Goal: Task Accomplishment & Management: Complete application form

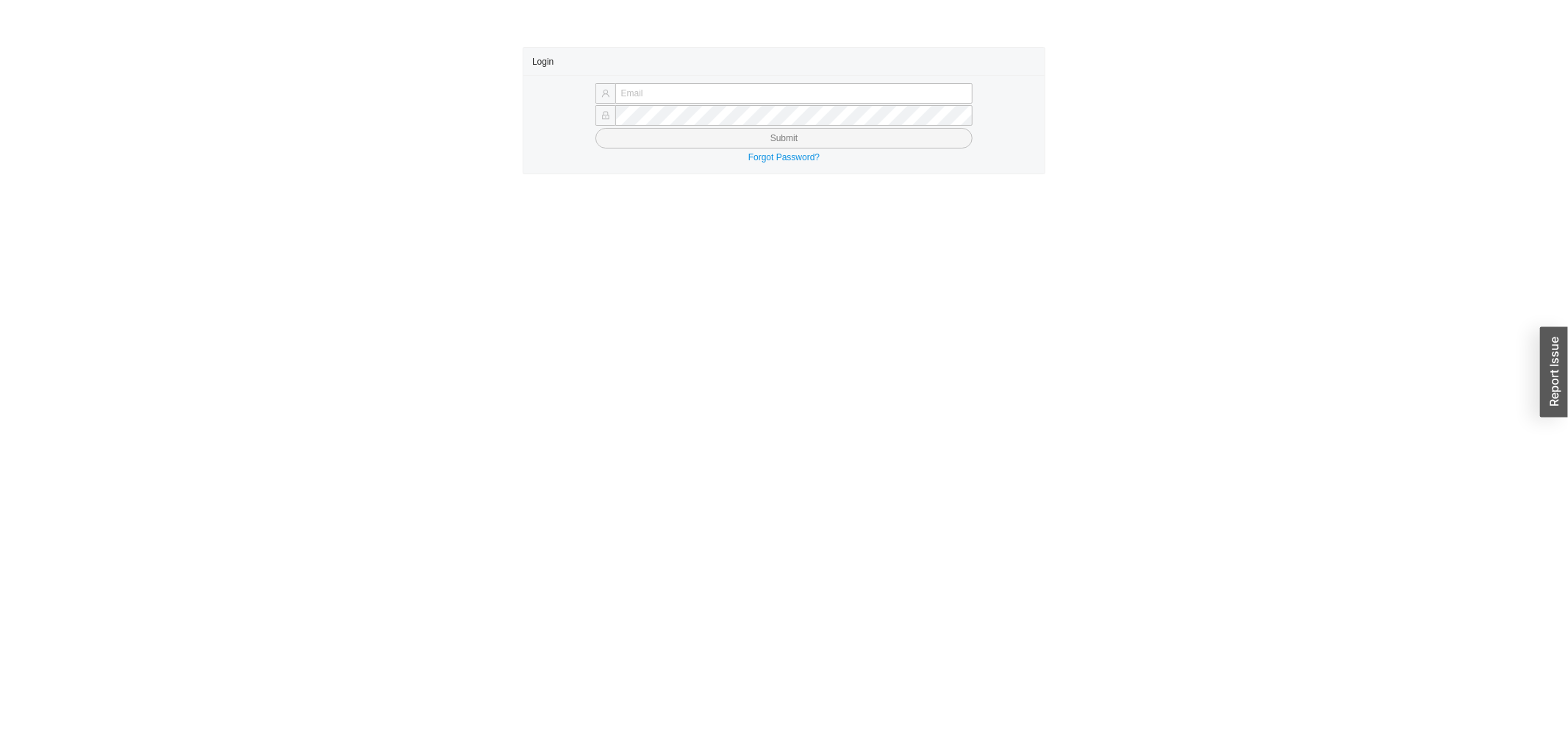
type input "yossi@asbathnj.com"
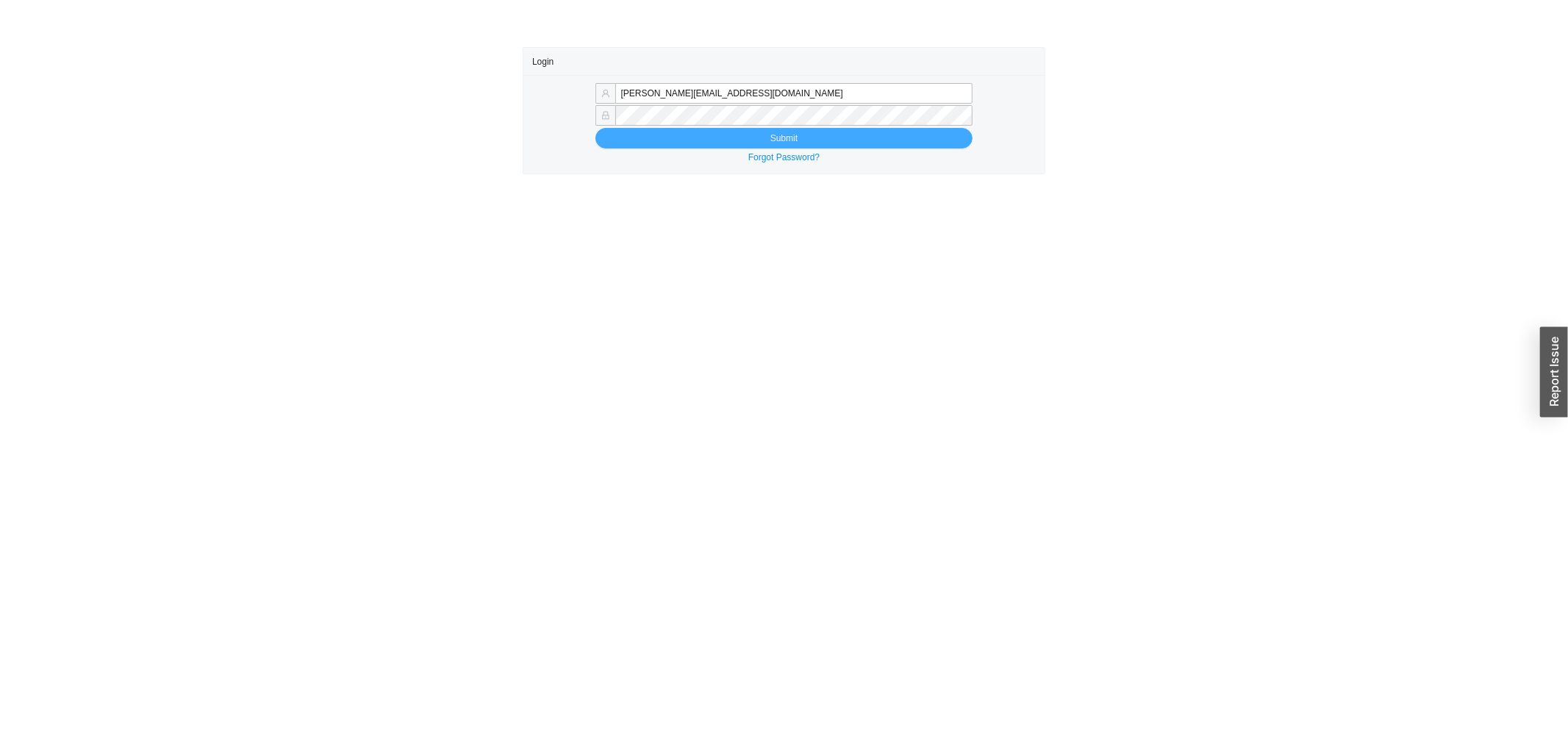
click at [635, 143] on button "Submit" at bounding box center [784, 138] width 378 height 21
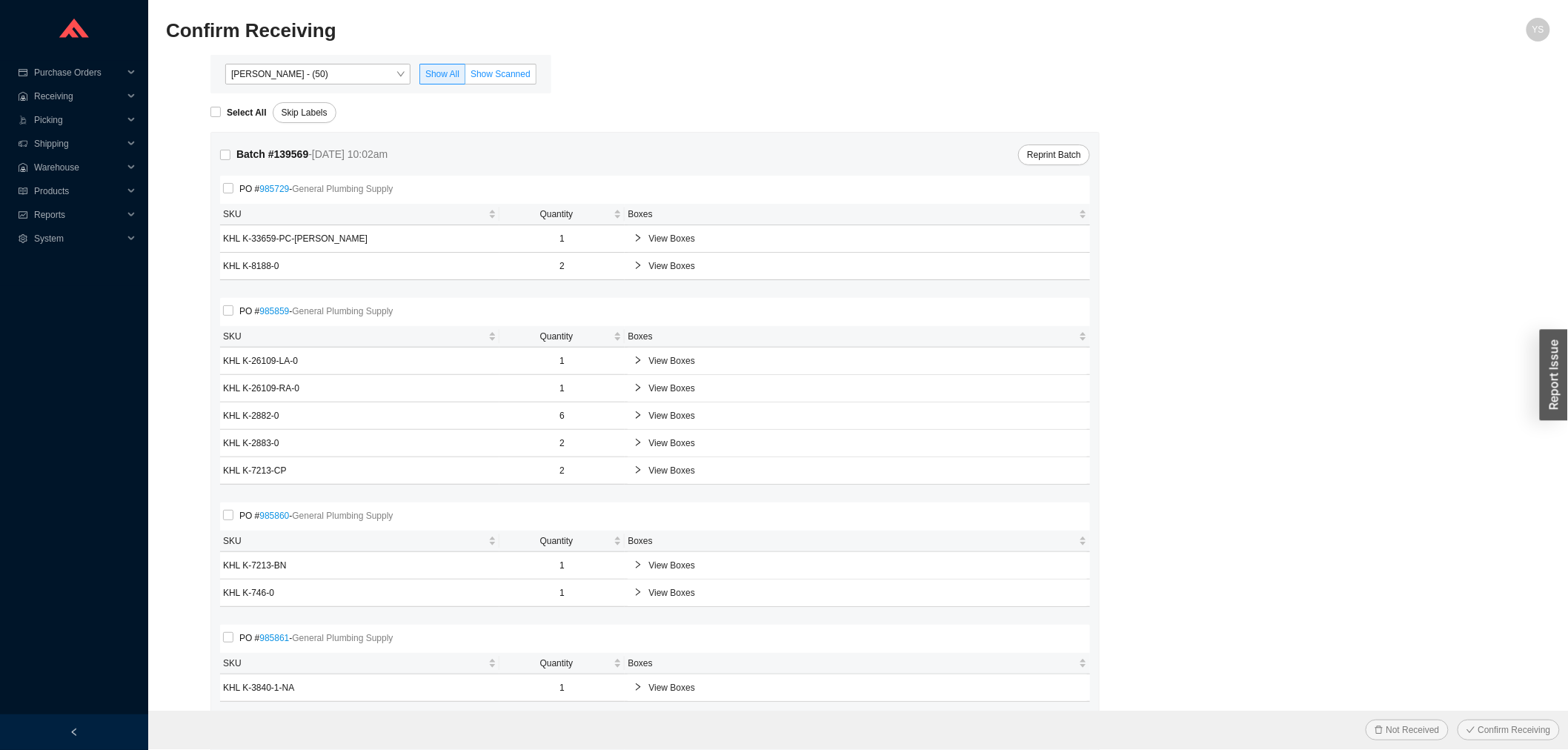
click at [510, 71] on span "Show Scanned" at bounding box center [500, 73] width 60 height 10
click at [465, 77] on input "Show Scanned" at bounding box center [465, 77] width 0 height 0
click at [231, 104] on div "Select All" at bounding box center [242, 113] width 62 height 21
click at [231, 107] on strong "Select All" at bounding box center [246, 112] width 40 height 10
click at [221, 107] on input "Select All" at bounding box center [215, 111] width 10 height 10
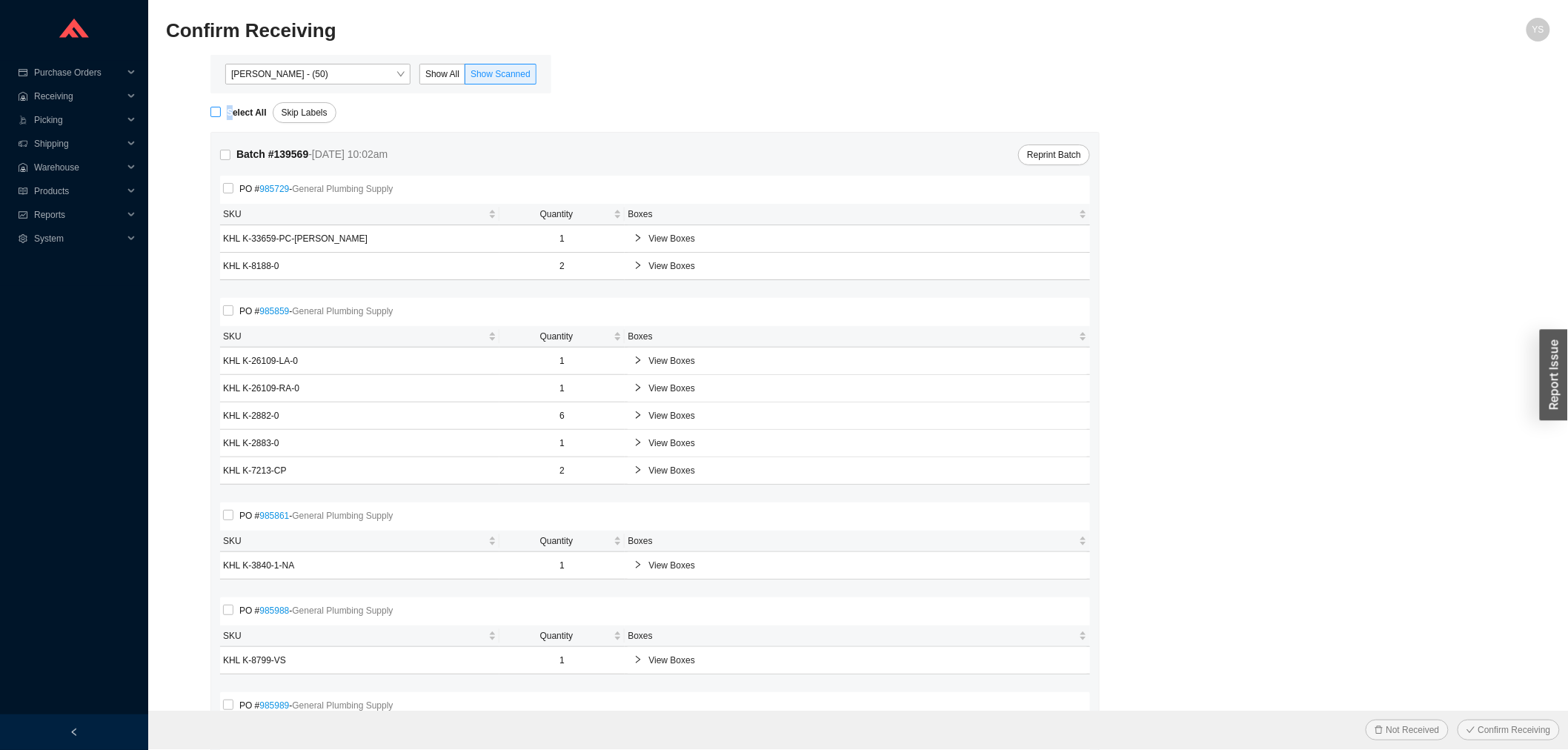
checkbox input "true"
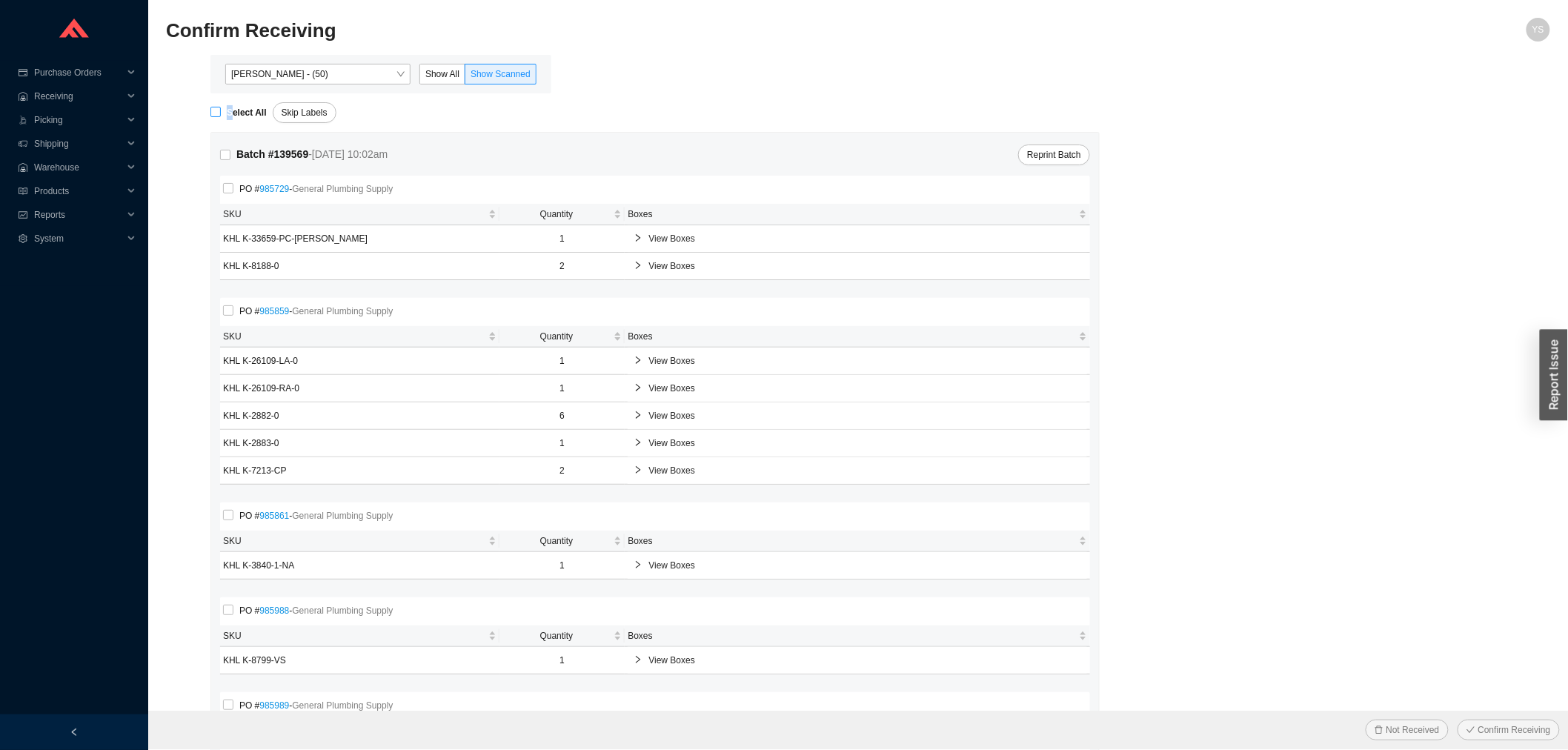
checkbox input "true"
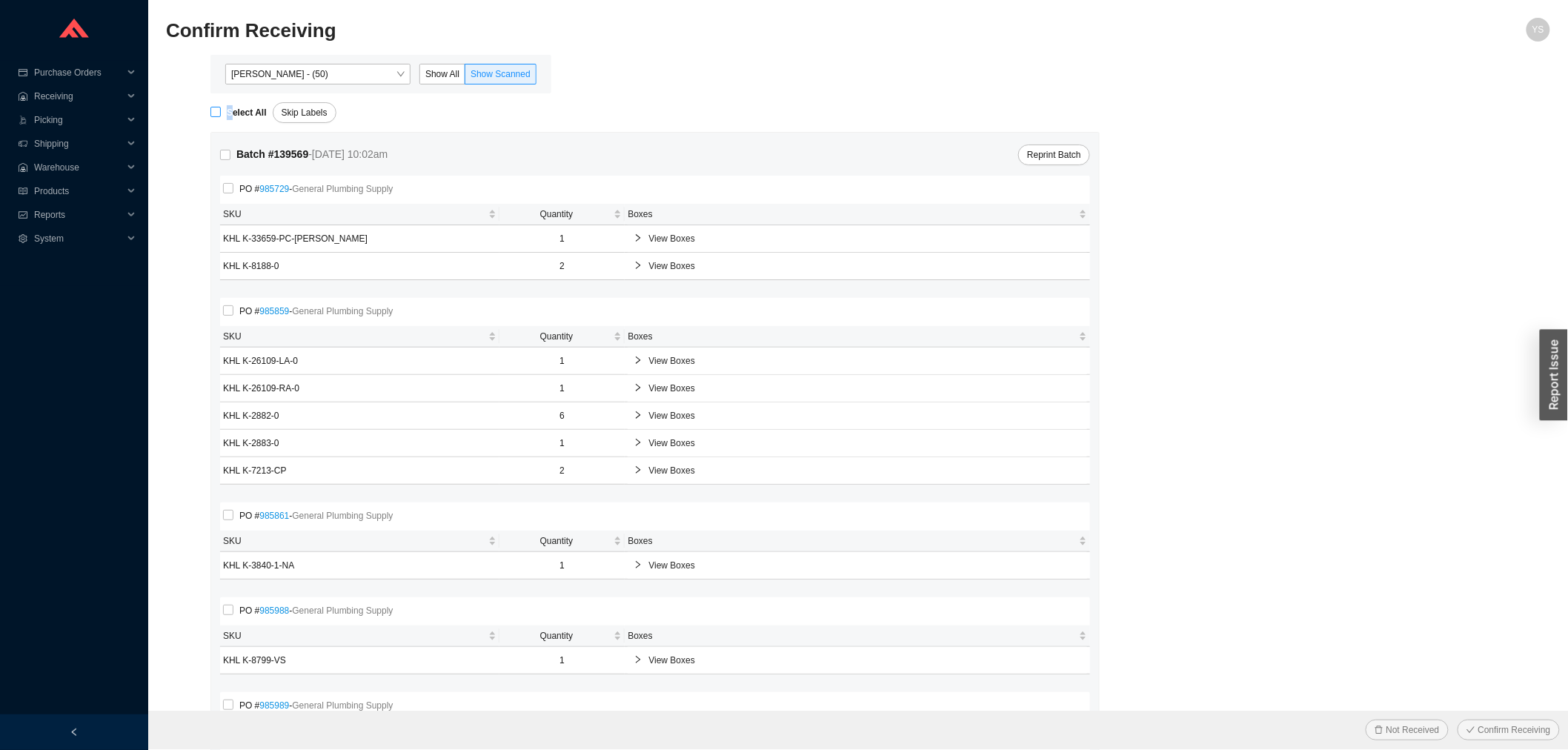
checkbox input "true"
click at [1475, 722] on button "Confirm Receiving" at bounding box center [1508, 729] width 102 height 21
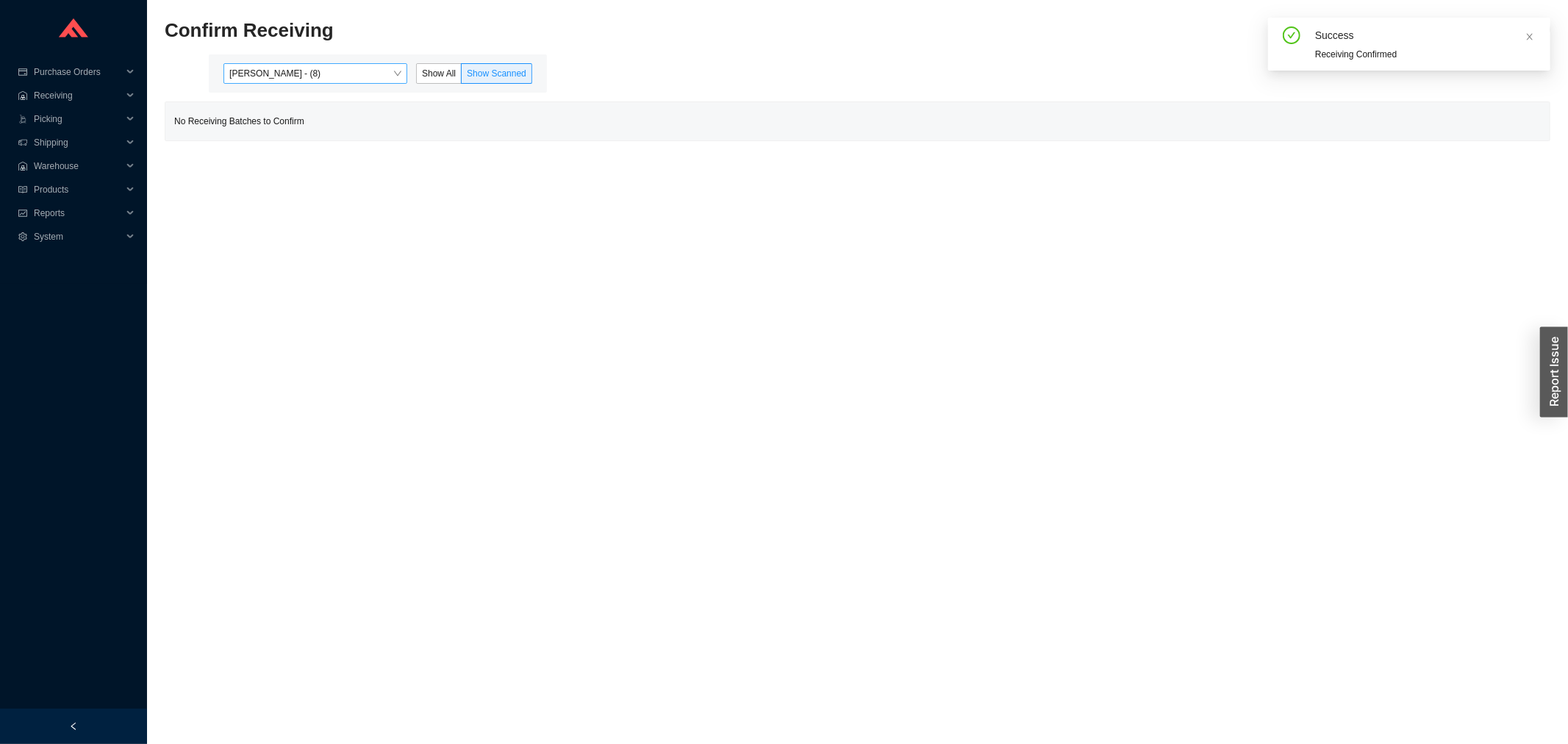
click at [331, 68] on span "Yossi Siff - (8)" at bounding box center [315, 74] width 172 height 19
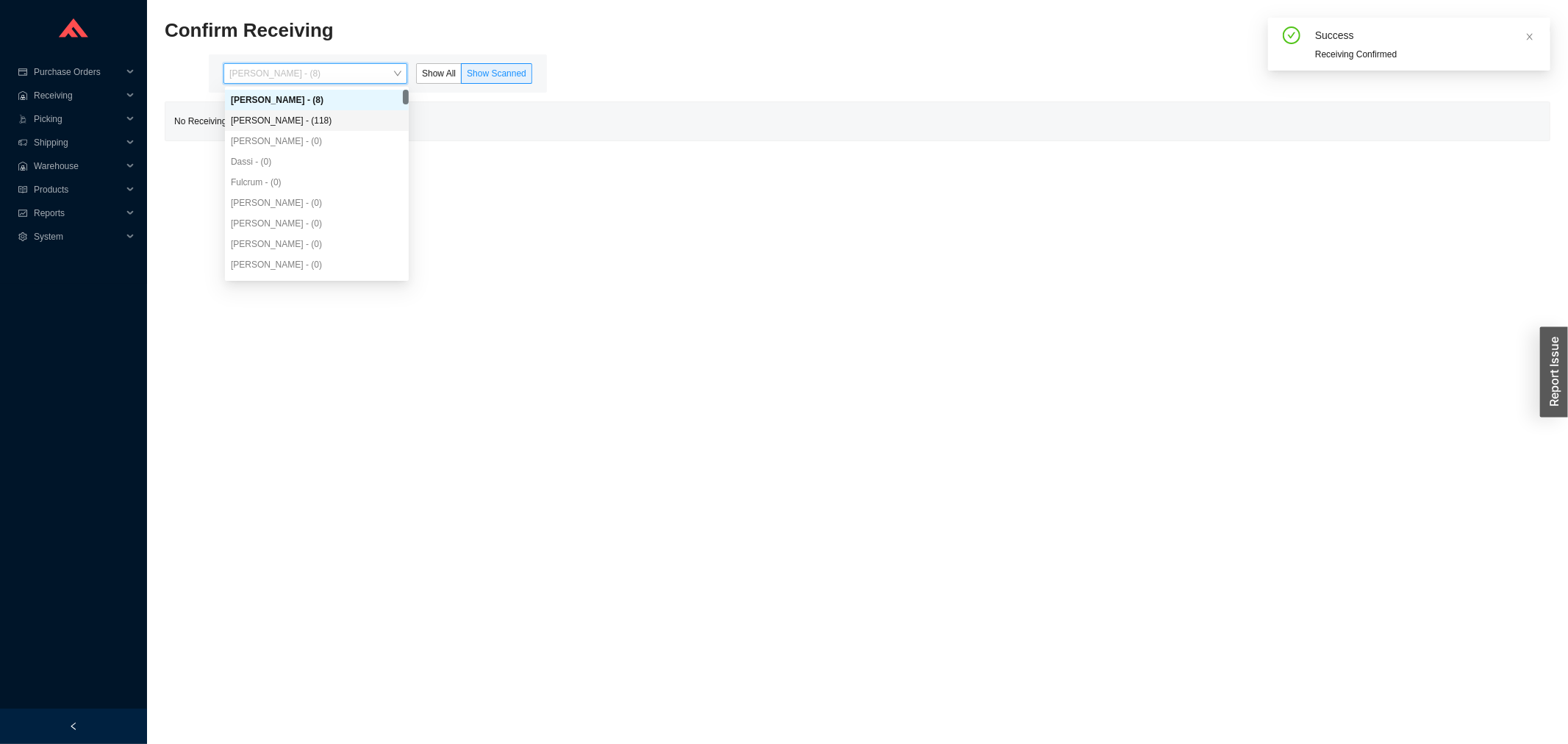
click at [311, 120] on div "Angel Negron - (118)" at bounding box center [316, 120] width 172 height 13
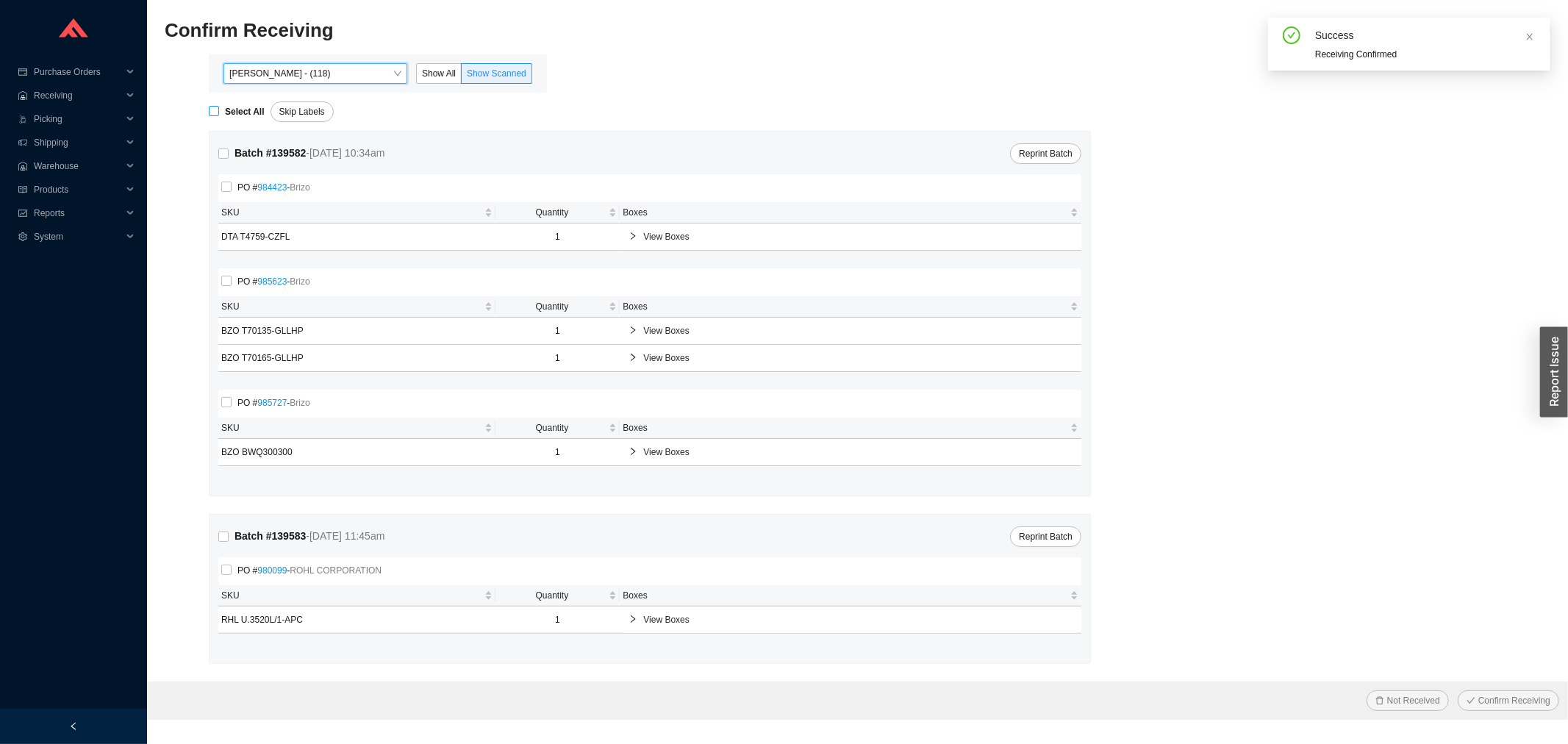
click at [241, 113] on strong "Select All" at bounding box center [244, 111] width 40 height 10
click at [219, 113] on input "Select All" at bounding box center [214, 110] width 10 height 10
checkbox input "true"
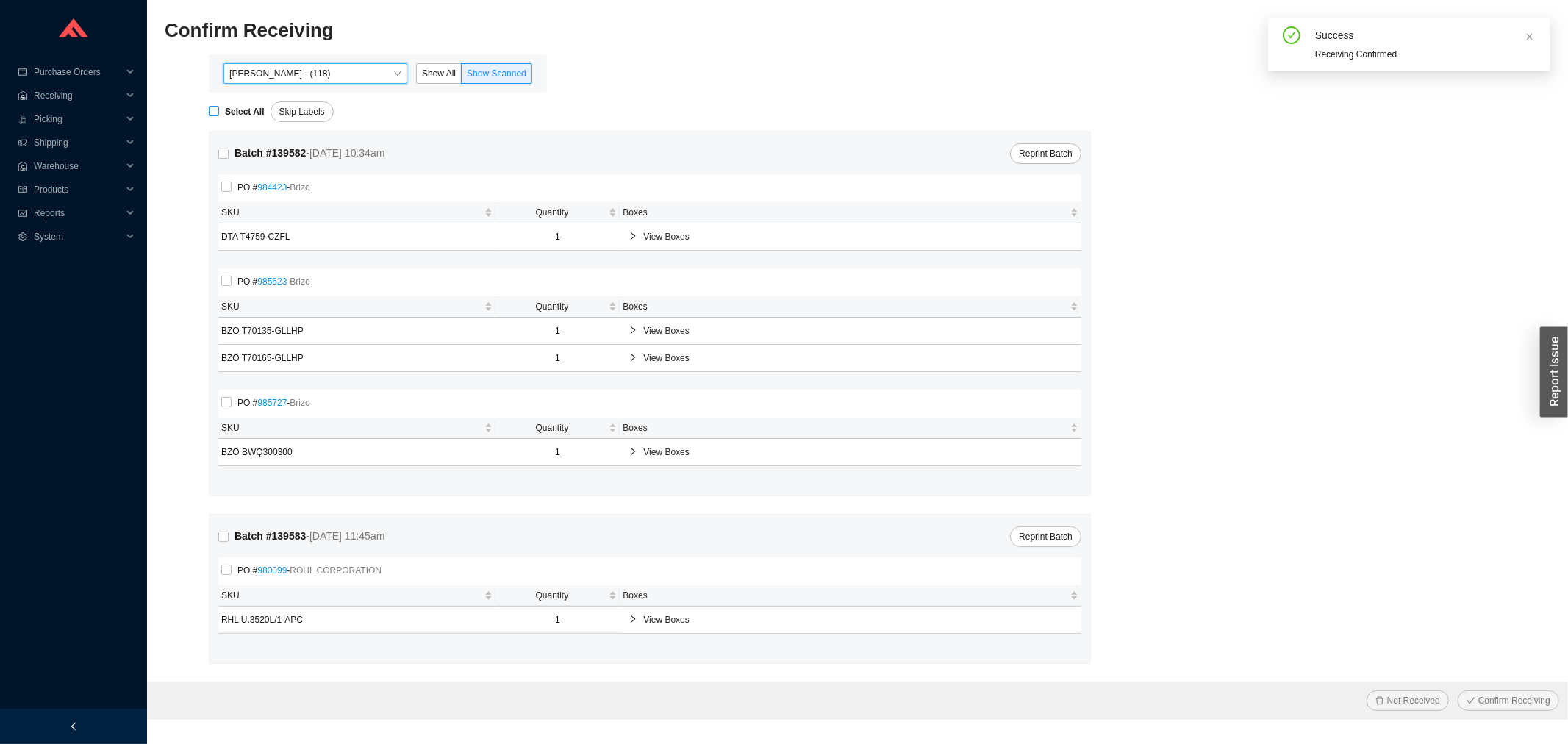
checkbox input "true"
drag, startPoint x: 1505, startPoint y: 703, endPoint x: 1108, endPoint y: 591, distance: 412.5
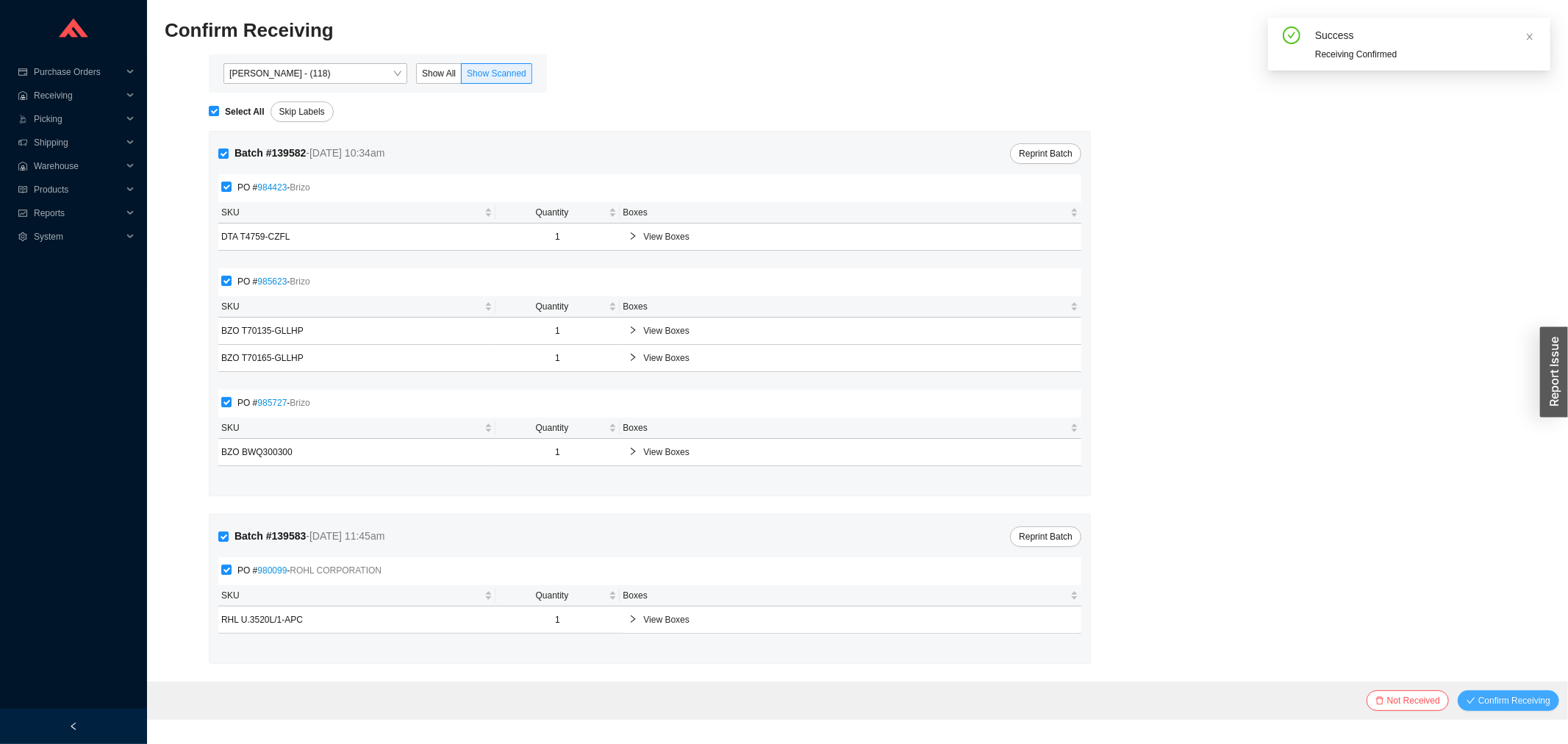
click at [1504, 703] on span "Confirm Receiving" at bounding box center [1514, 700] width 72 height 15
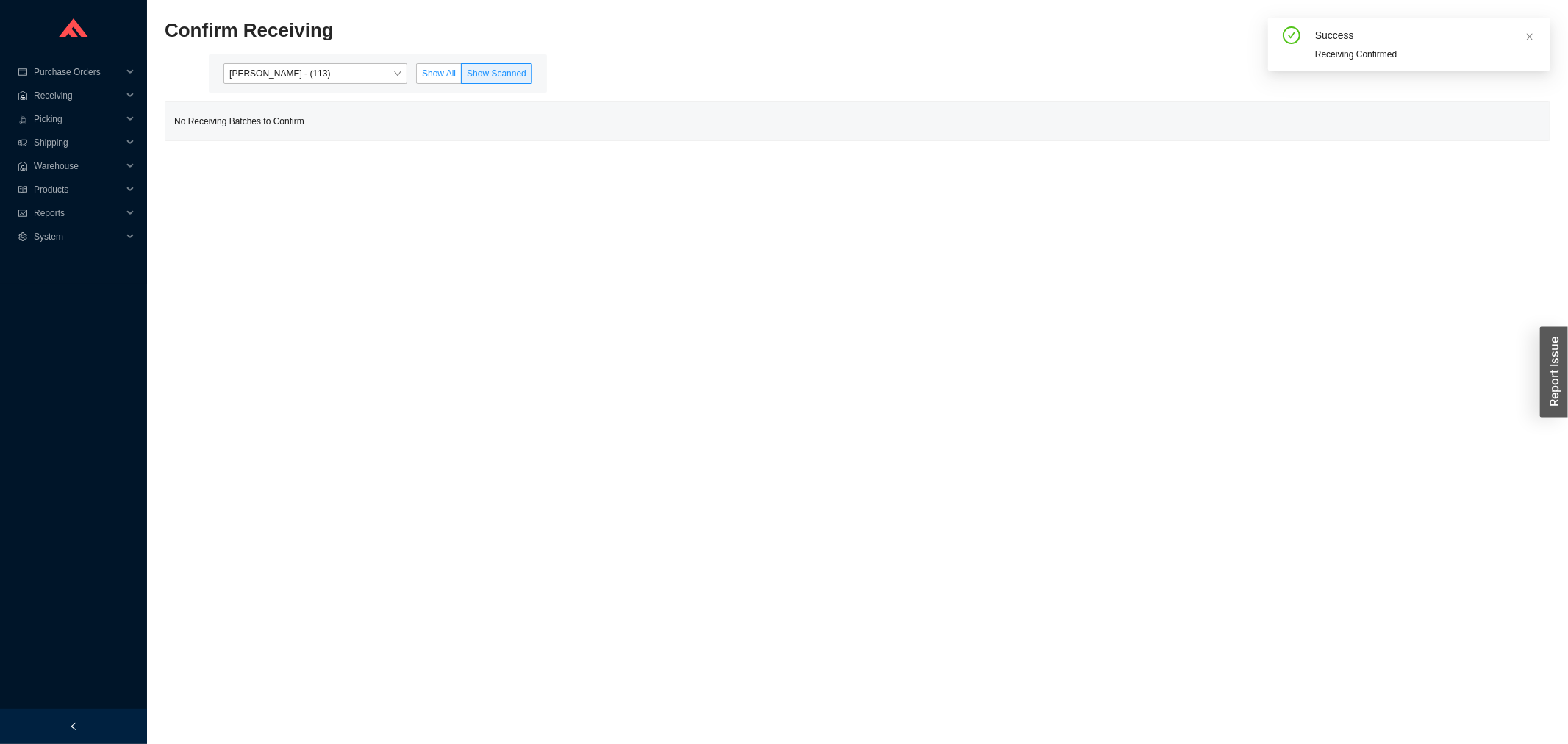
click at [436, 68] on span "Show All" at bounding box center [438, 73] width 34 height 10
click at [417, 76] on input "Show All" at bounding box center [417, 76] width 0 height 0
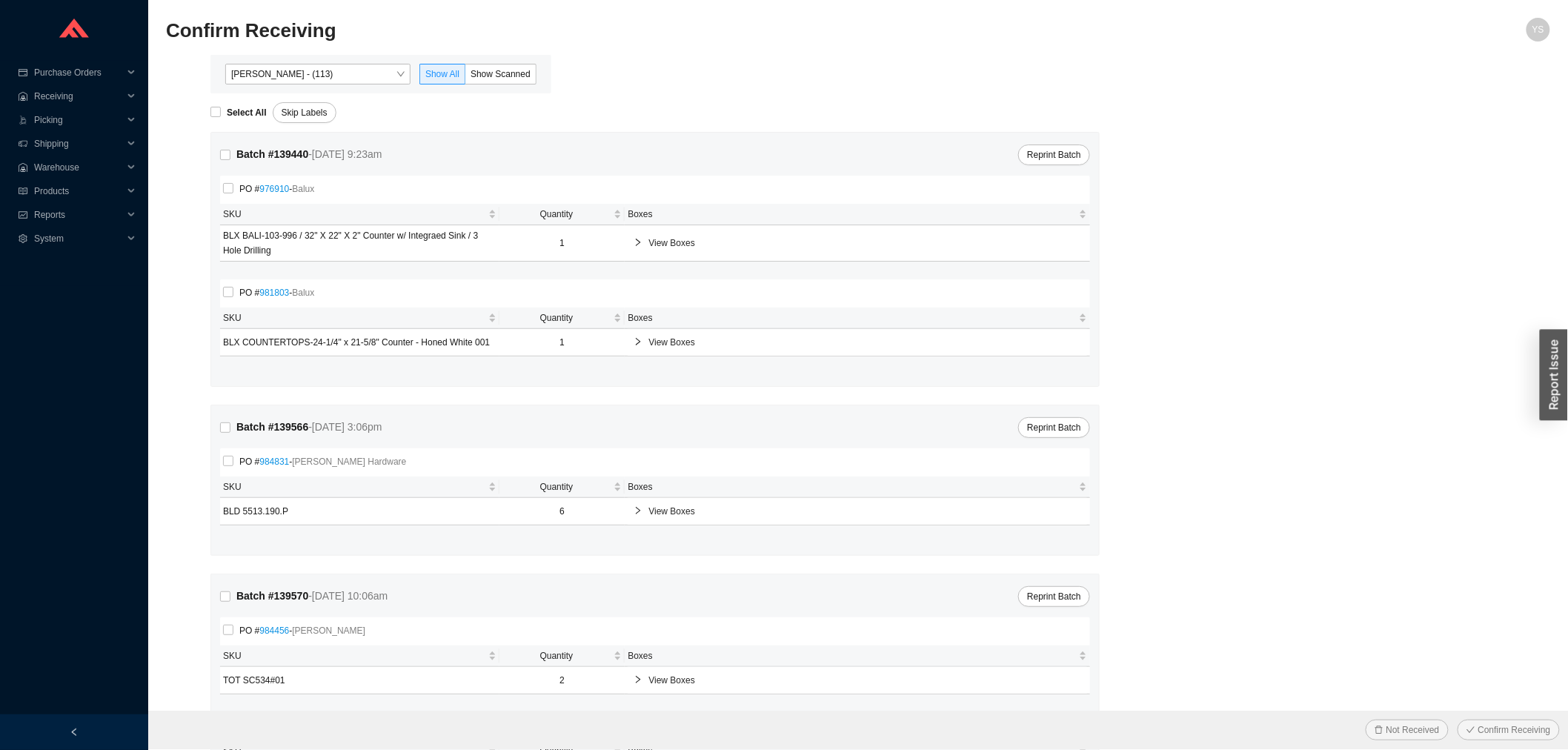
click at [520, 61] on div "Angel Negron - (113) Show All Show Scanned" at bounding box center [381, 73] width 341 height 39
click at [501, 70] on span "Show Scanned" at bounding box center [500, 73] width 60 height 10
click at [465, 77] on input "Show Scanned" at bounding box center [465, 77] width 0 height 0
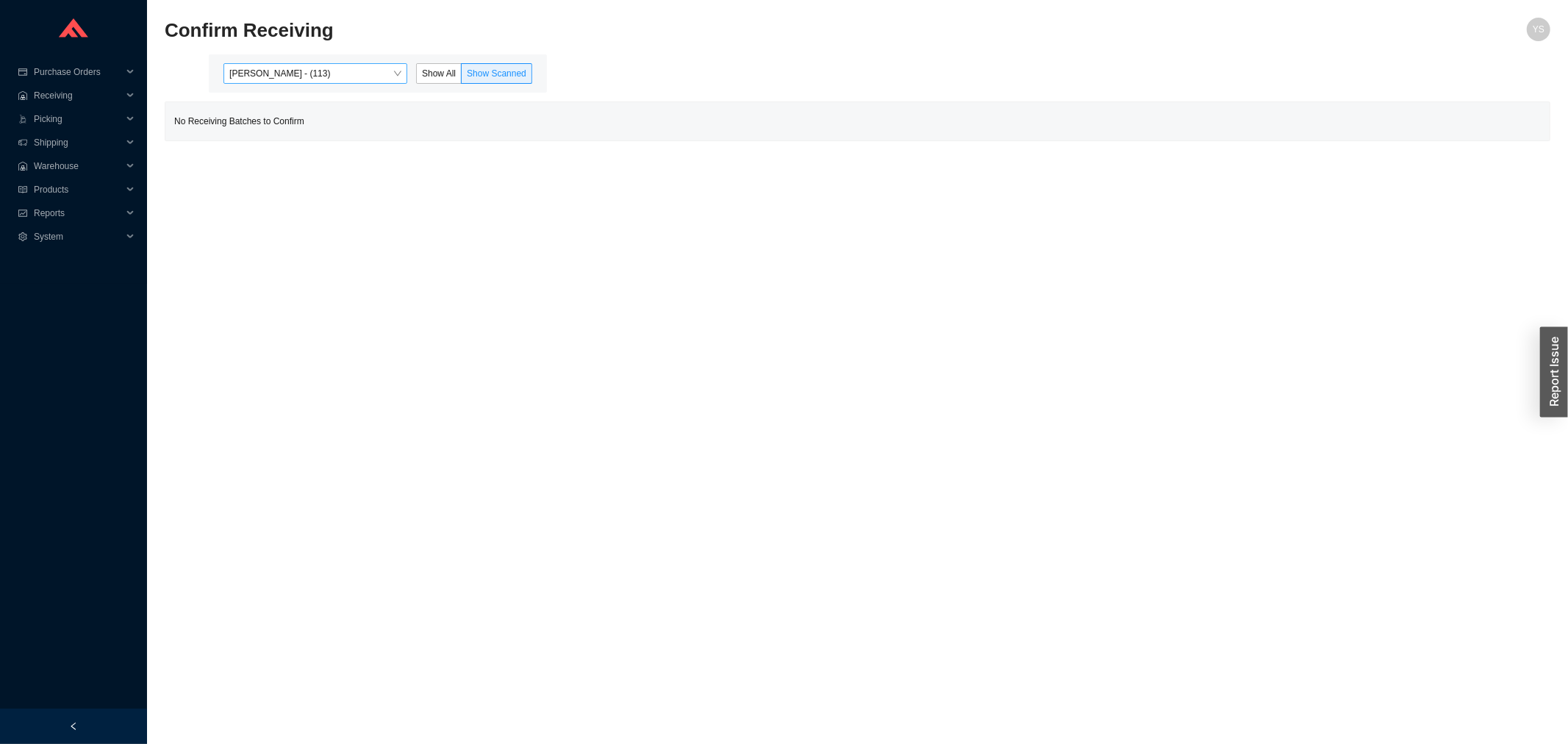
click at [386, 71] on span "Angel Negron - (113)" at bounding box center [315, 74] width 172 height 19
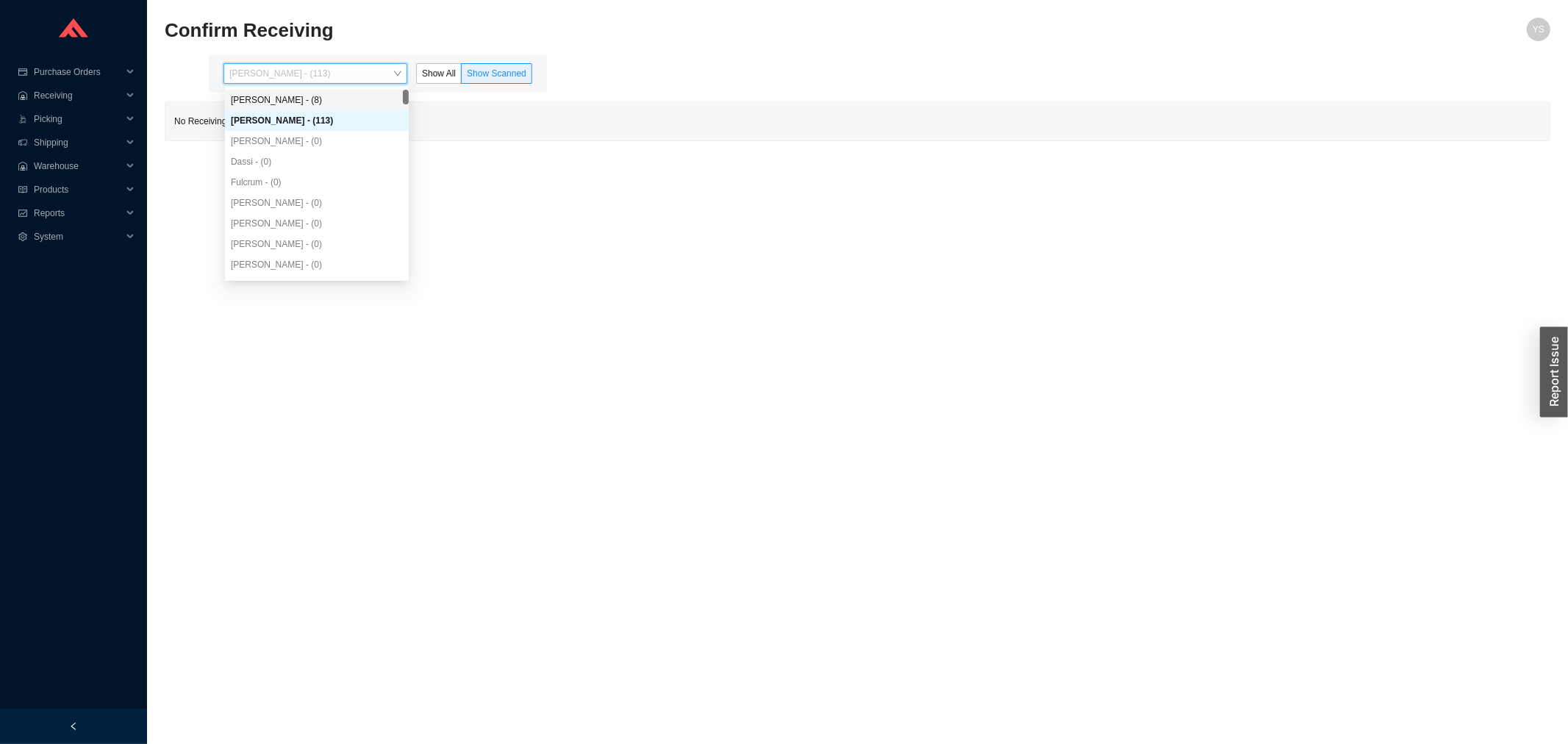
click at [335, 93] on div "Yossi Siff - (8)" at bounding box center [316, 100] width 172 height 13
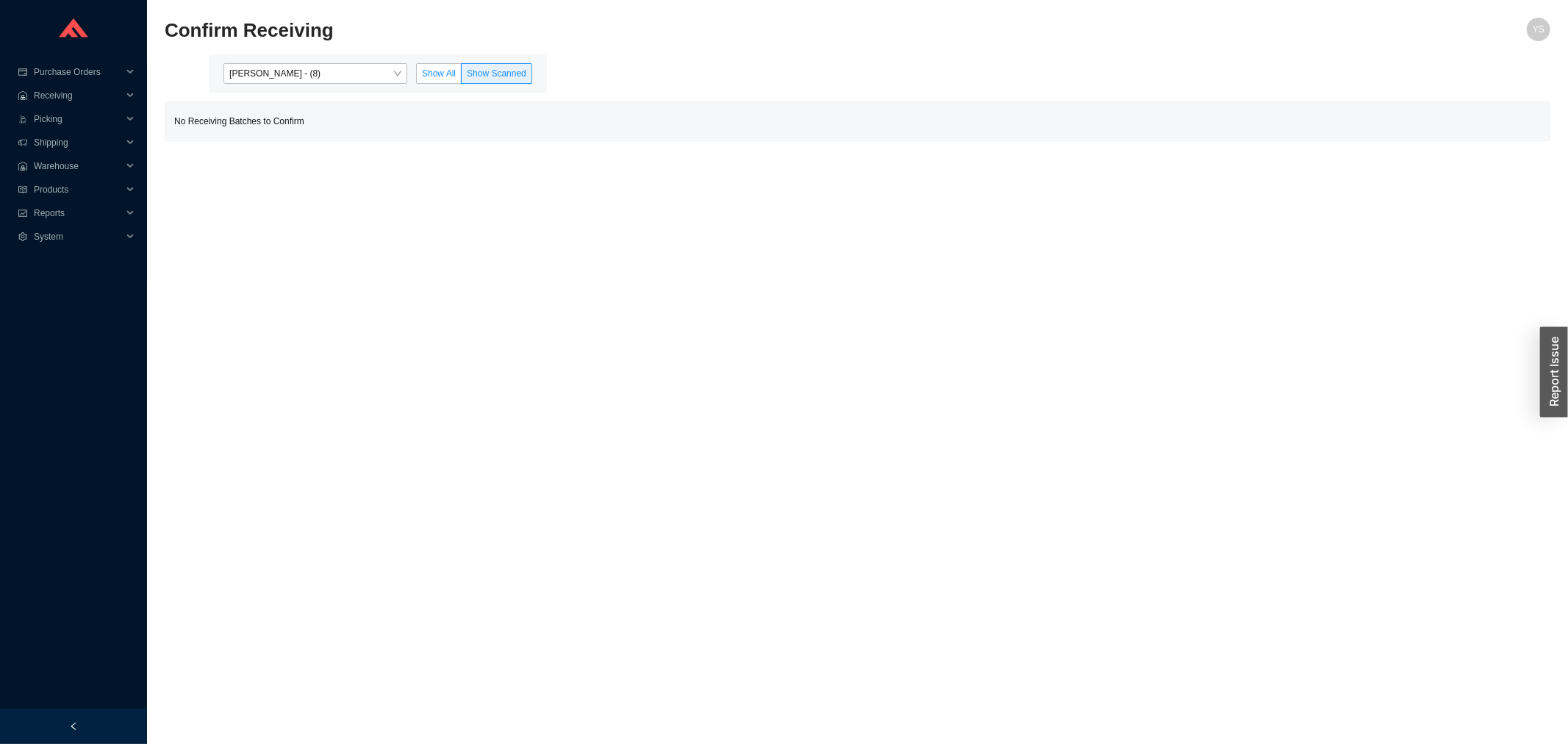
click at [435, 79] on label "Show All" at bounding box center [438, 74] width 46 height 21
click at [417, 76] on input "Show All" at bounding box center [417, 76] width 0 height 0
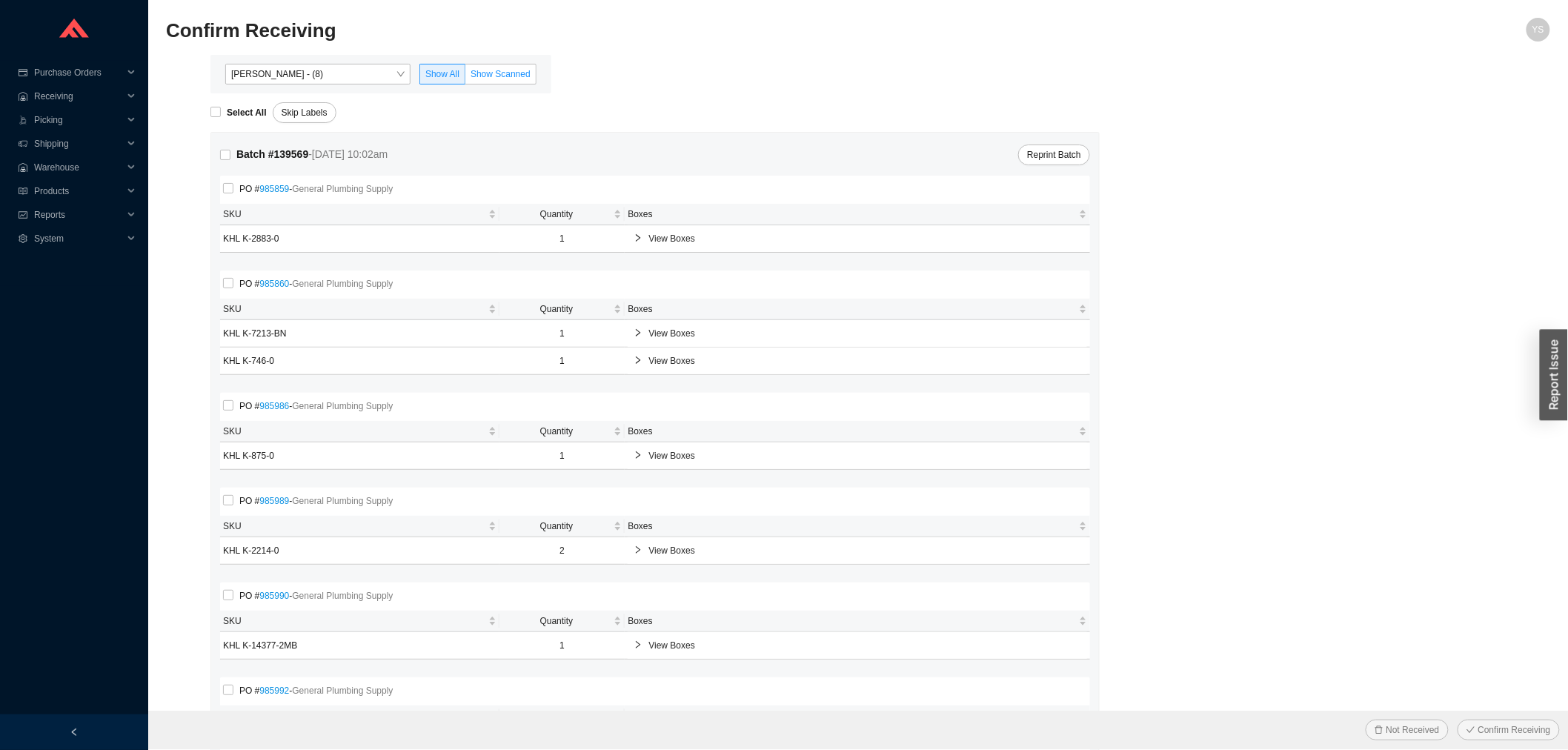
click at [478, 77] on span "Show Scanned" at bounding box center [500, 73] width 60 height 10
click at [465, 77] on input "Show Scanned" at bounding box center [465, 77] width 0 height 0
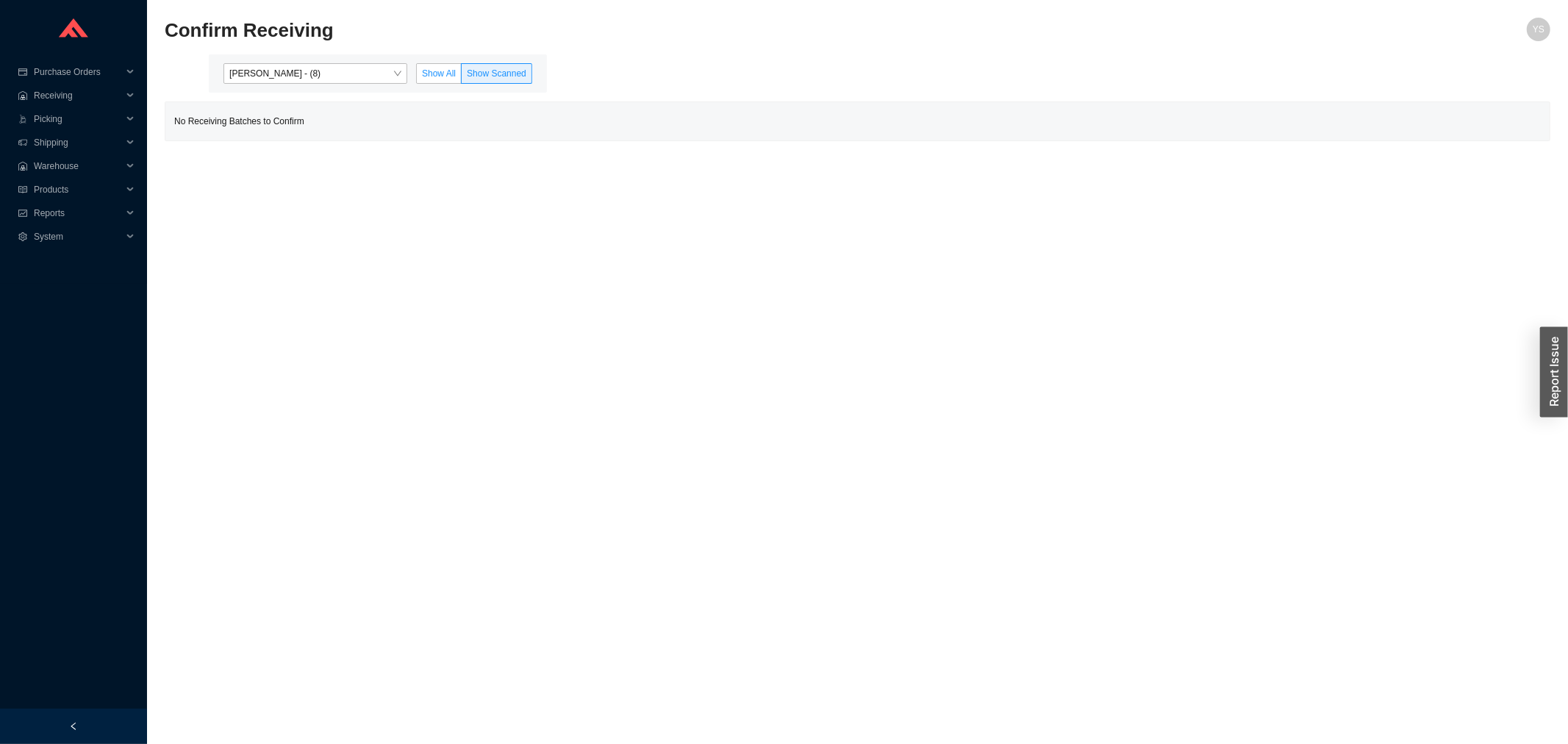
click at [432, 68] on span "Show All" at bounding box center [438, 73] width 34 height 10
click at [417, 76] on input "Show All" at bounding box center [417, 76] width 0 height 0
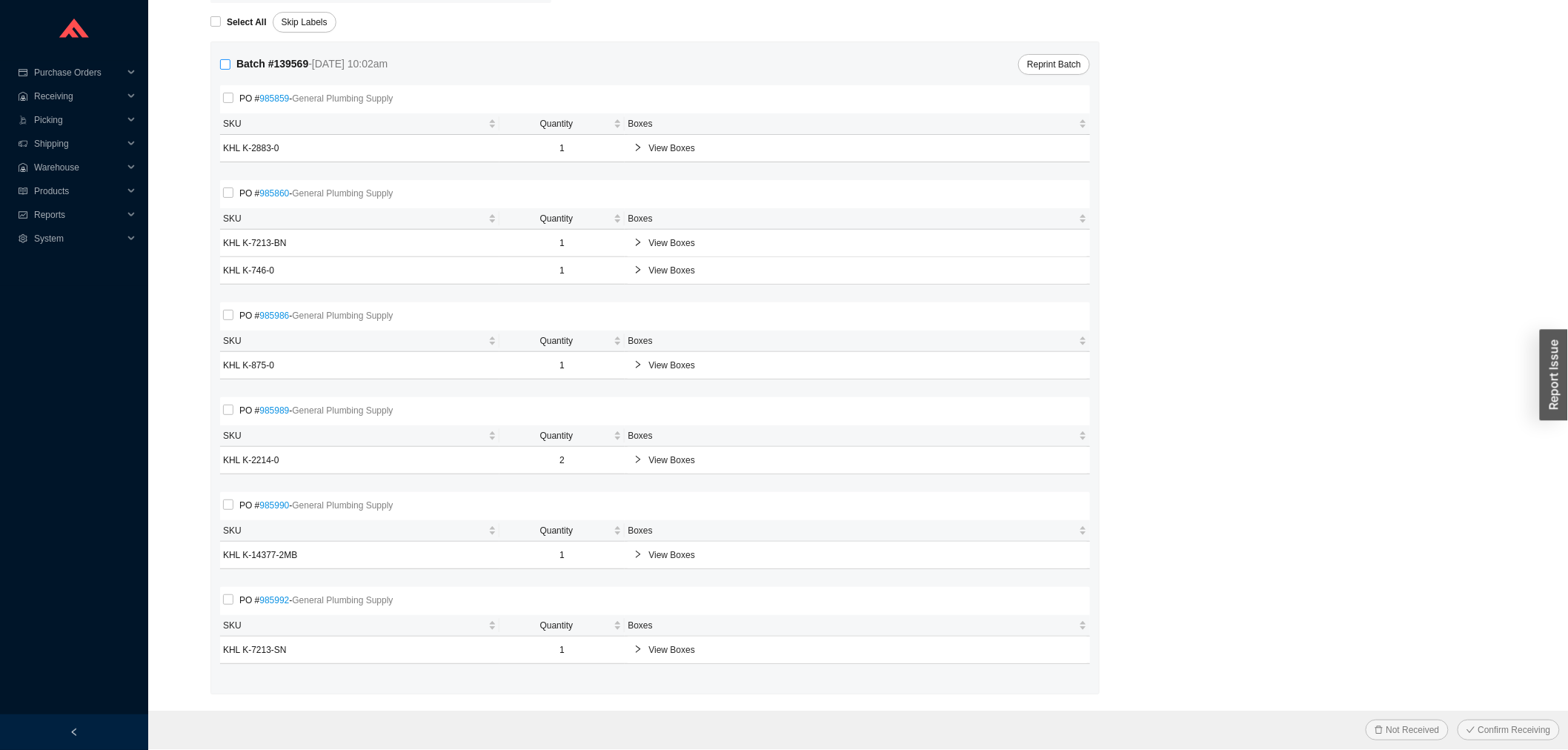
scroll to position [91, 0]
click at [216, 23] on input "Select All" at bounding box center [215, 21] width 10 height 10
checkbox input "true"
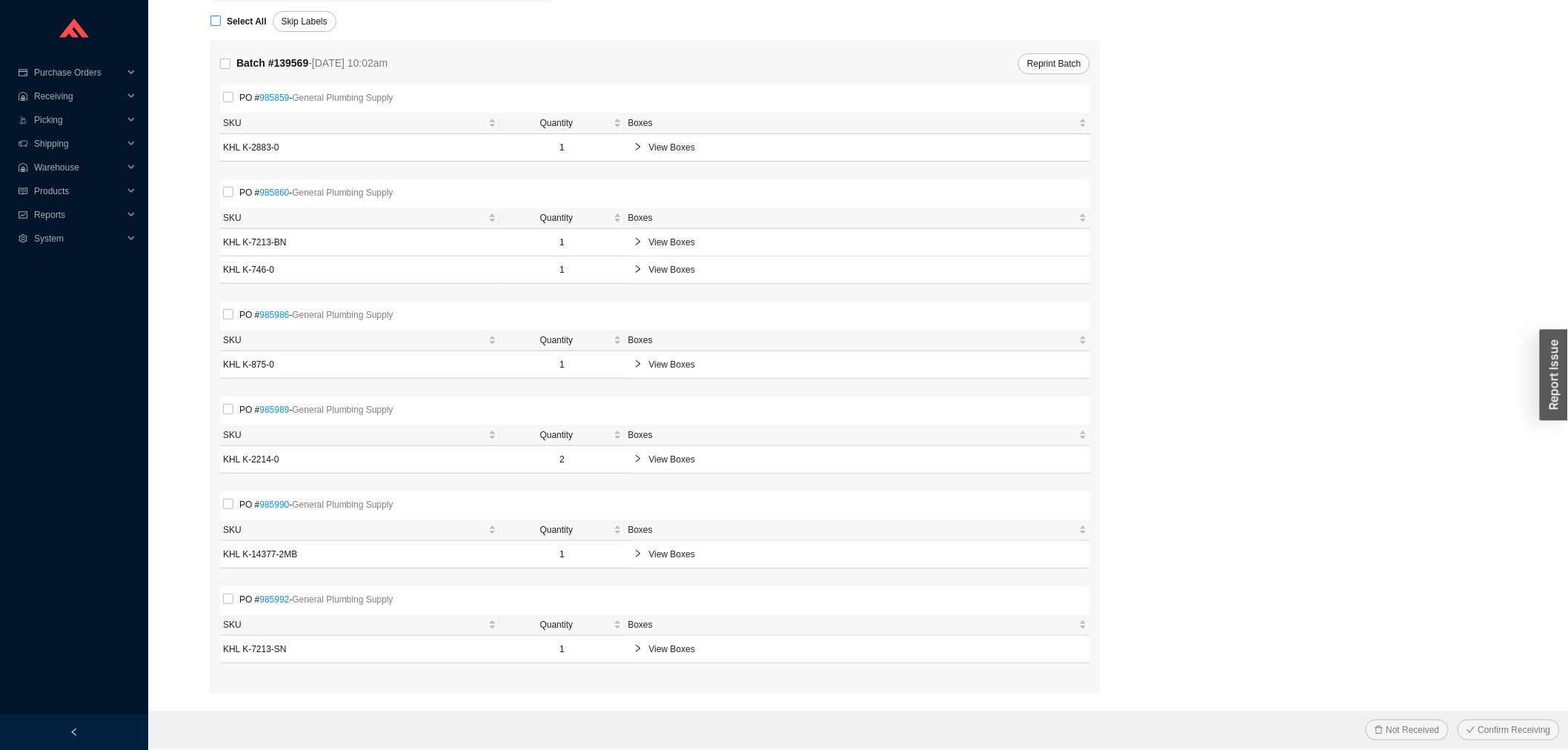
checkbox input "true"
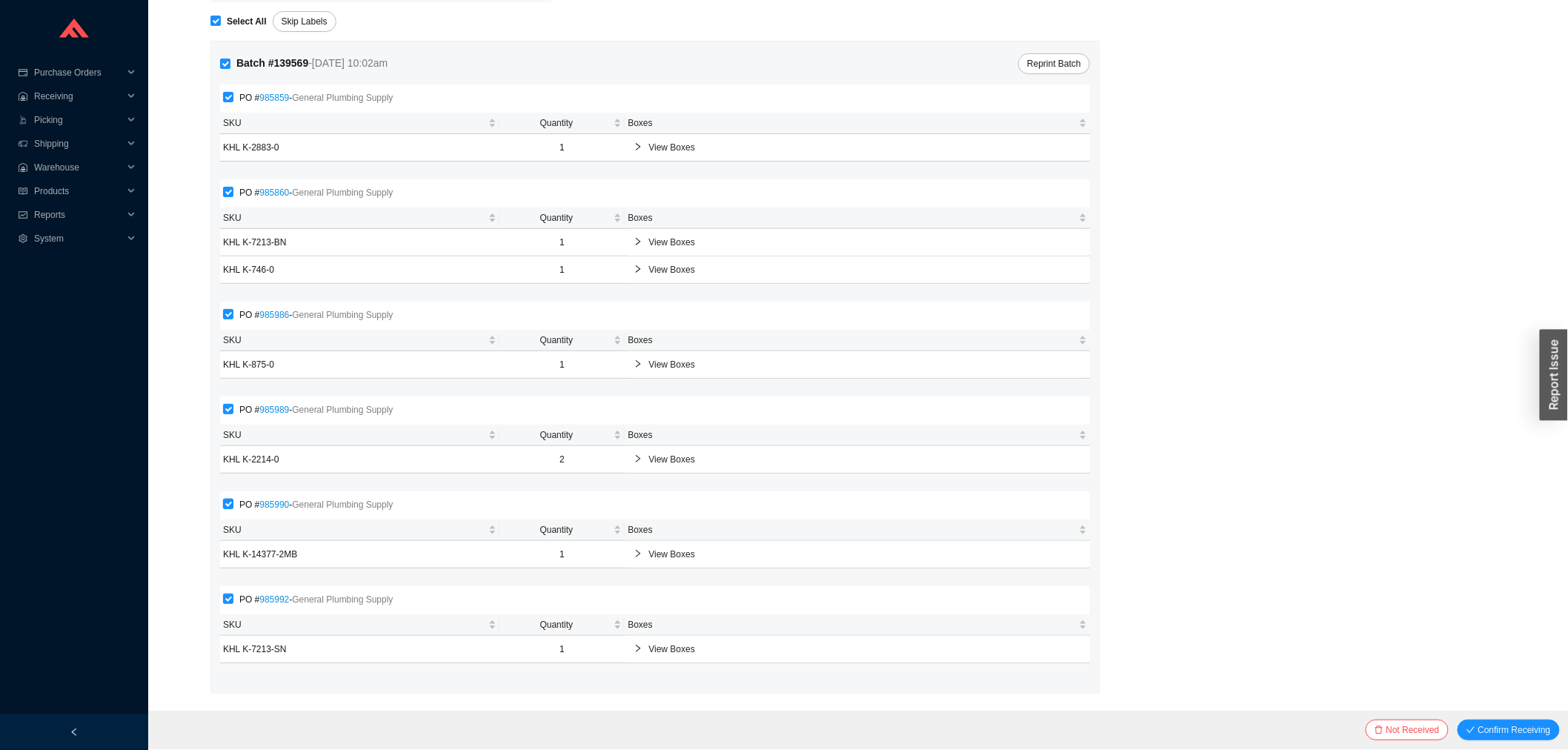
click at [232, 501] on input "PO # 985990 - General Plumbing Supply" at bounding box center [227, 503] width 10 height 10
checkbox input "false"
click at [1497, 727] on span "Confirm Receiving" at bounding box center [1513, 729] width 72 height 15
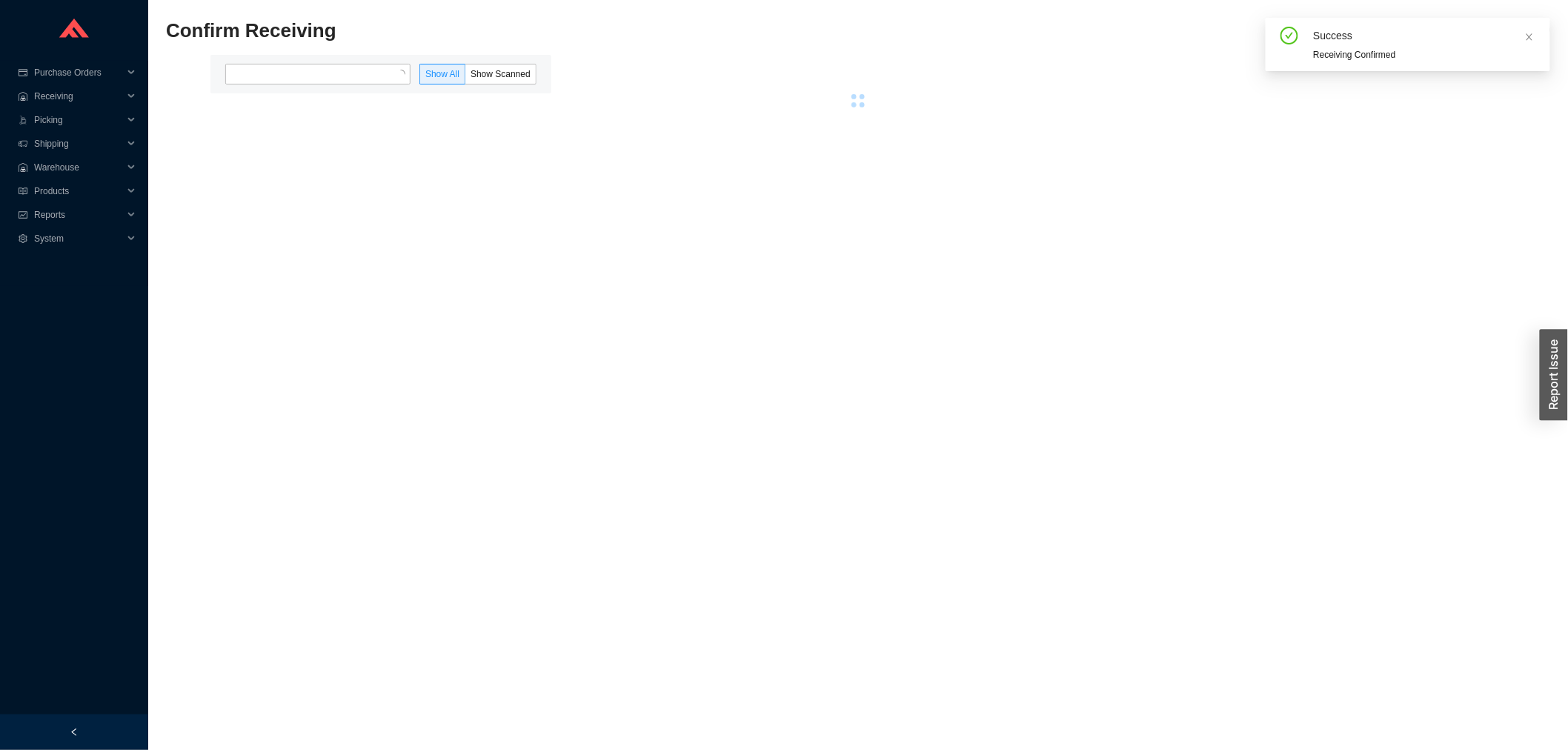
scroll to position [0, 0]
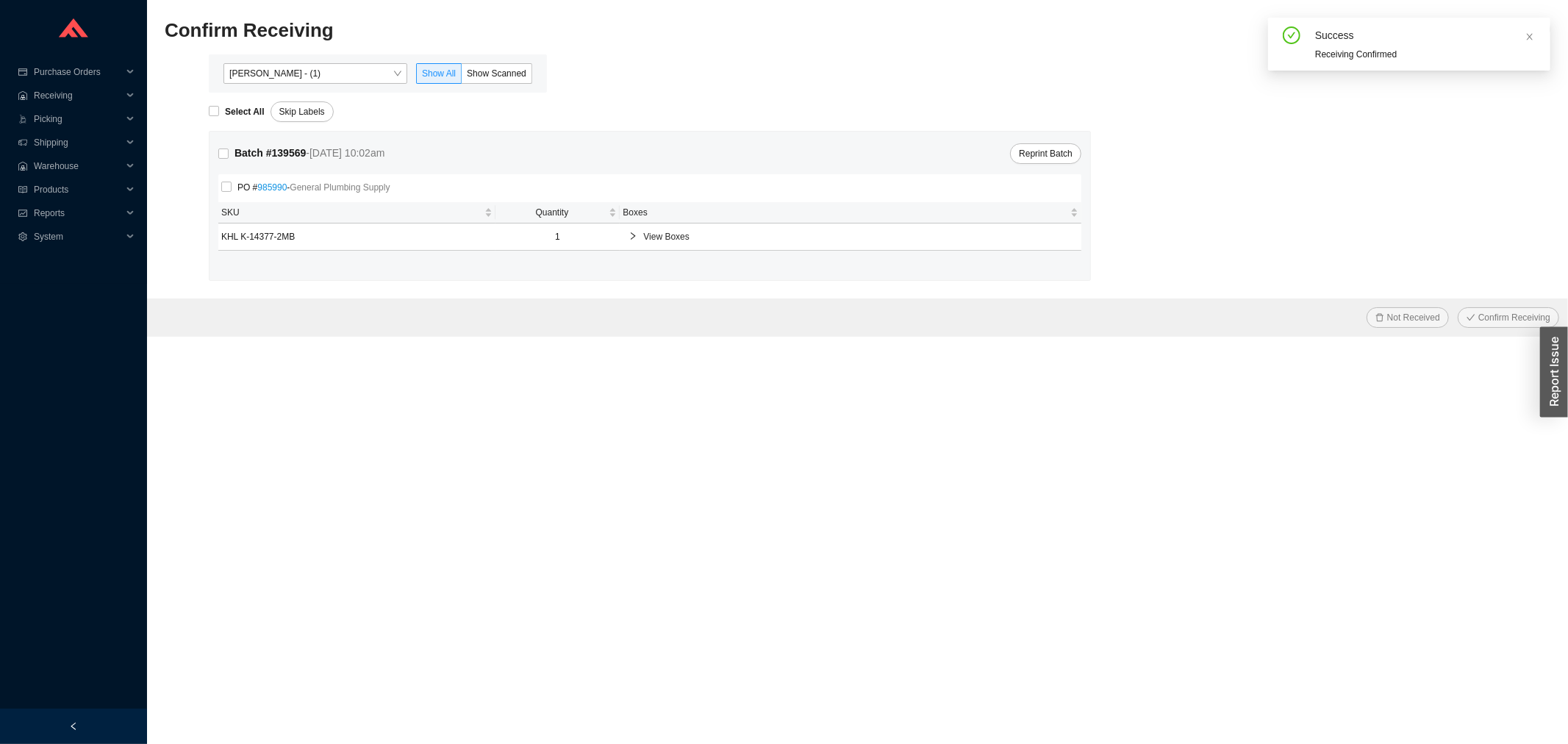
click at [692, 226] on div "View Boxes" at bounding box center [850, 237] width 456 height 26
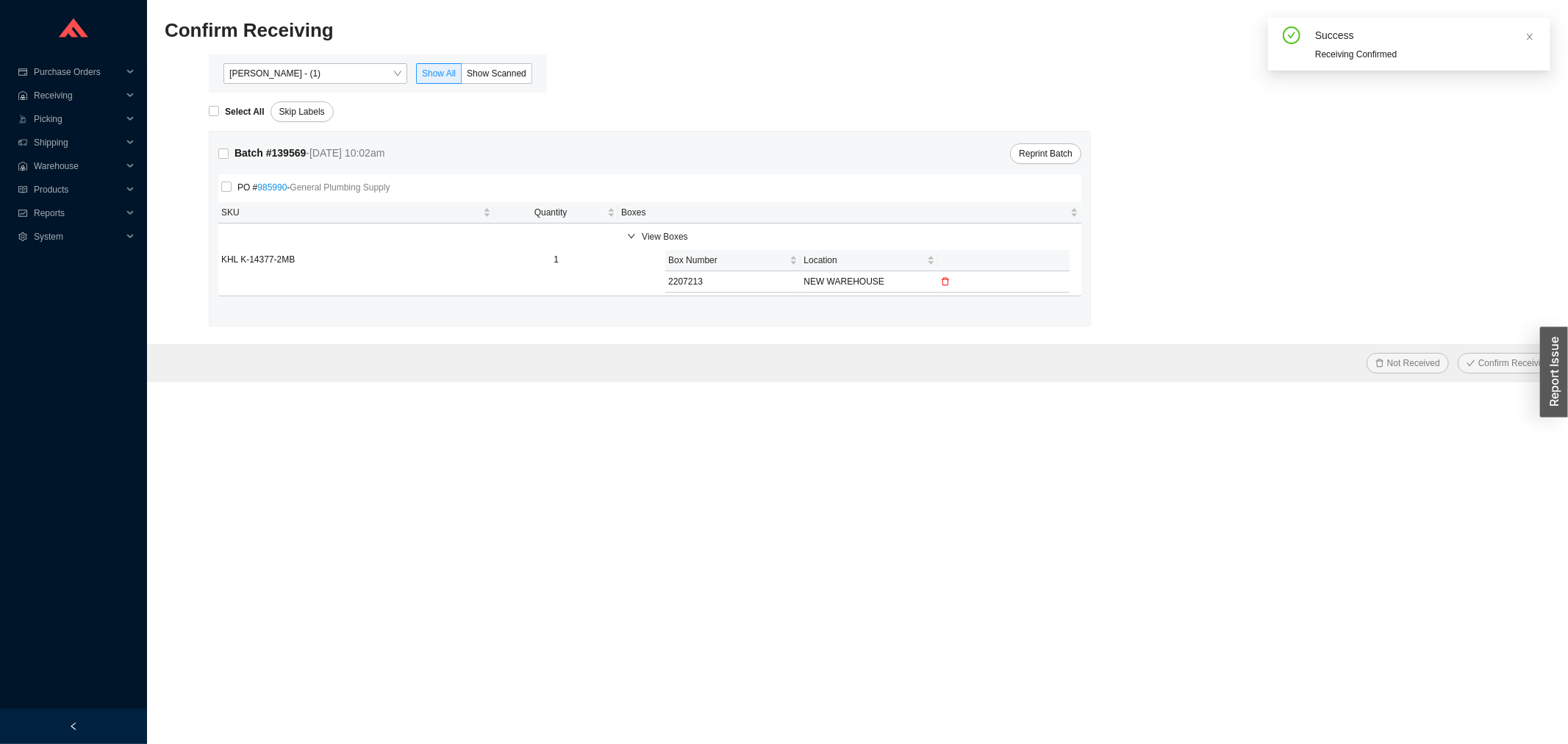
click at [945, 280] on icon "delete" at bounding box center [945, 281] width 8 height 8
click at [279, 182] on link "985990" at bounding box center [272, 186] width 30 height 10
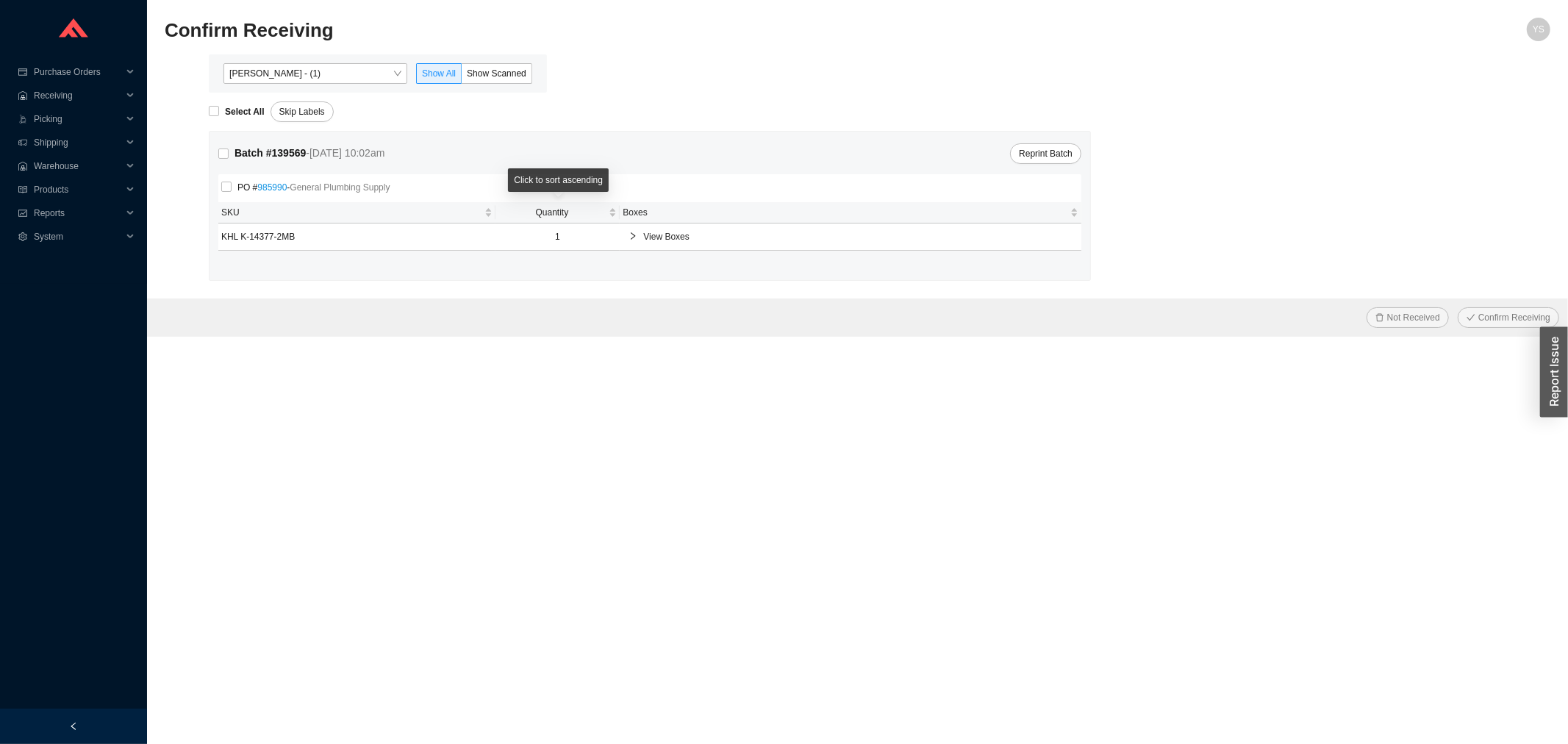
click at [645, 234] on span "View Boxes" at bounding box center [858, 237] width 429 height 15
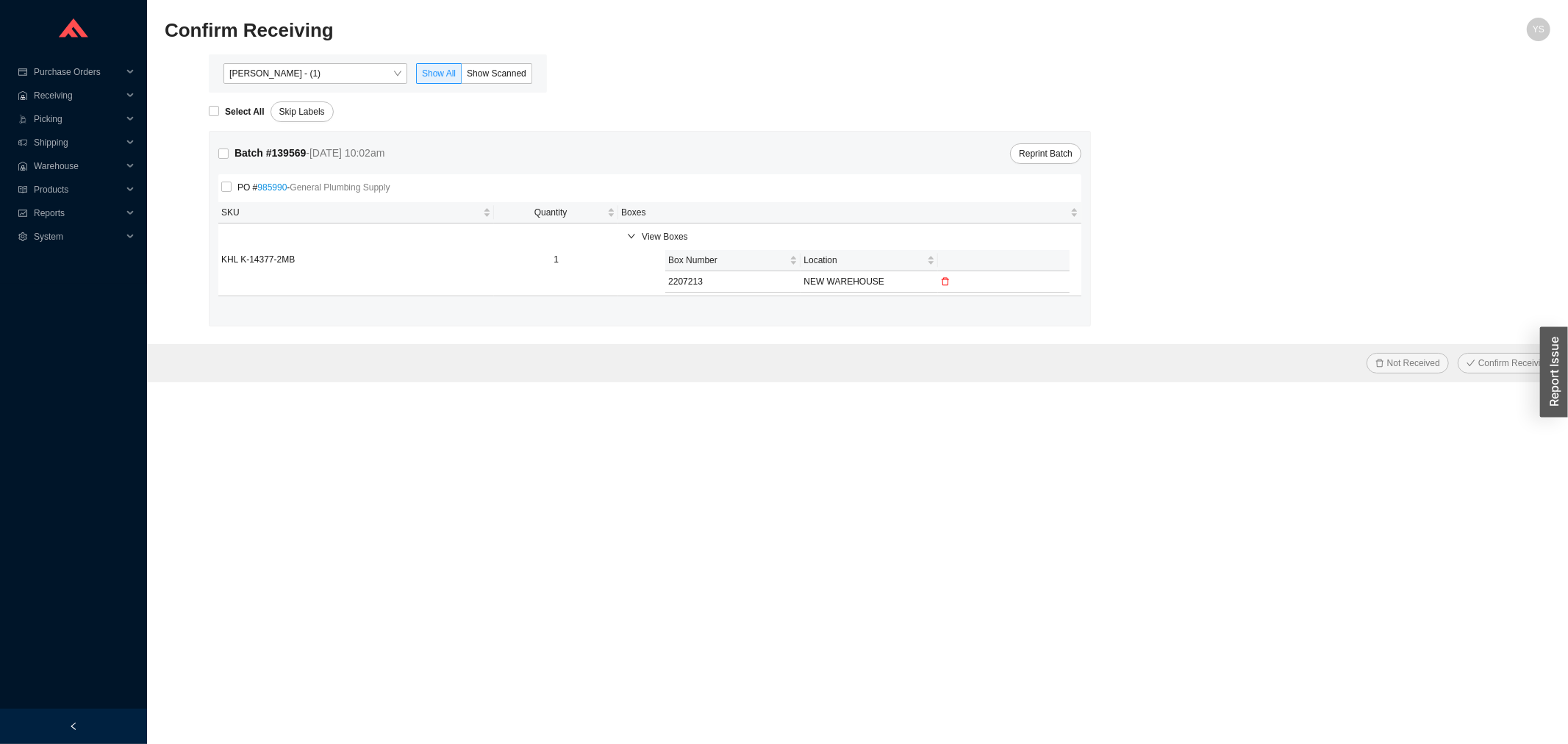
click at [944, 277] on icon "delete" at bounding box center [945, 281] width 8 height 8
click at [926, 250] on span "Yes" at bounding box center [932, 246] width 15 height 15
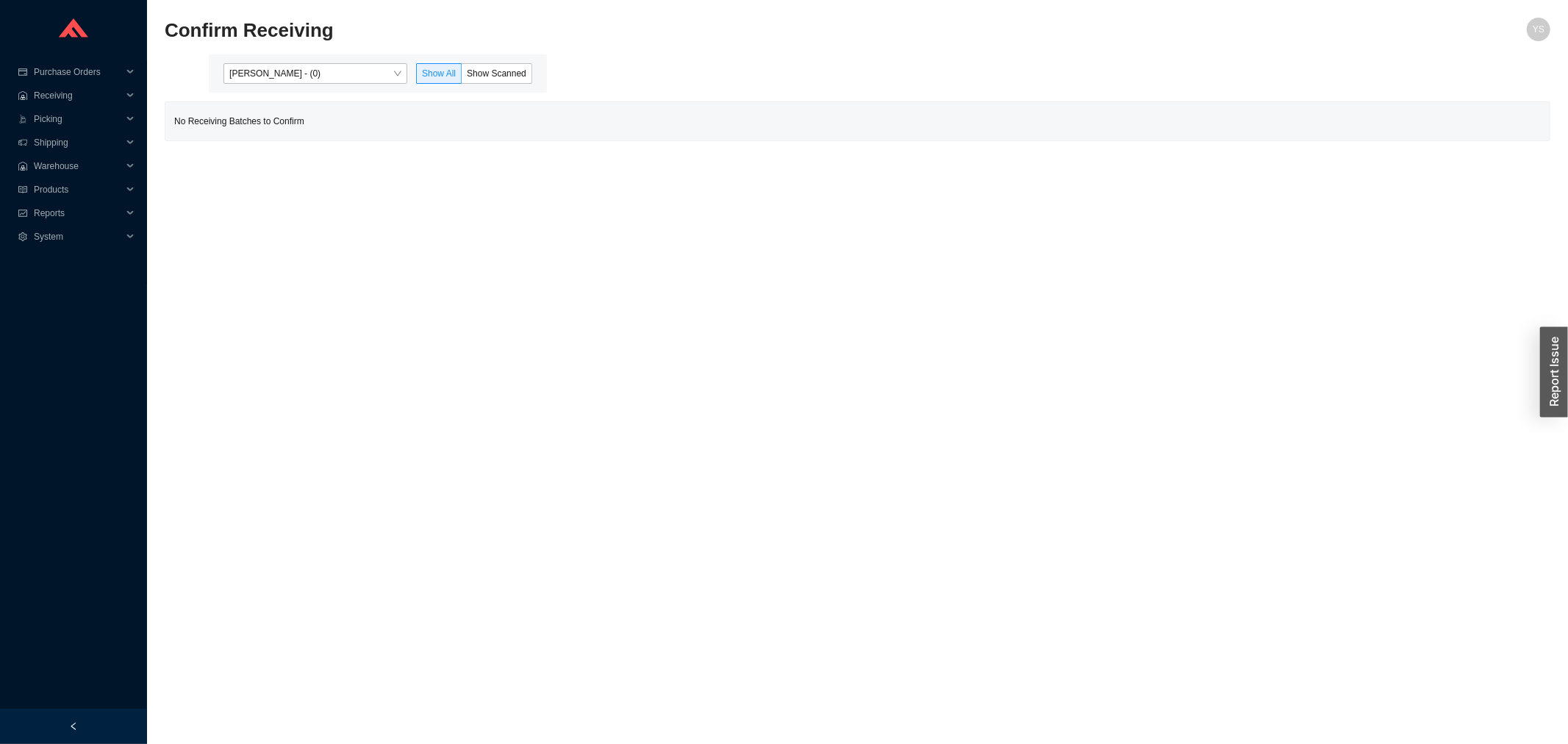
click at [258, 66] on span "Yossi Siff - (0)" at bounding box center [315, 74] width 172 height 19
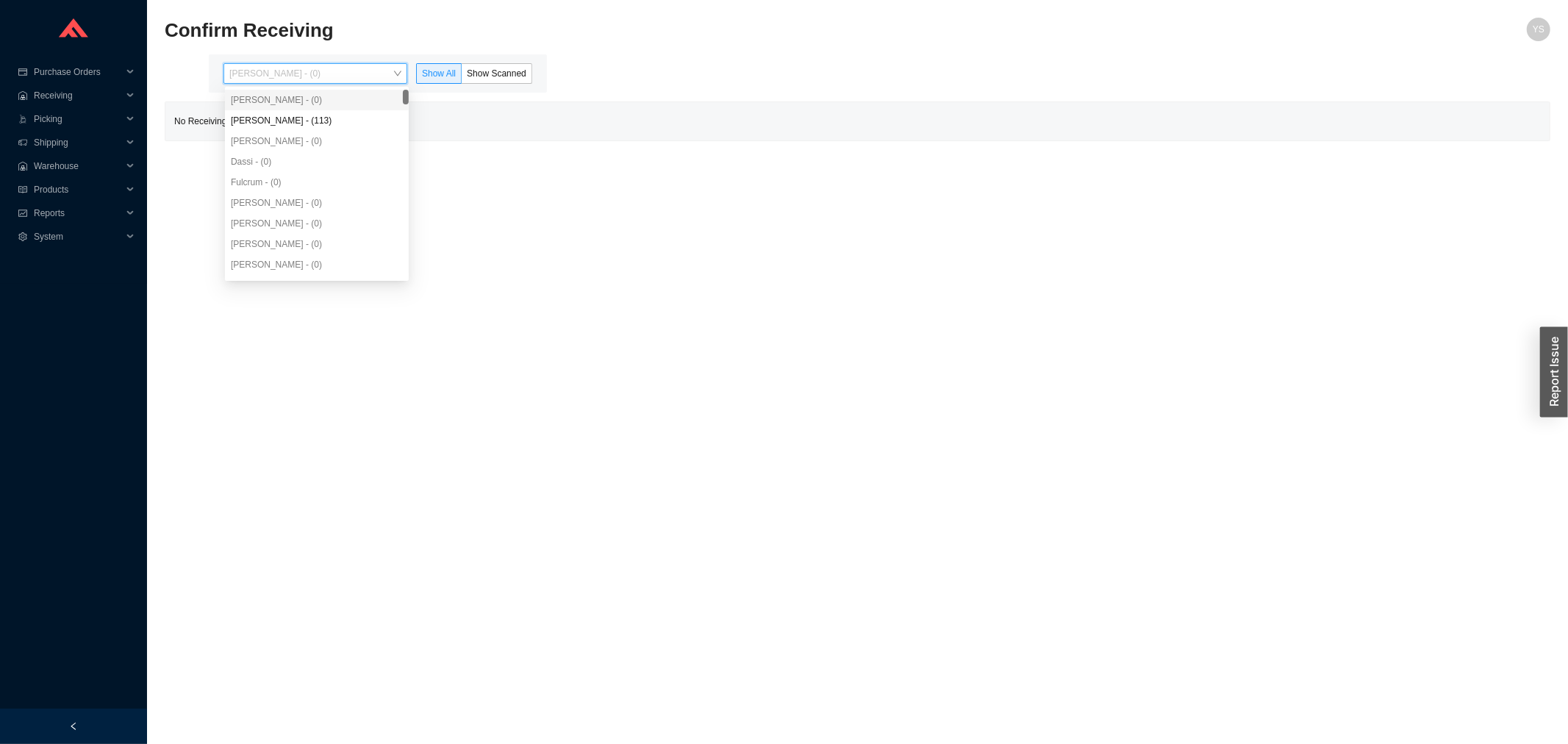
drag, startPoint x: 285, startPoint y: 98, endPoint x: 294, endPoint y: 118, distance: 21.9
click at [289, 103] on div "Yossi Siff - (0)" at bounding box center [316, 100] width 172 height 13
click at [294, 118] on div "Angel Negron - (113)" at bounding box center [316, 120] width 172 height 13
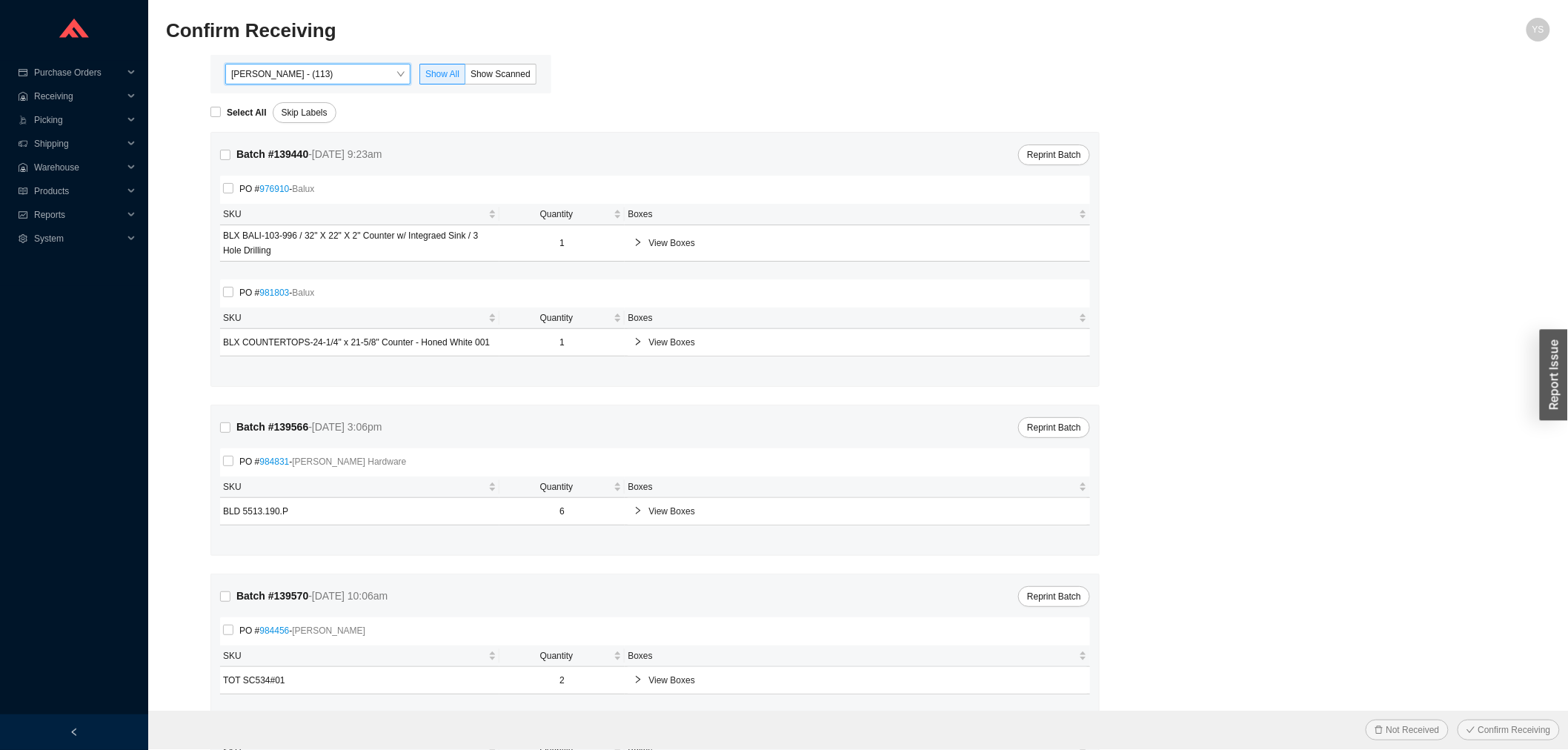
click at [550, 69] on div "Angel Negron - (113) Angel Negron - (113) Show All Show Scanned" at bounding box center [381, 73] width 341 height 39
click at [527, 69] on span "Show Scanned" at bounding box center [500, 73] width 60 height 10
click at [465, 77] on input "Show Scanned" at bounding box center [465, 77] width 0 height 0
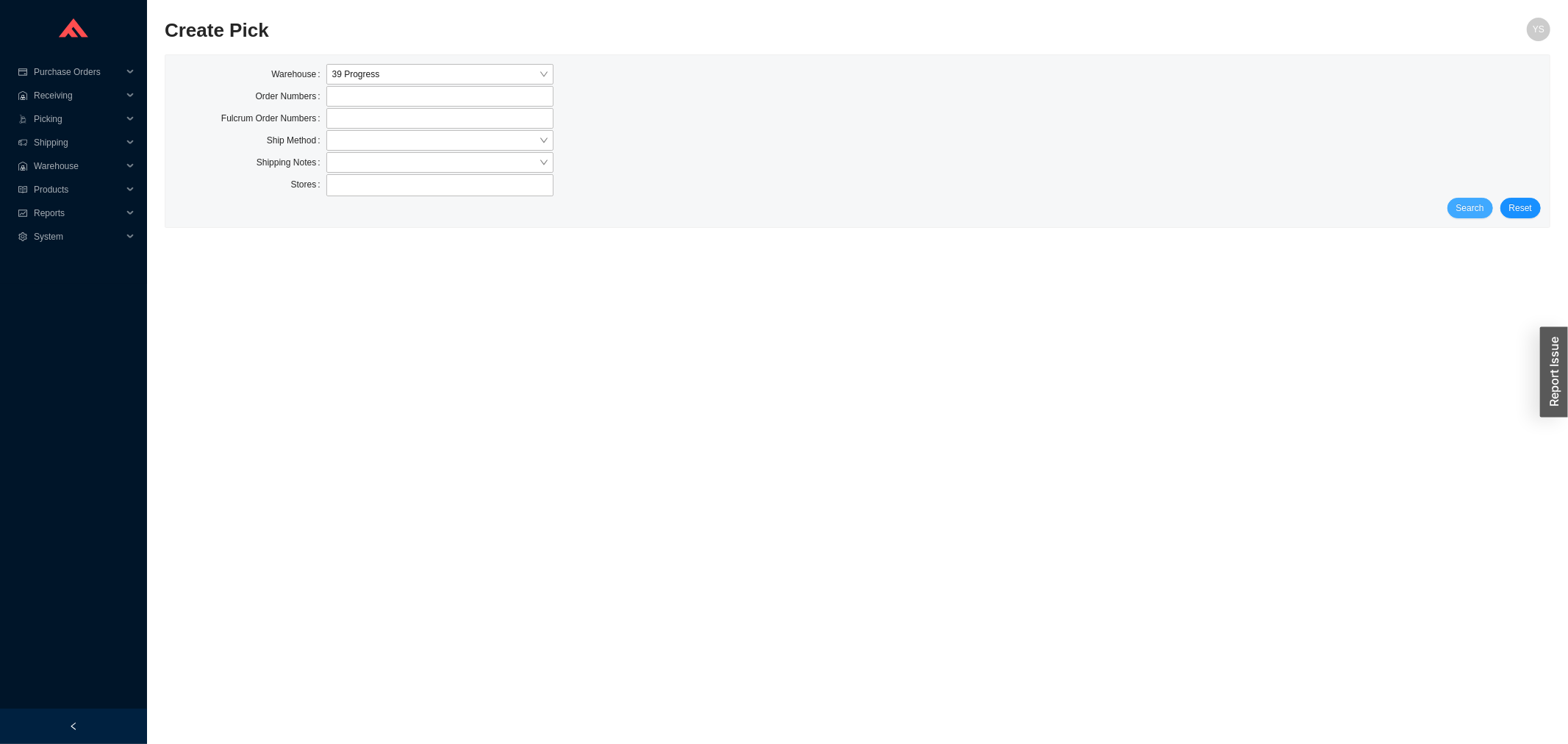
click at [1464, 216] on button "Search" at bounding box center [1470, 208] width 46 height 21
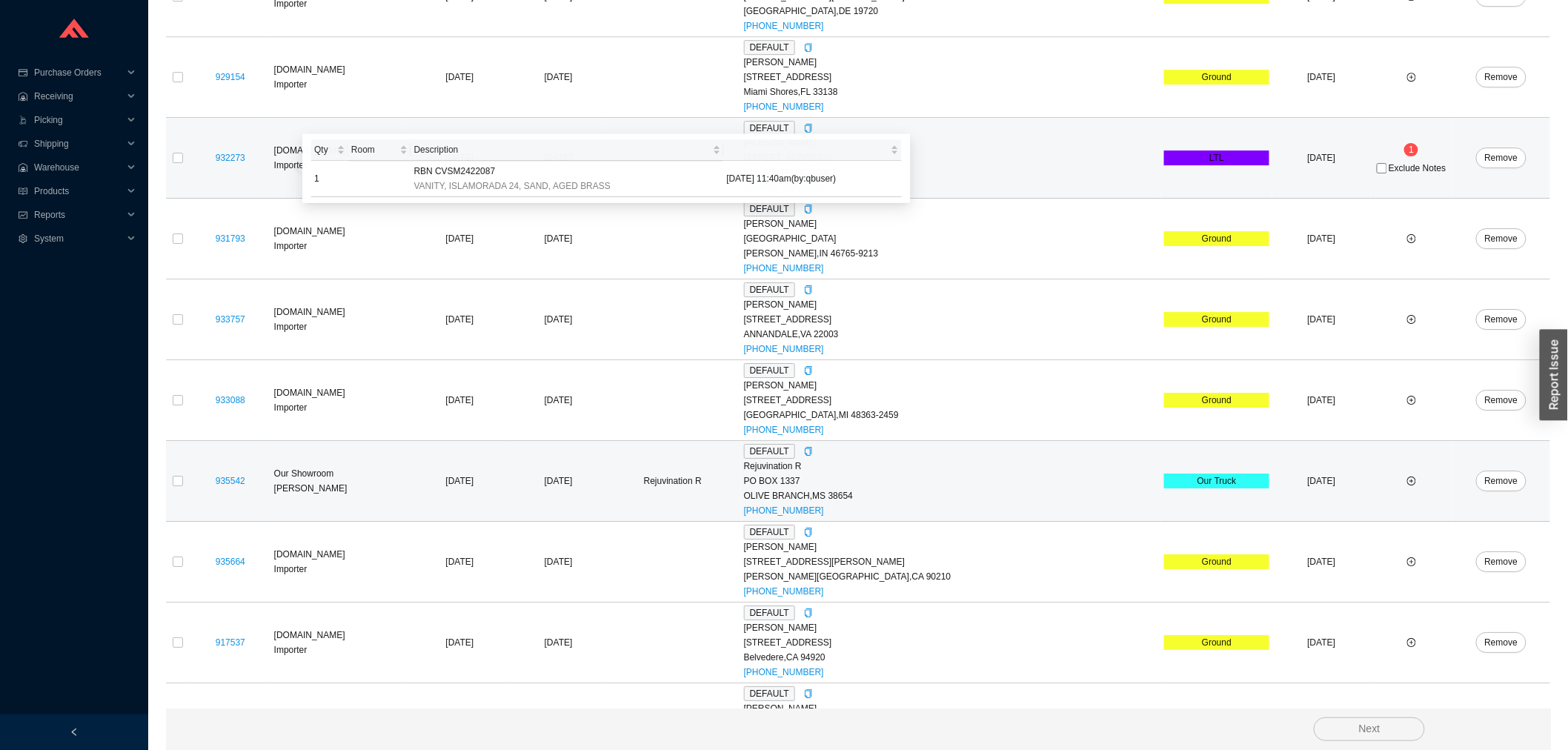
scroll to position [4525, 0]
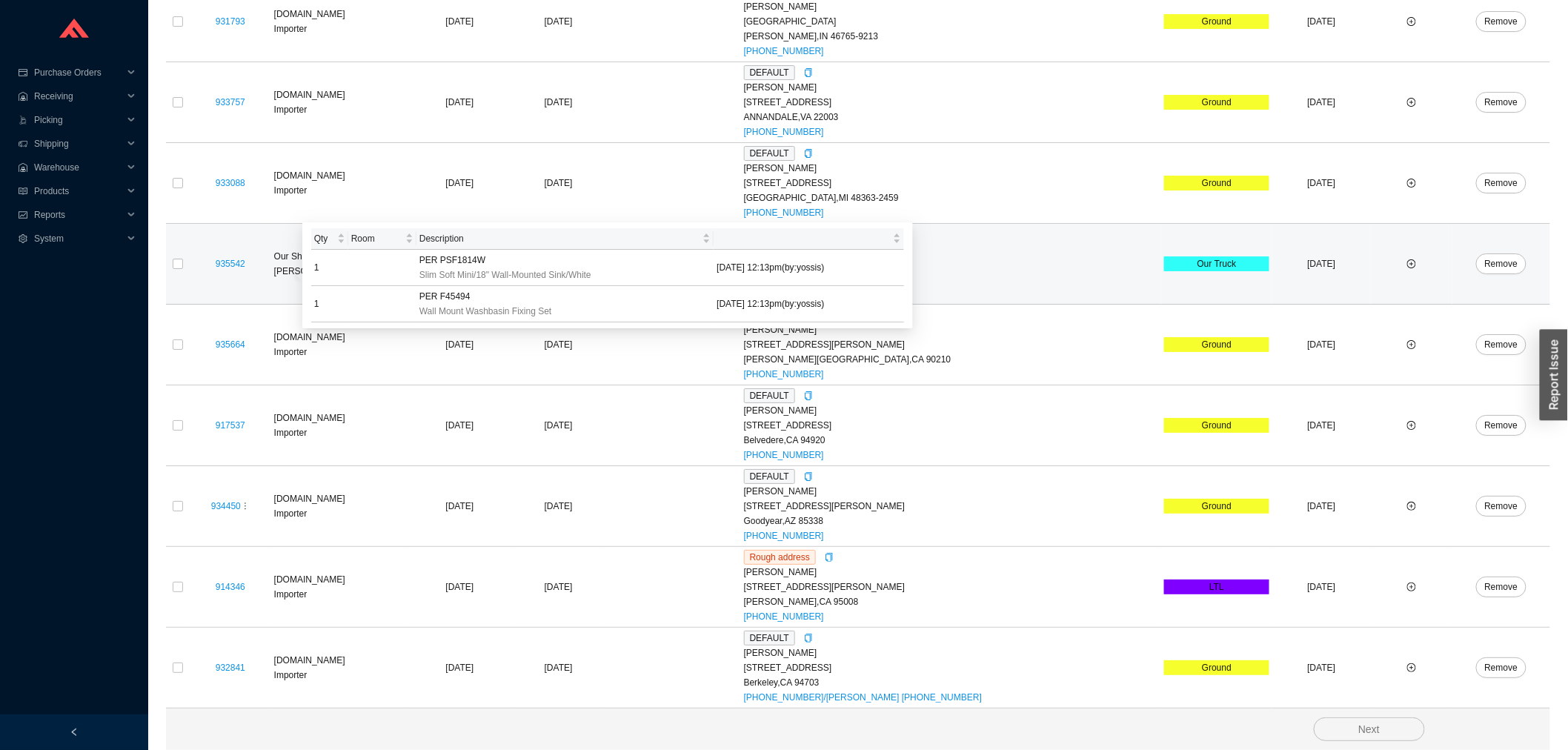
click at [179, 254] on td at bounding box center [178, 264] width 24 height 81
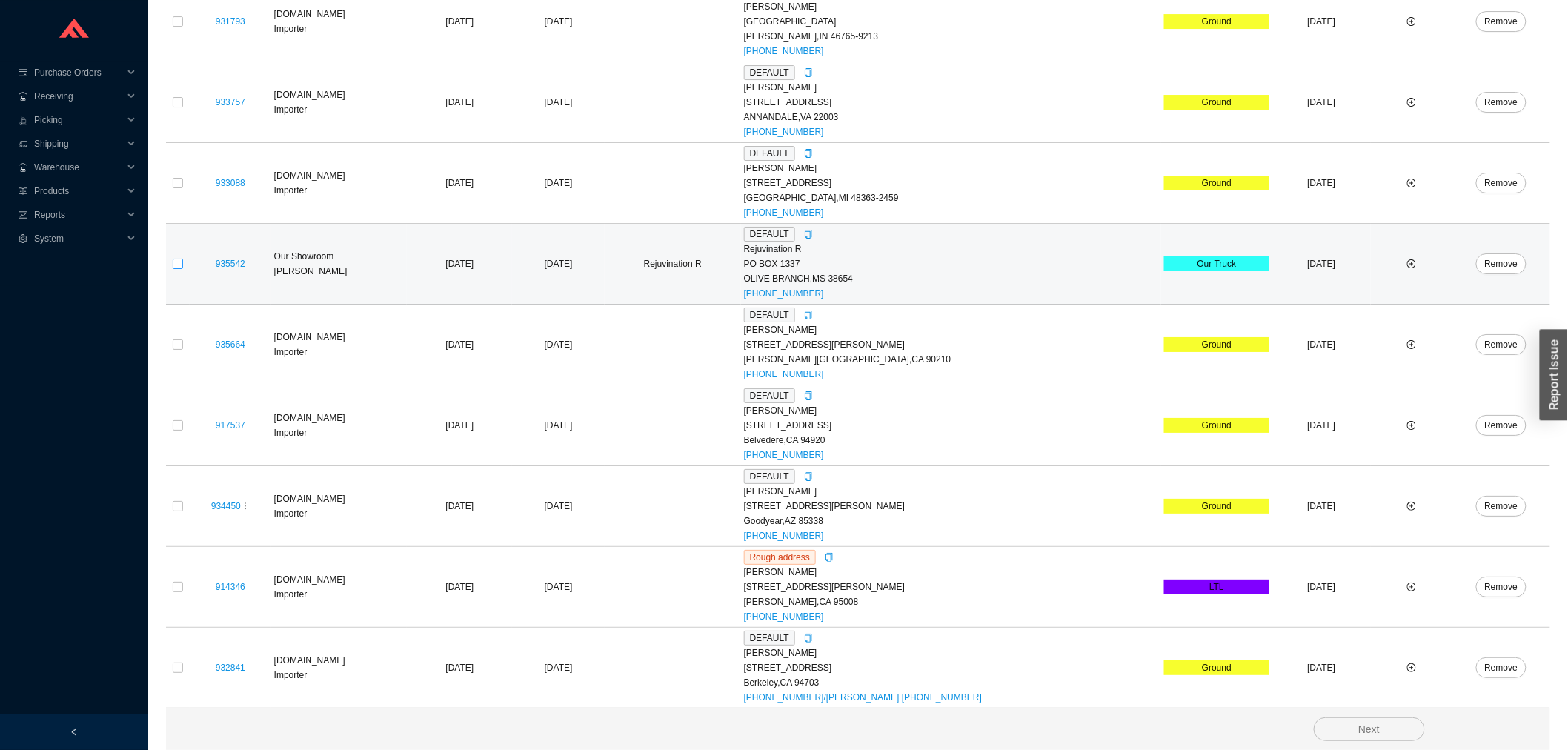
click at [179, 260] on input "checkbox" at bounding box center [178, 263] width 10 height 10
checkbox input "true"
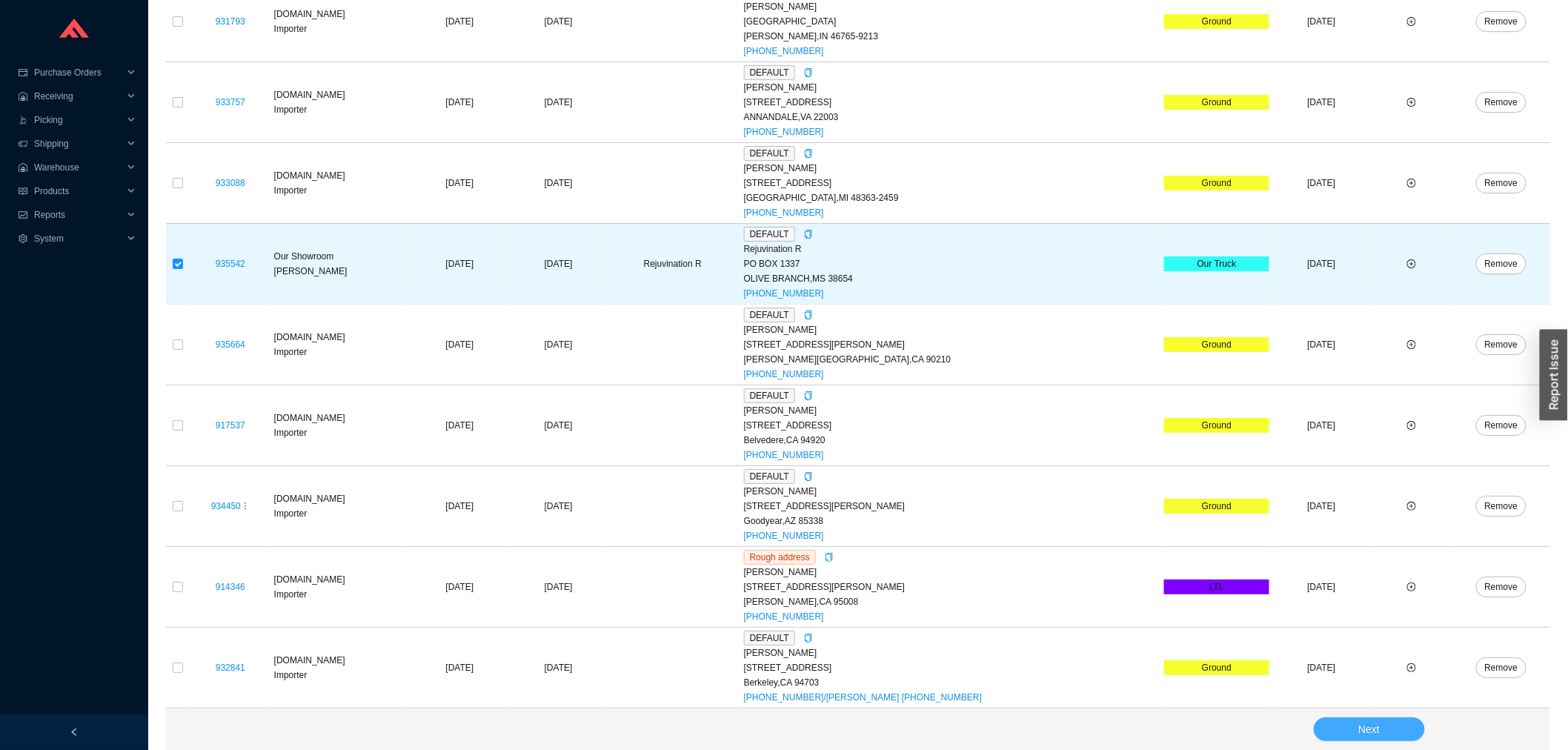
click at [1352, 720] on button "Next" at bounding box center [1369, 728] width 111 height 23
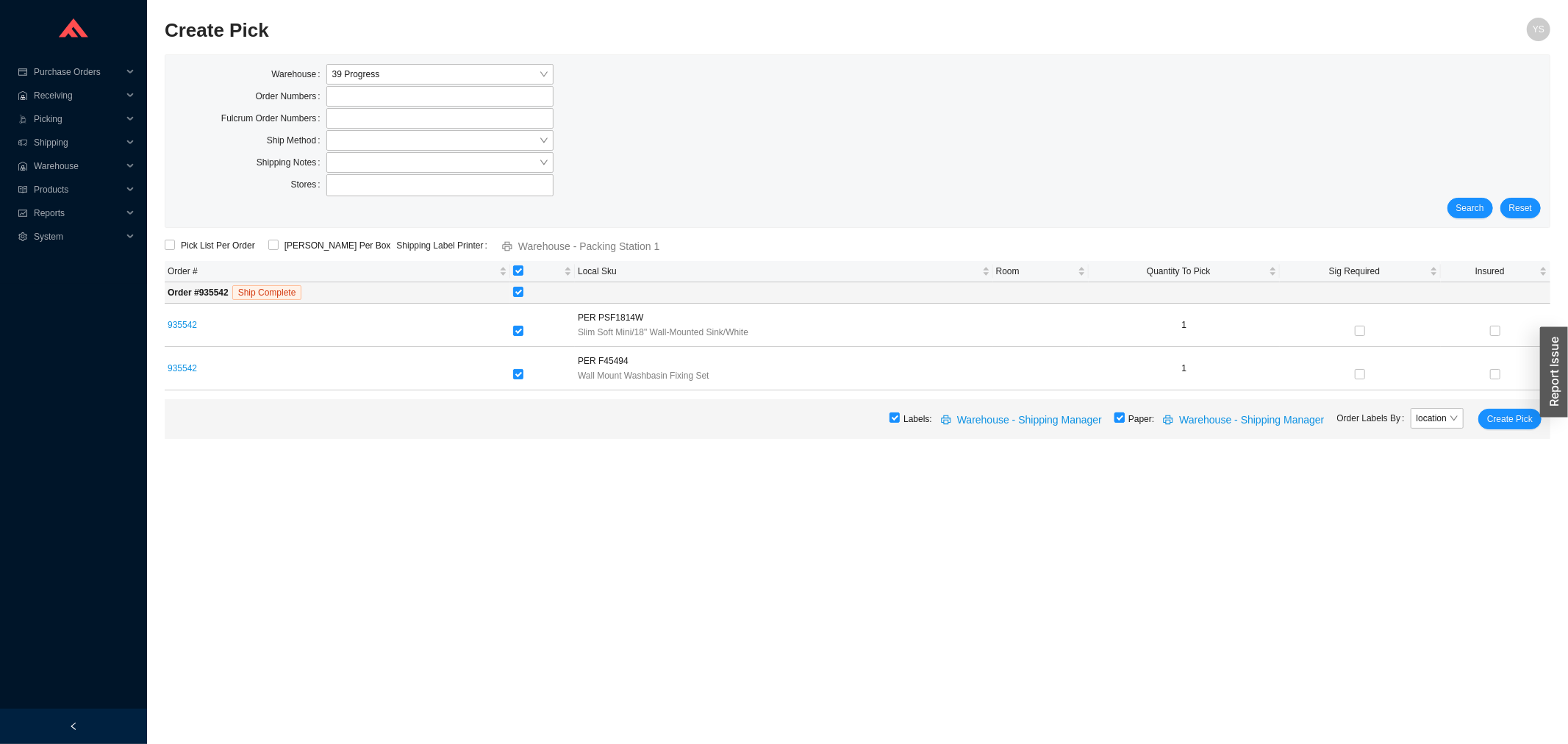
click at [1123, 415] on input "checkbox" at bounding box center [1119, 417] width 10 height 10
checkbox input "false"
click at [1512, 420] on span "Create Pick" at bounding box center [1509, 419] width 46 height 15
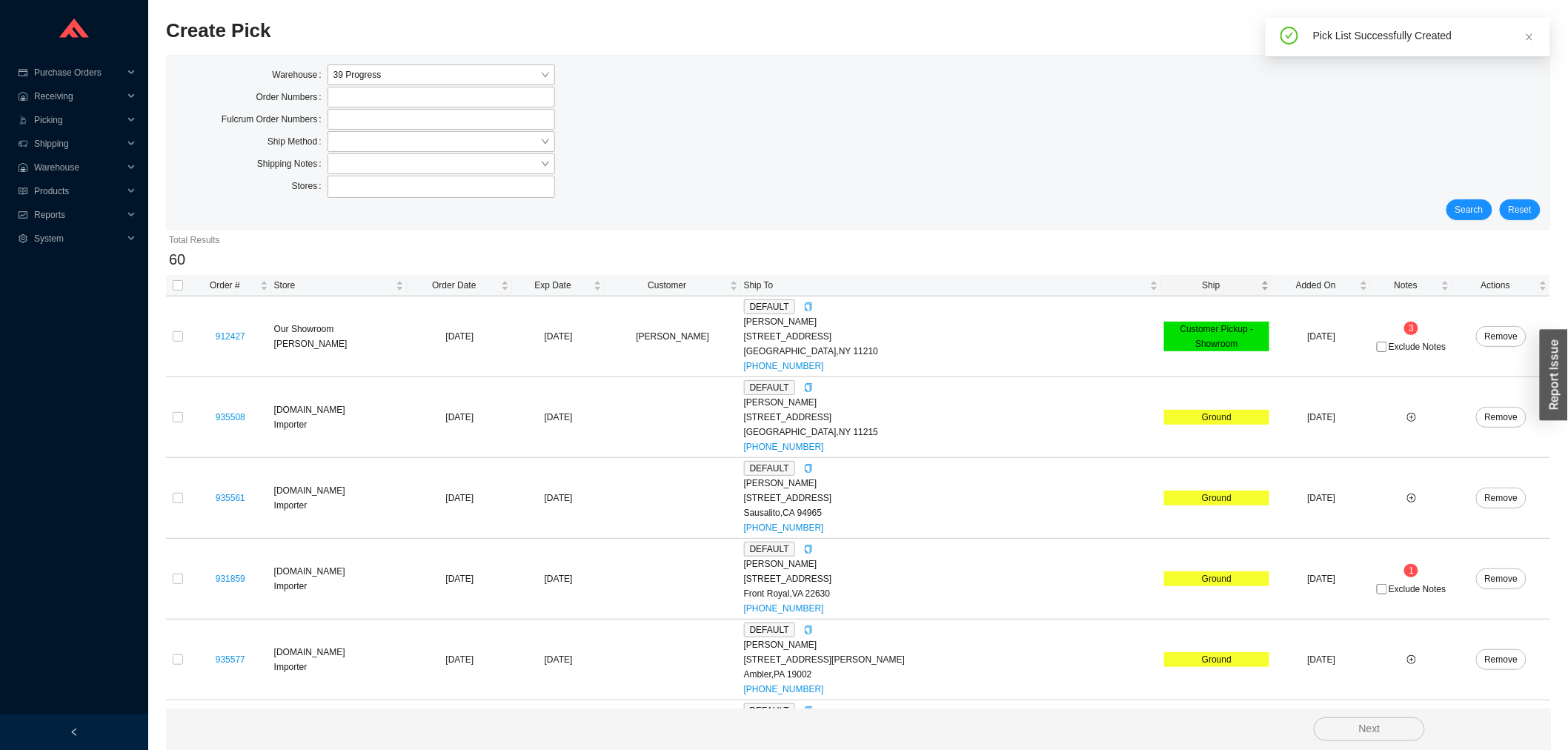
click at [1176, 286] on span "Ship" at bounding box center [1211, 286] width 94 height 15
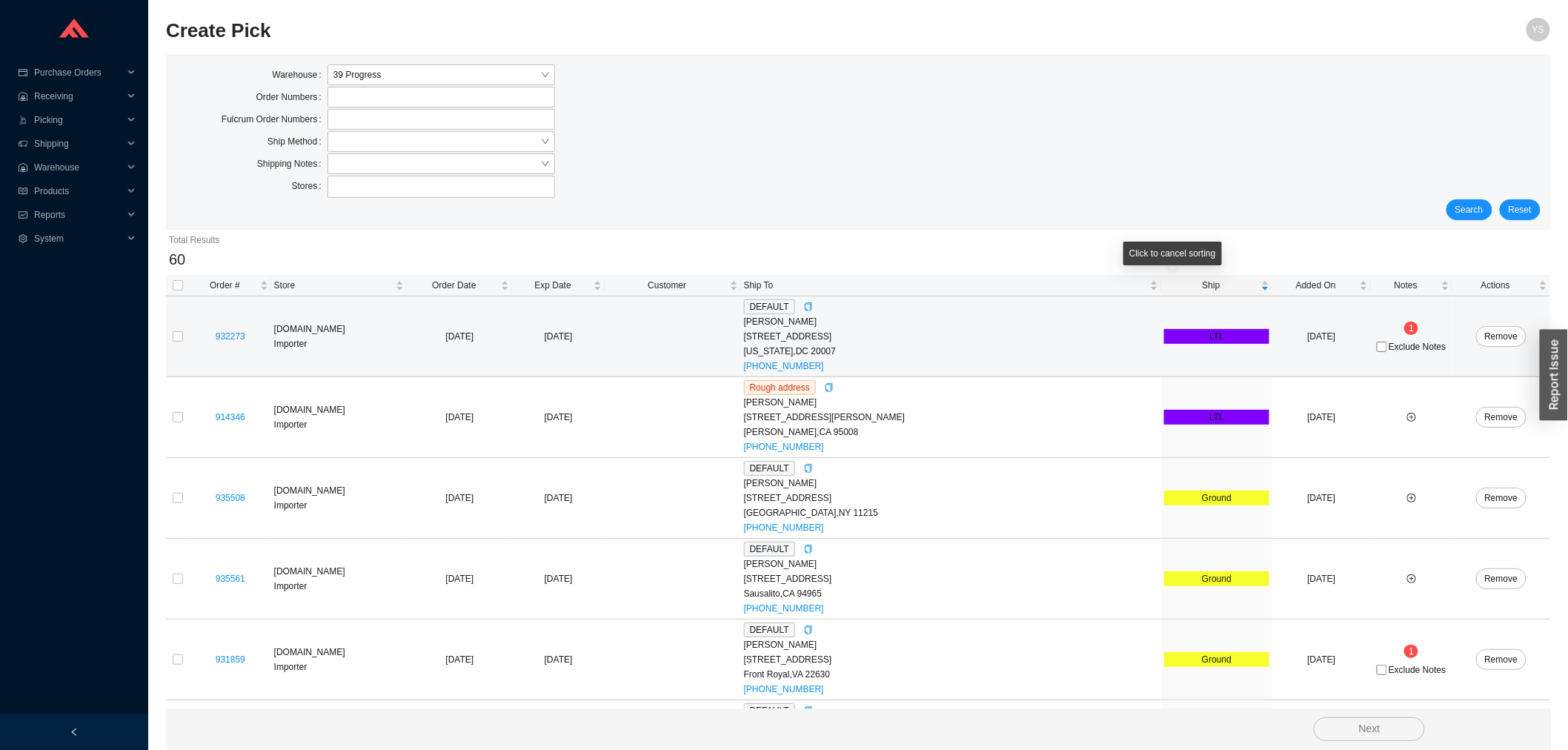
click at [1161, 299] on td "LTL" at bounding box center [1216, 336] width 111 height 81
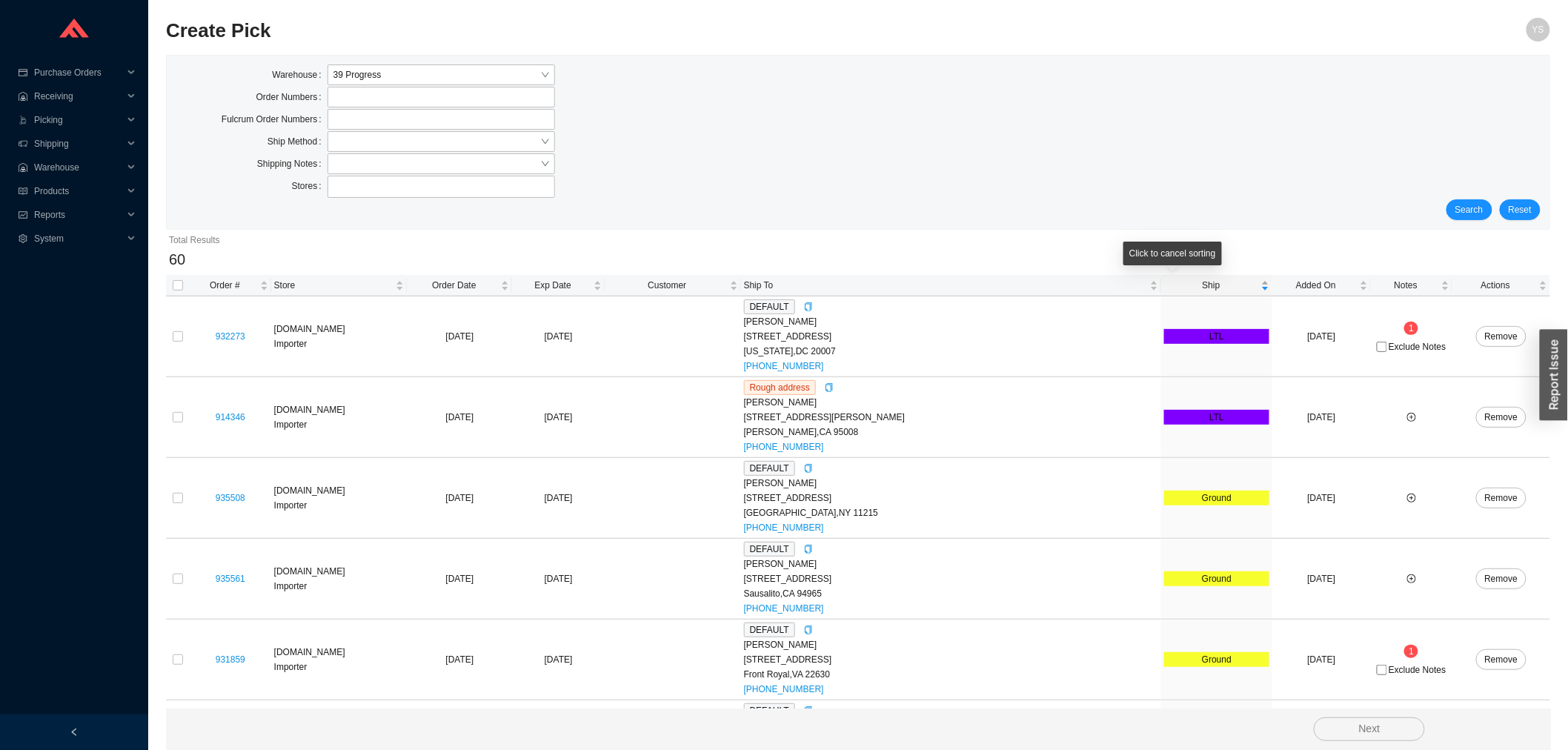
click at [1164, 286] on span "Ship" at bounding box center [1211, 286] width 94 height 15
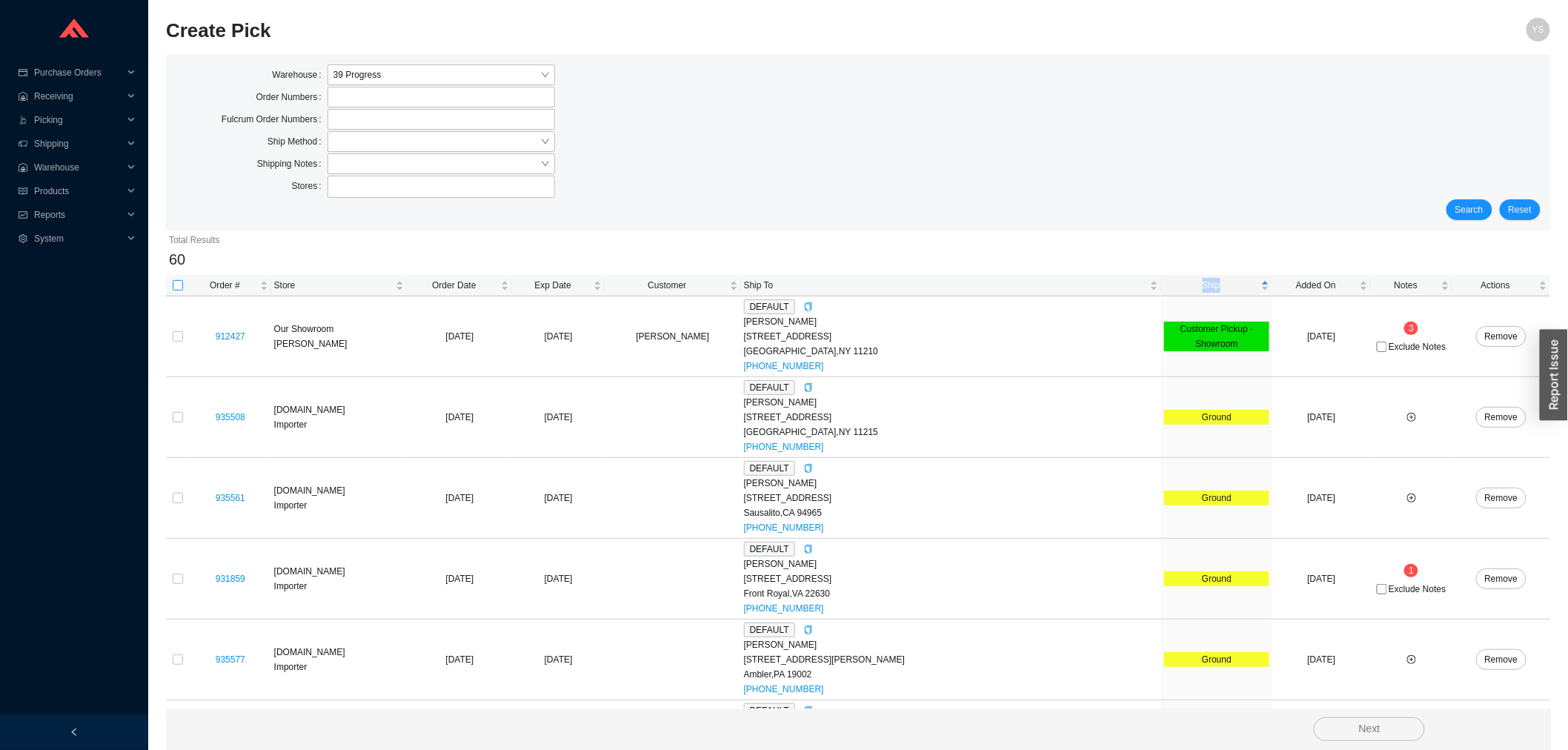
click at [179, 281] on input "checkbox" at bounding box center [178, 285] width 10 height 10
checkbox input "true"
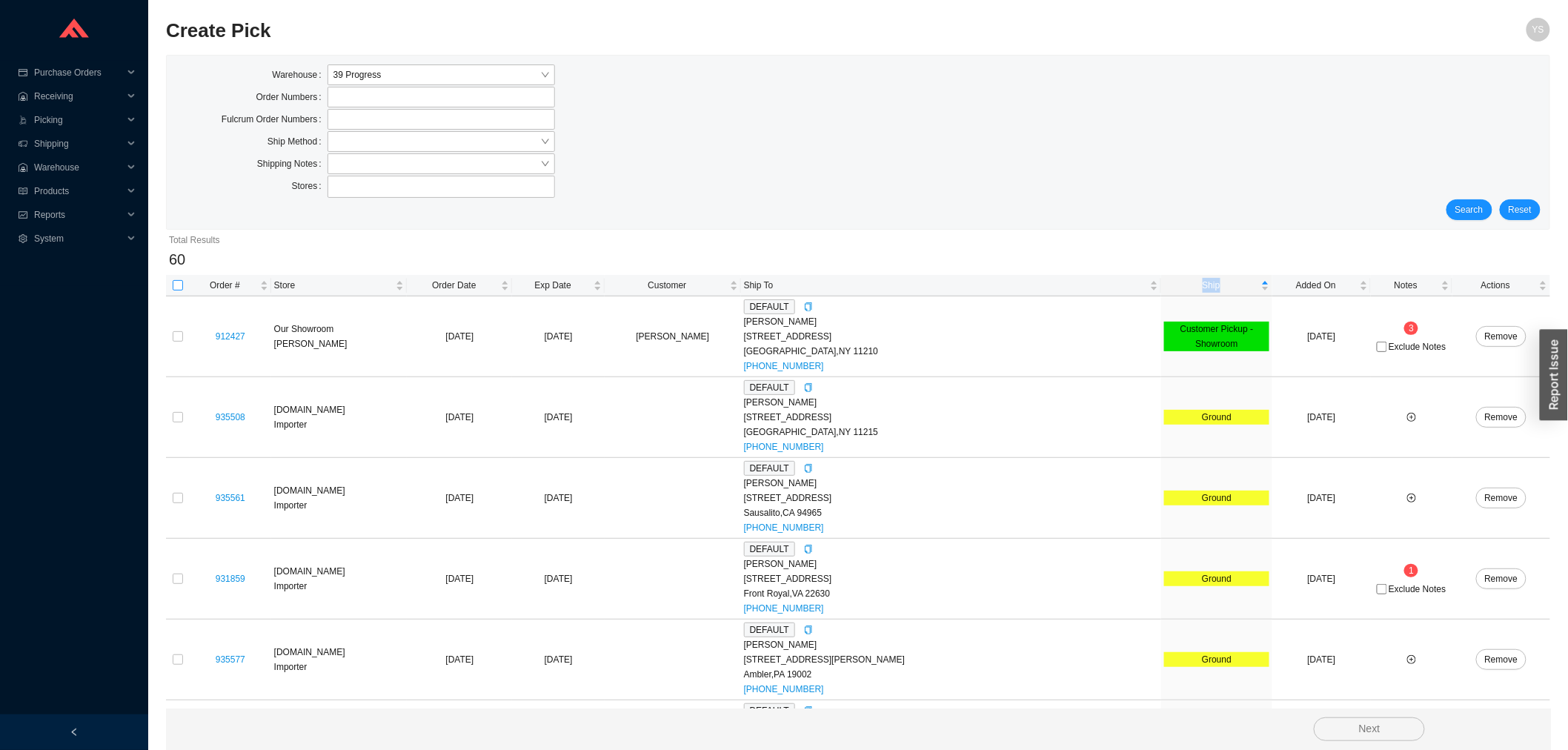
checkbox input "true"
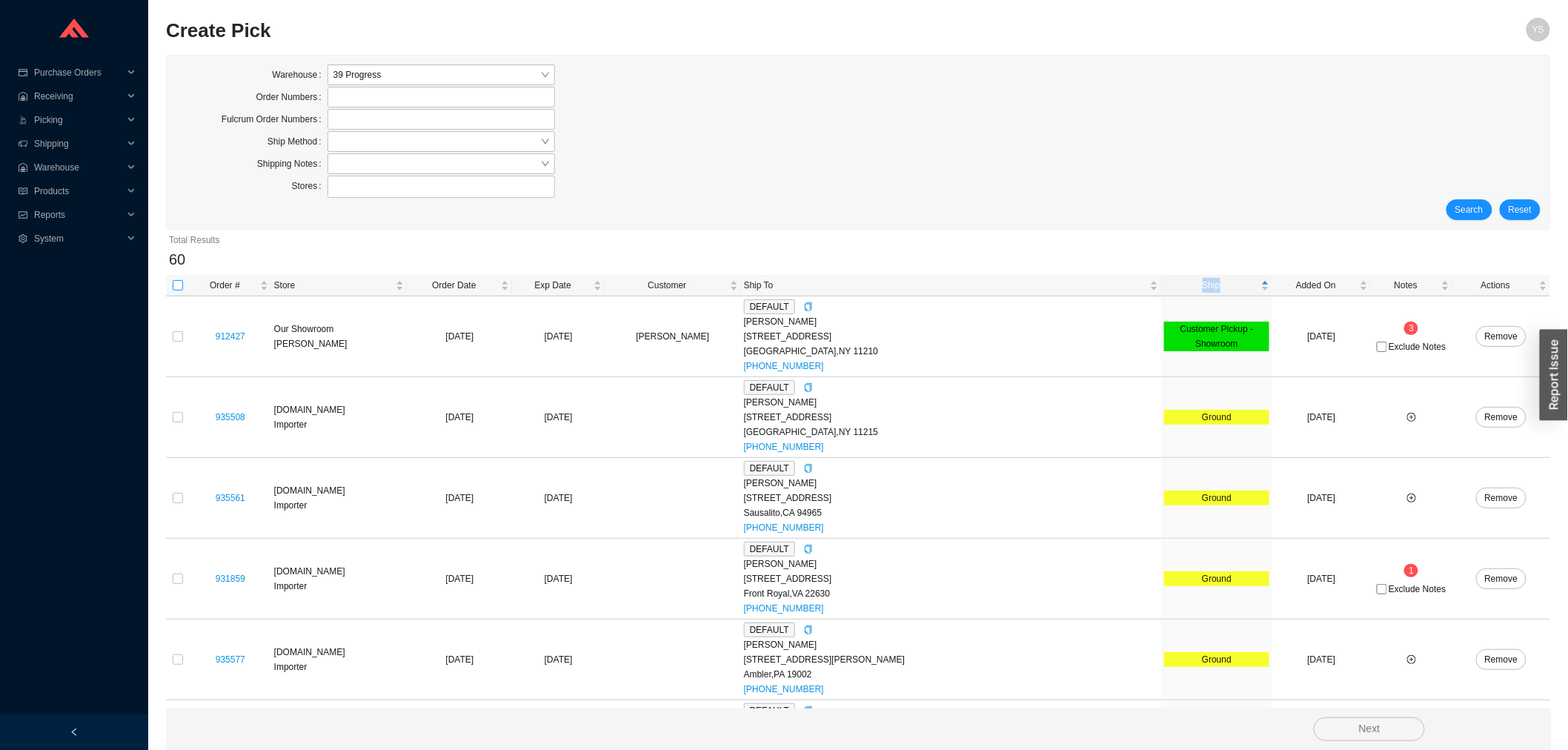
checkbox input "true"
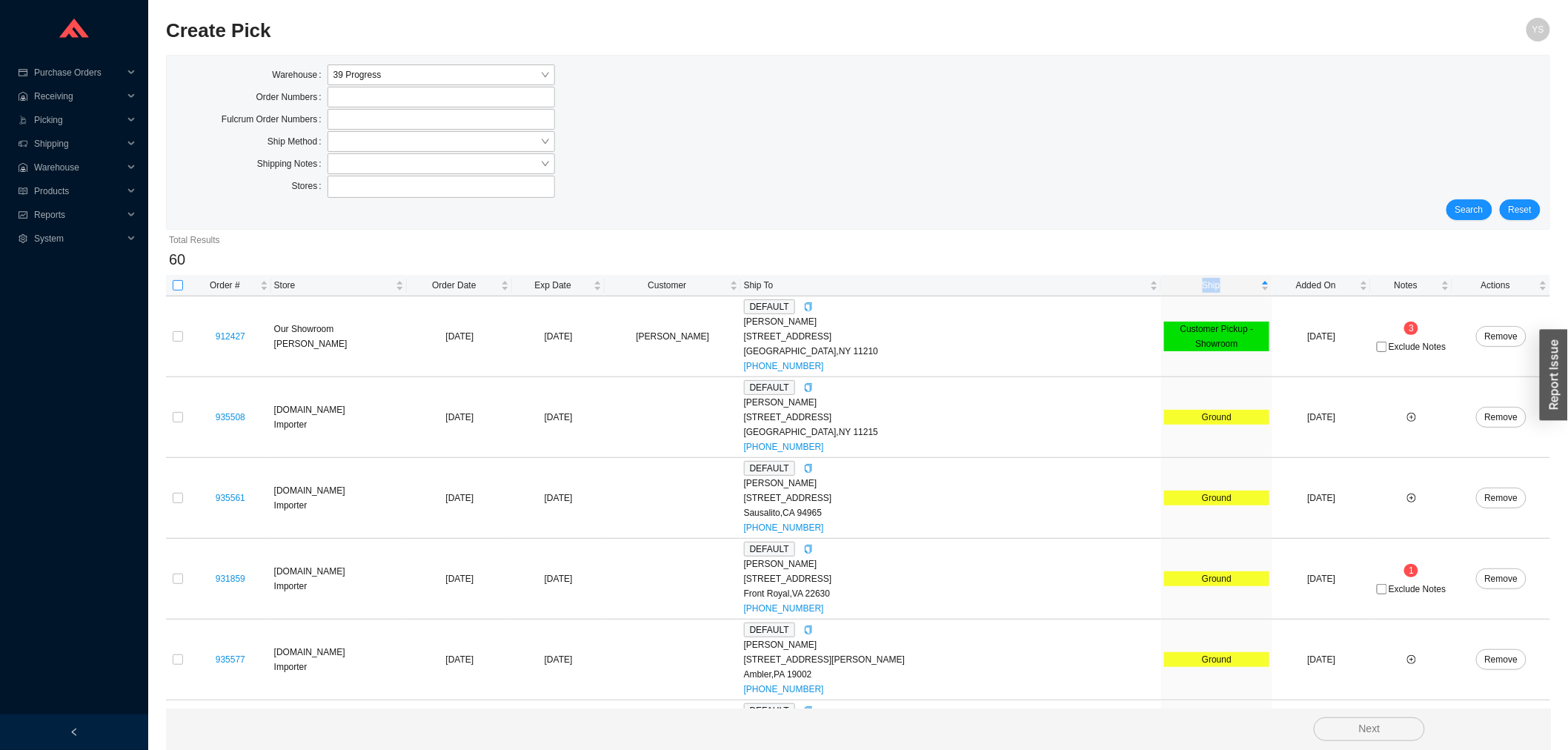
checkbox input "true"
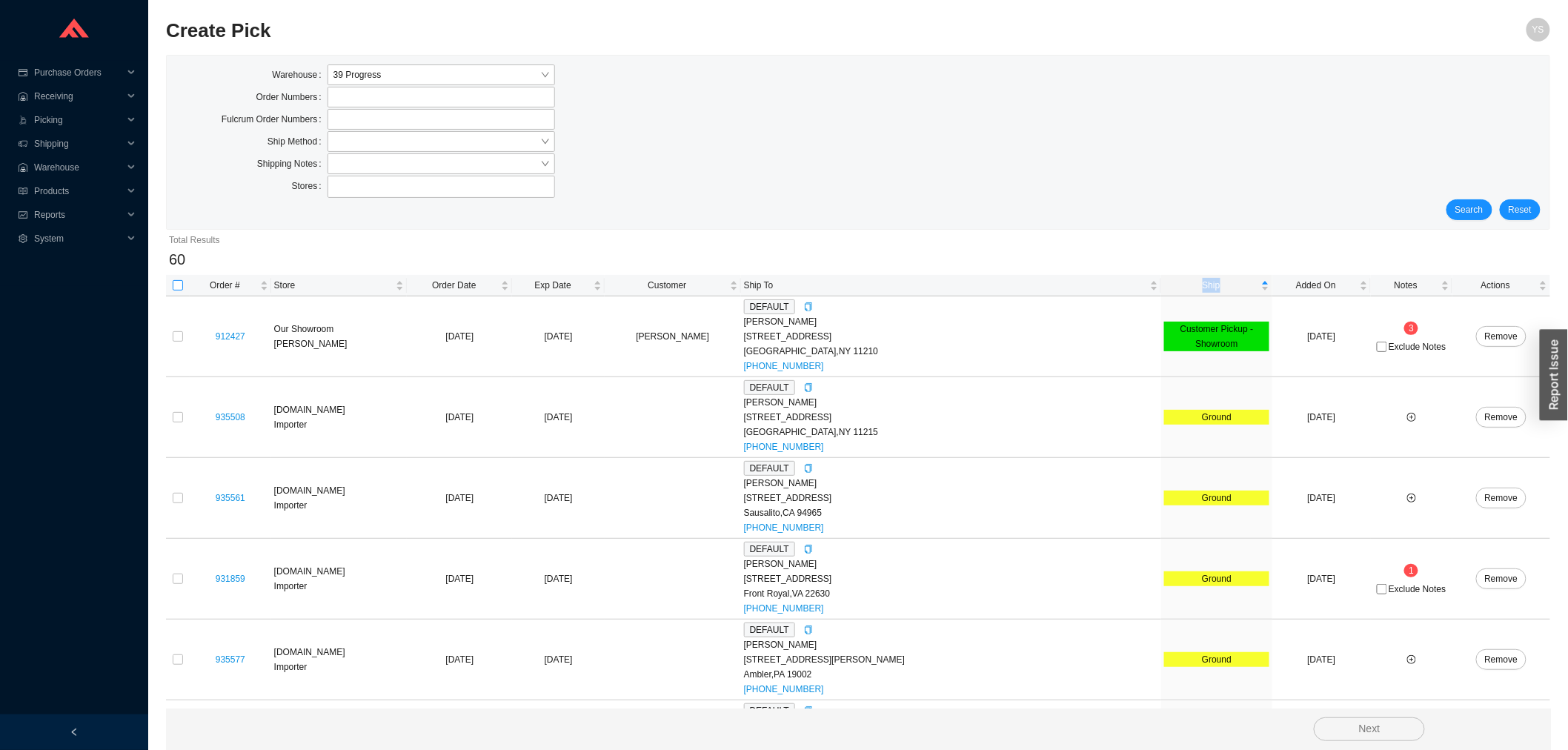
checkbox input "true"
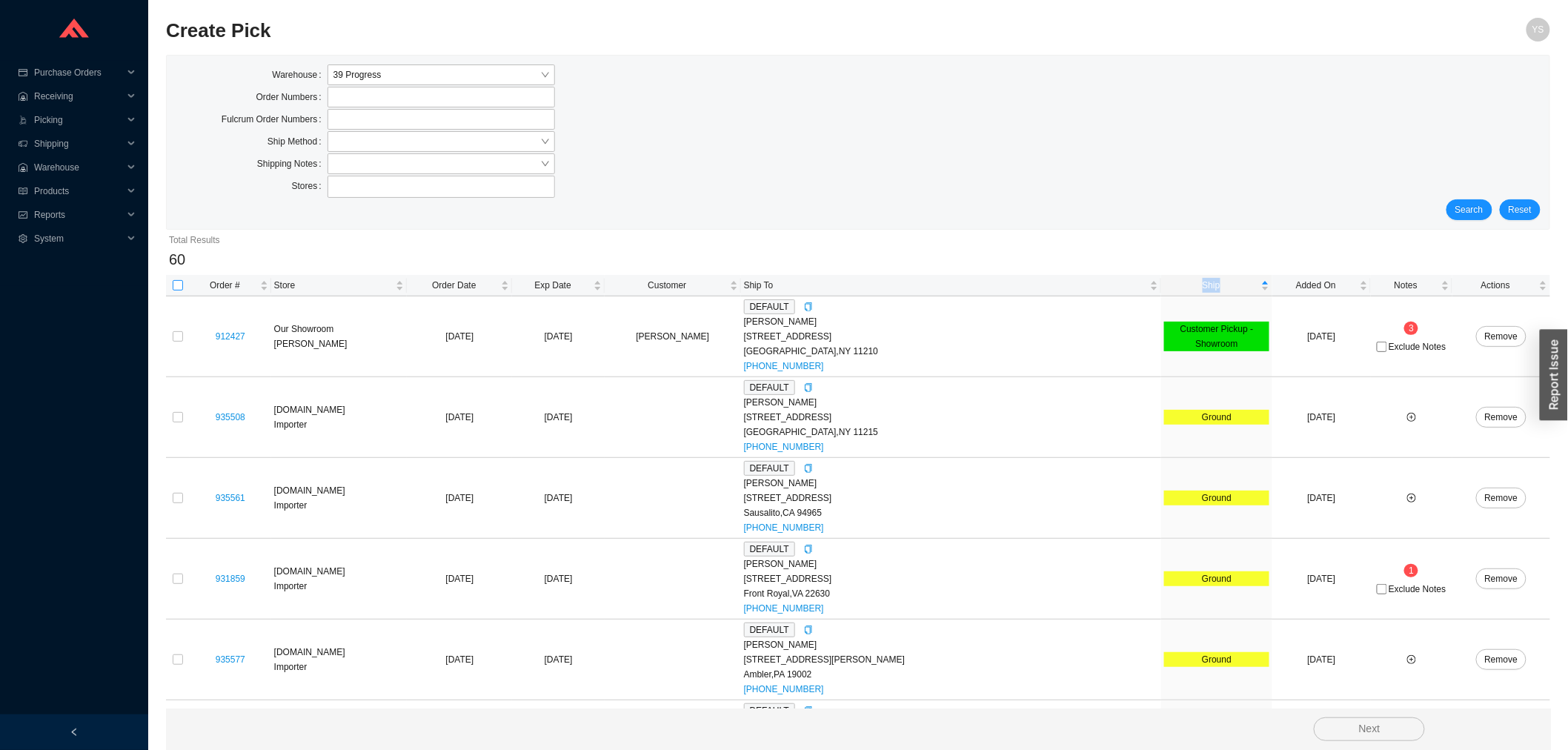
checkbox input "true"
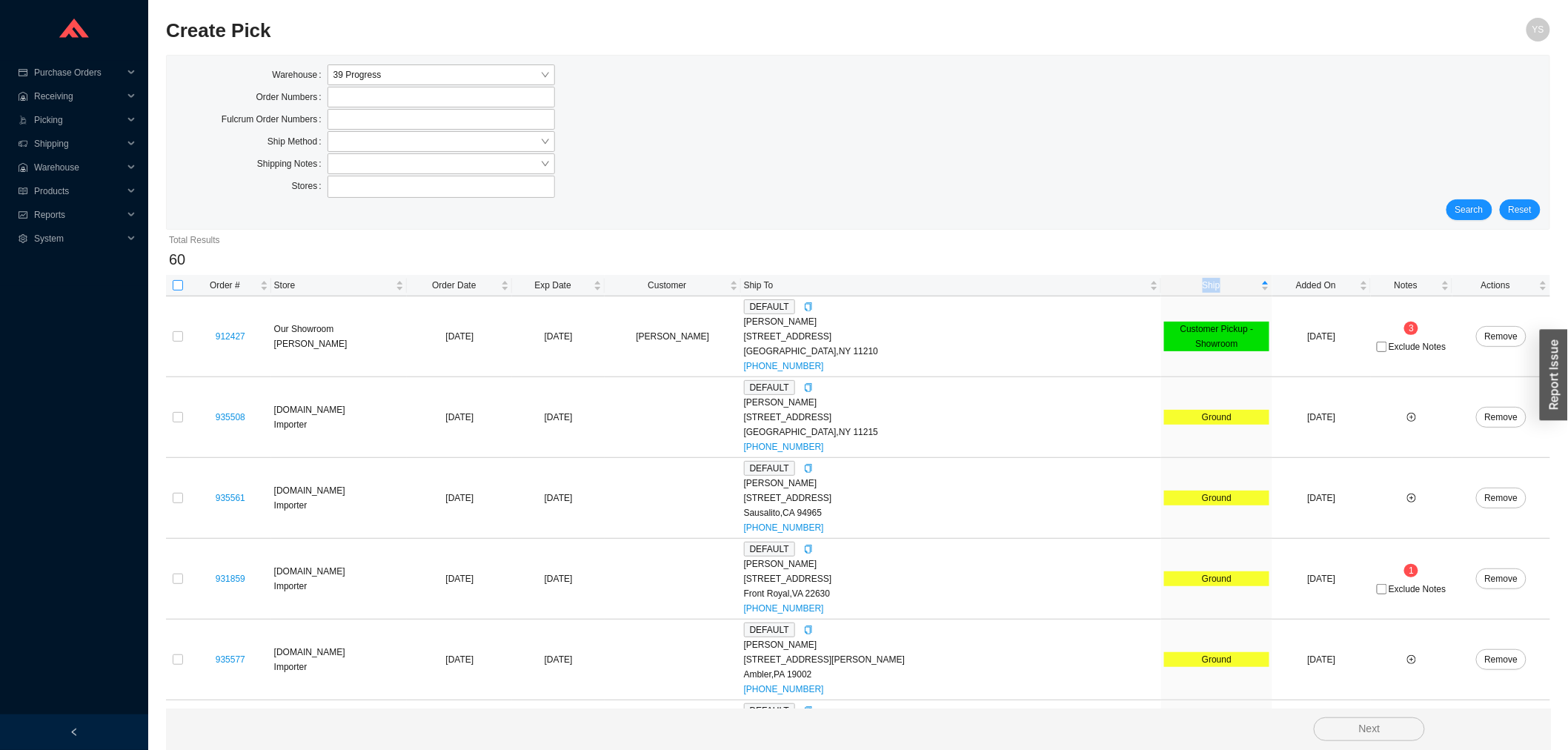
checkbox input "true"
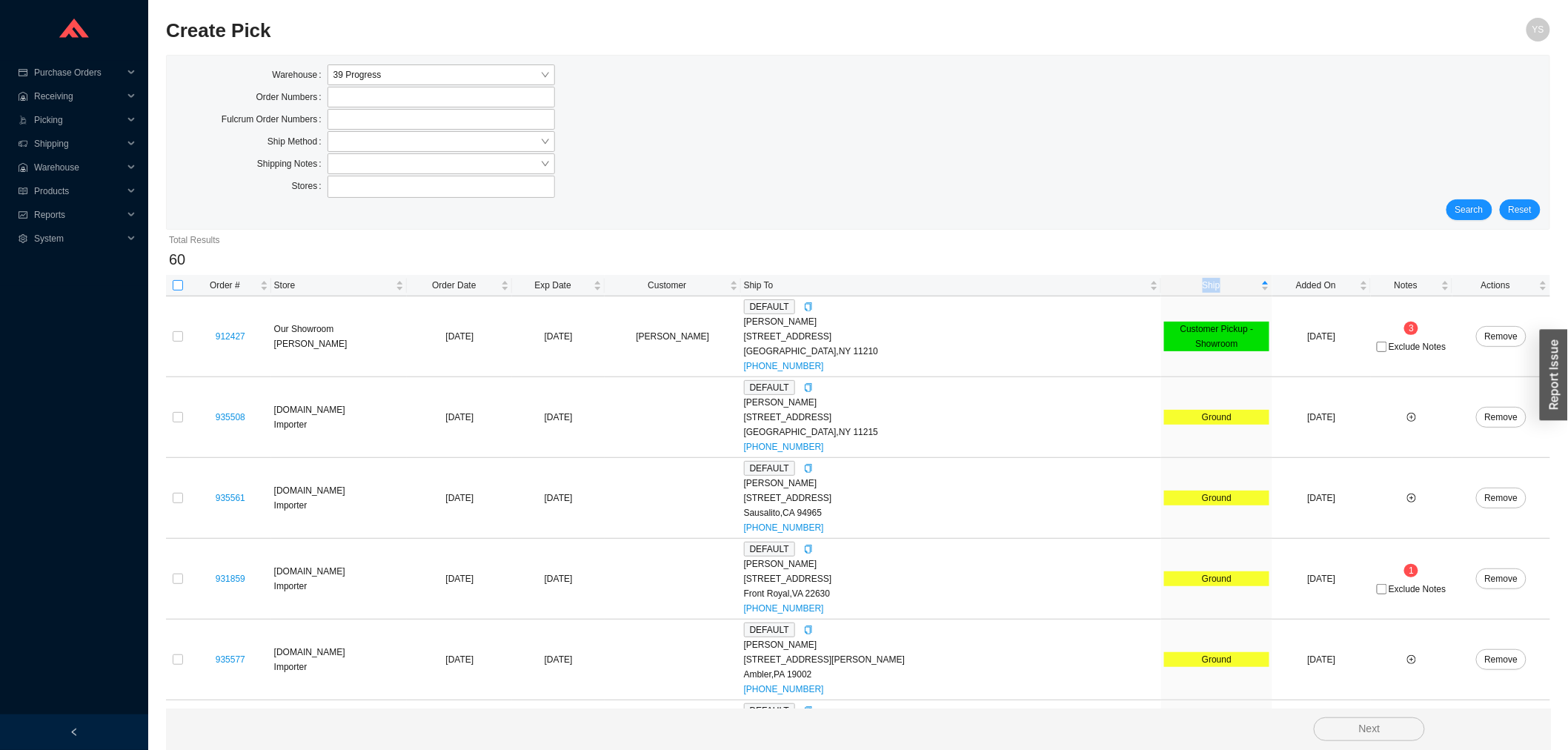
checkbox input "true"
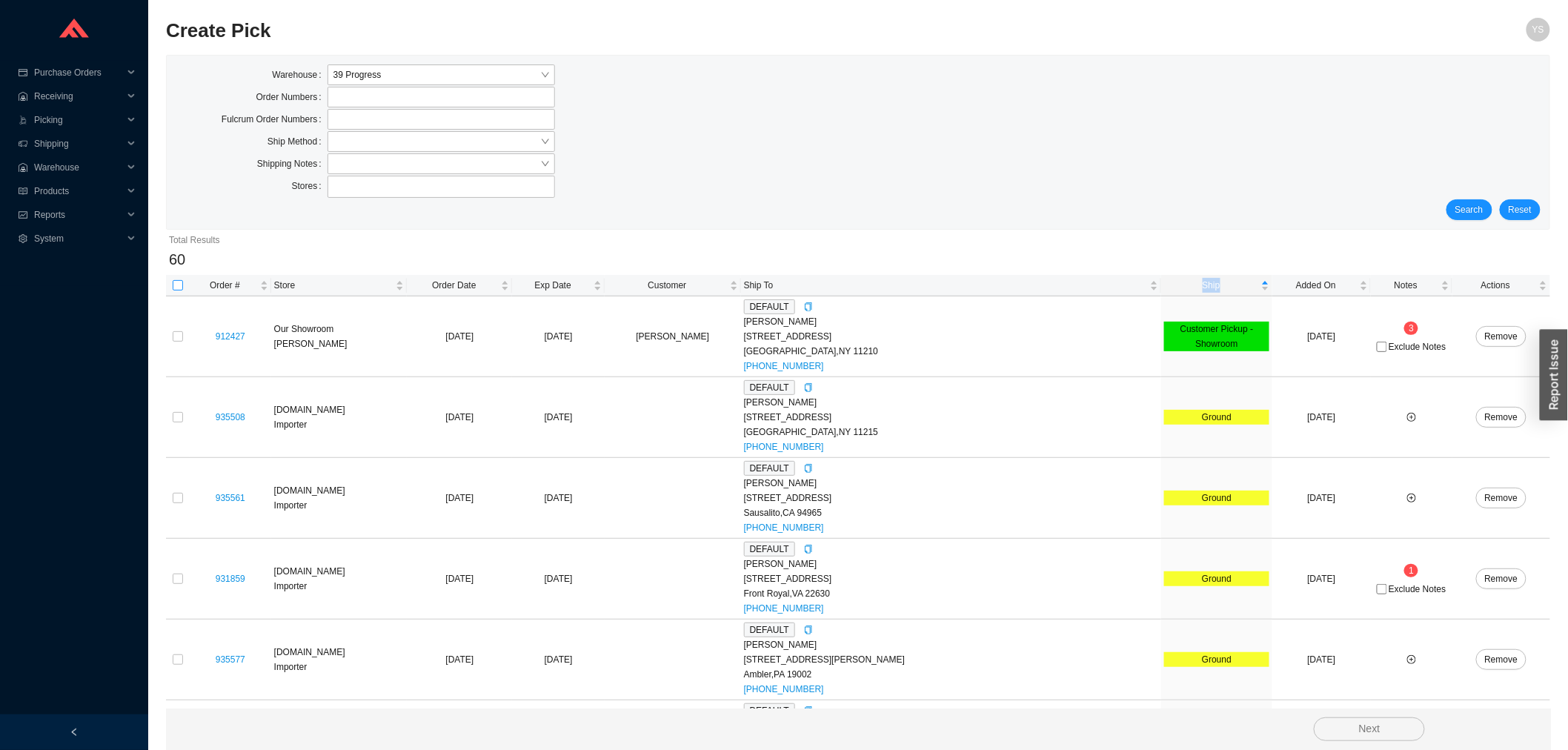
checkbox input "true"
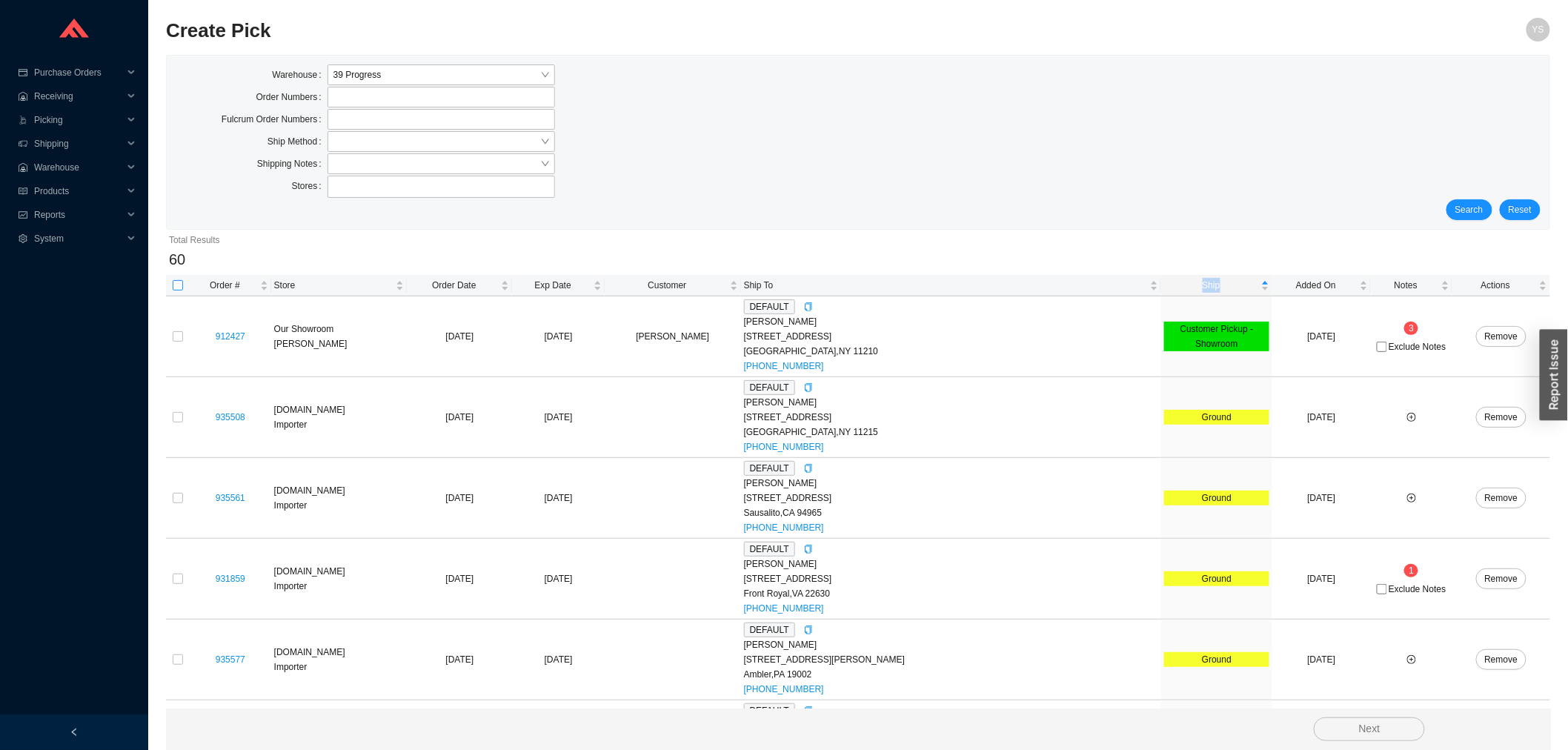
checkbox input "true"
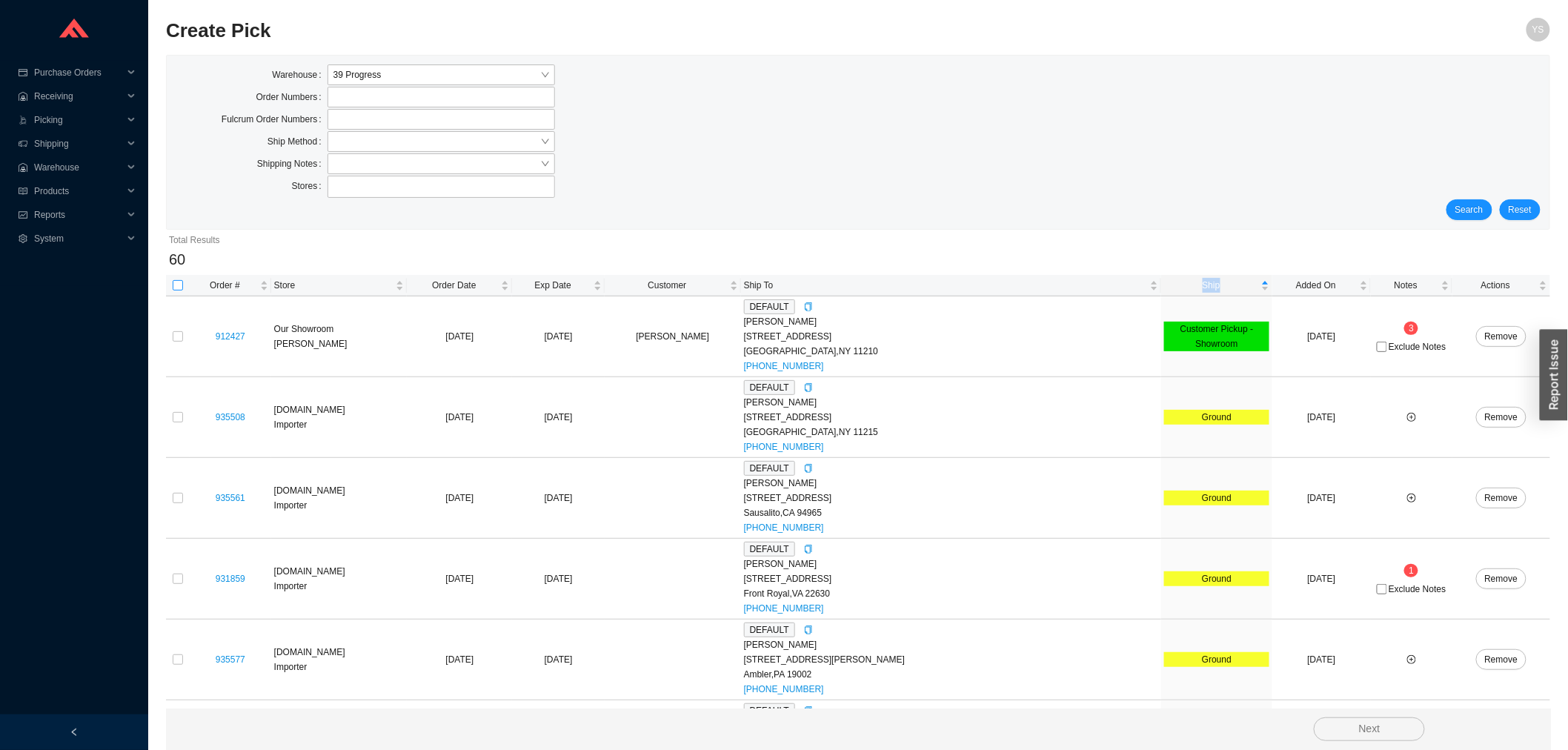
checkbox input "true"
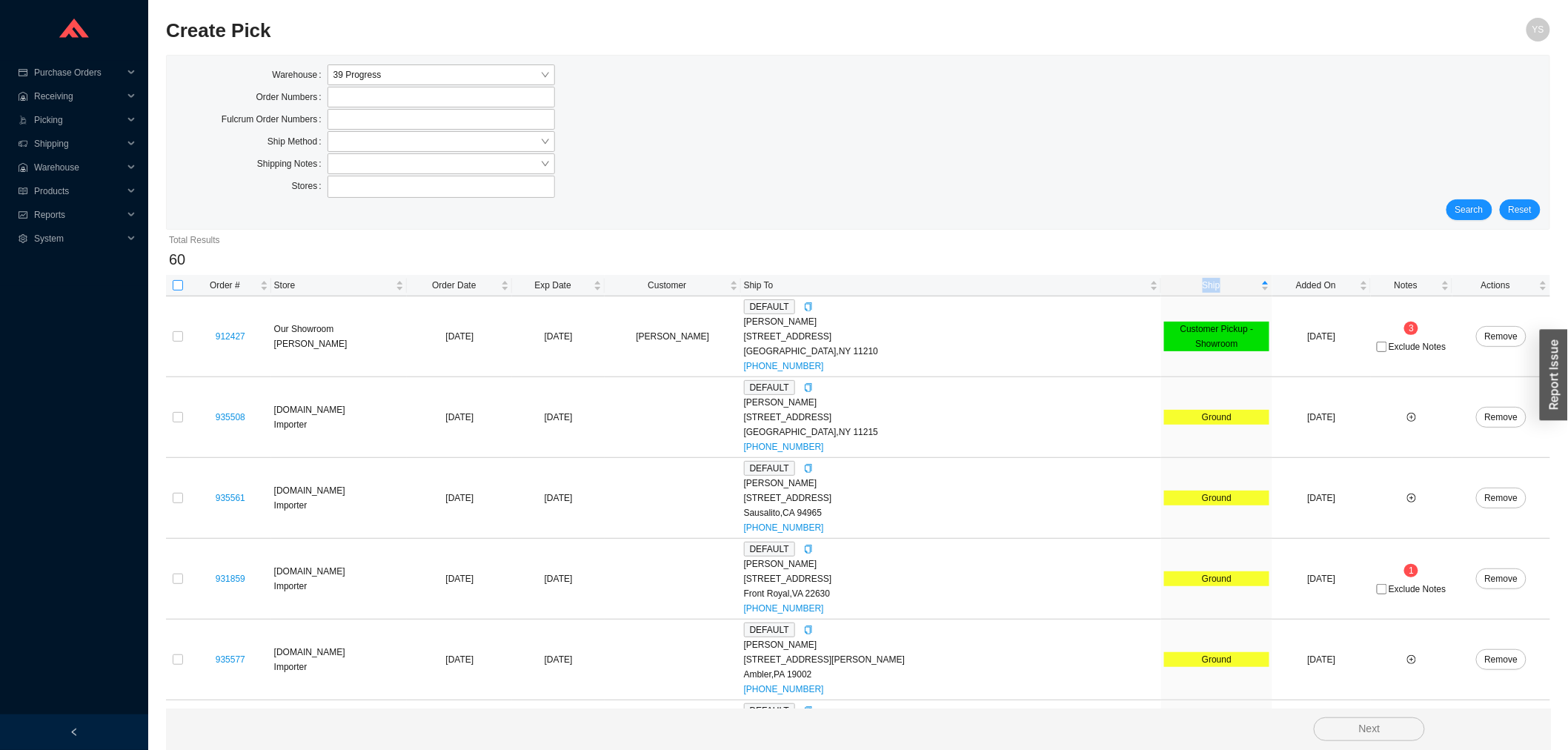
checkbox input "true"
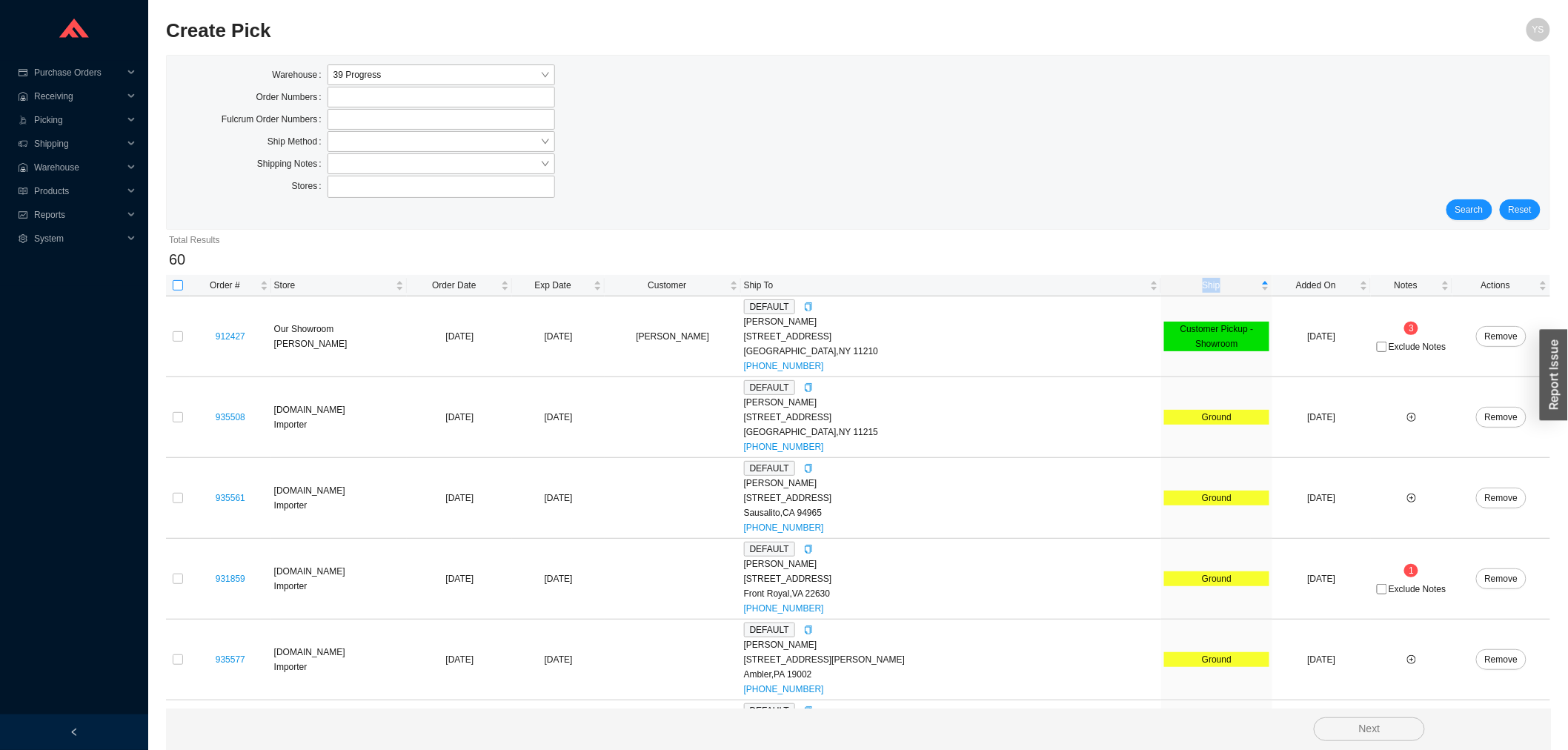
checkbox input "true"
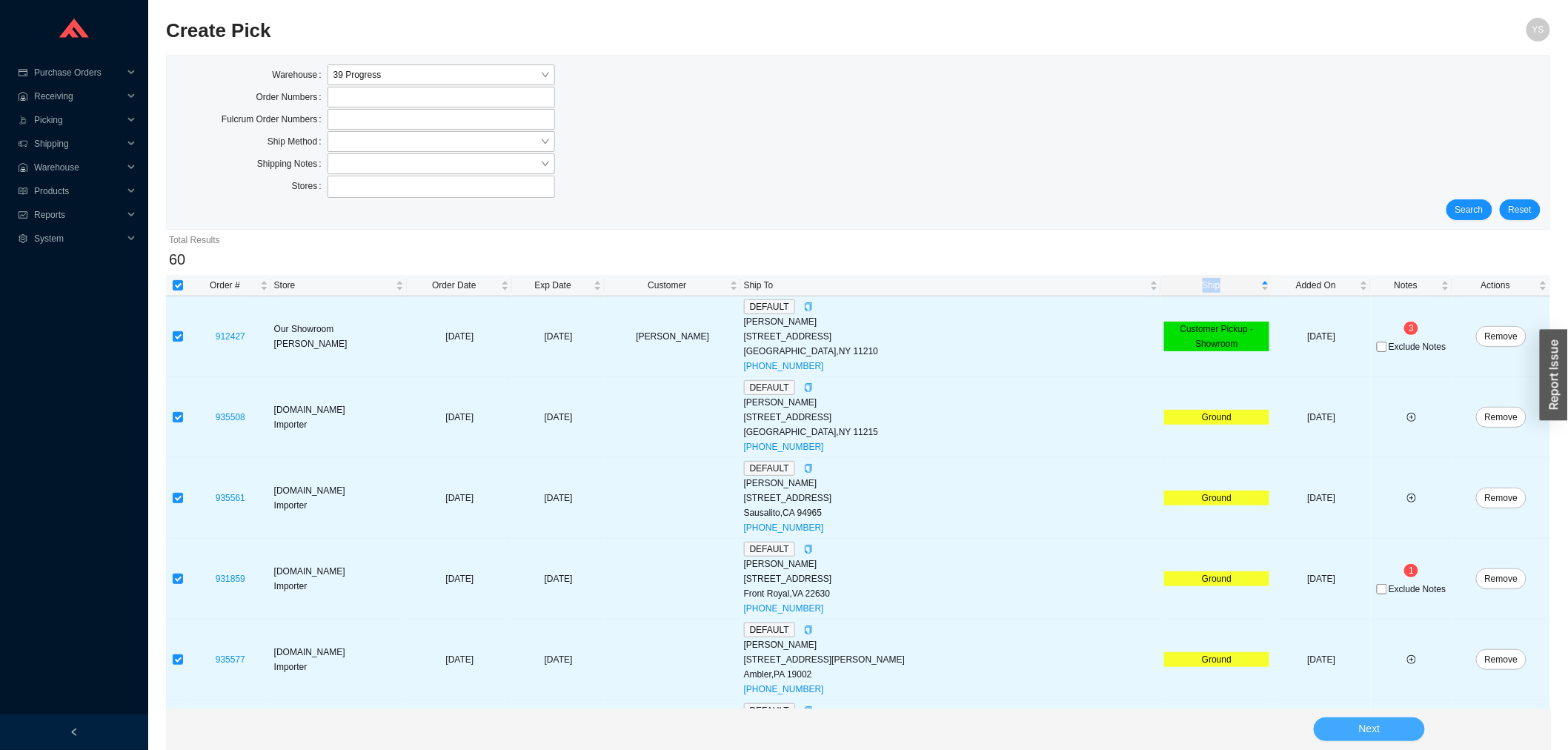
click at [1401, 729] on button "Next" at bounding box center [1369, 728] width 111 height 23
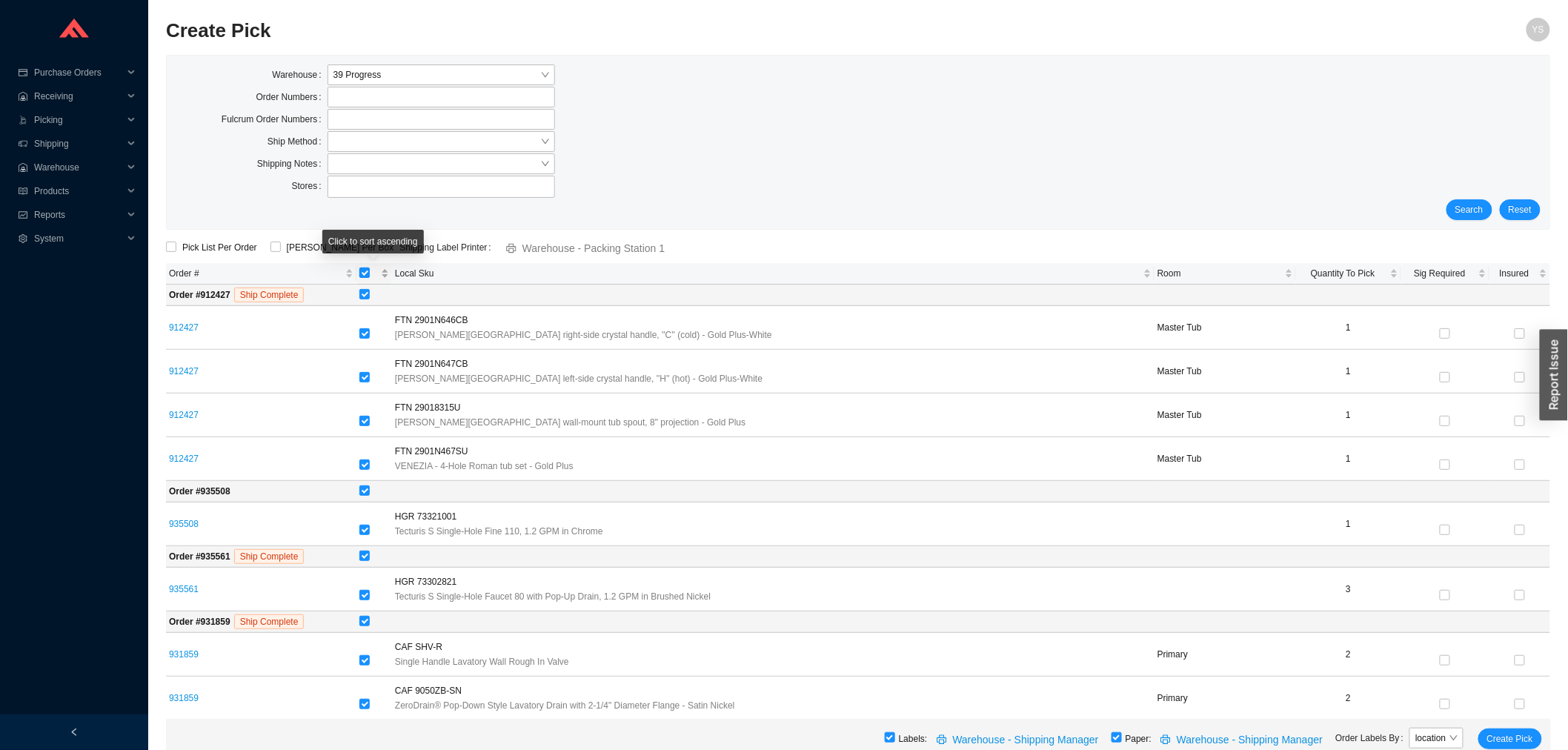
click at [359, 266] on label "[object Object] sortable" at bounding box center [364, 273] width 10 height 15
click at [359, 267] on input "[object Object] sortable" at bounding box center [364, 272] width 10 height 10
checkbox input "false"
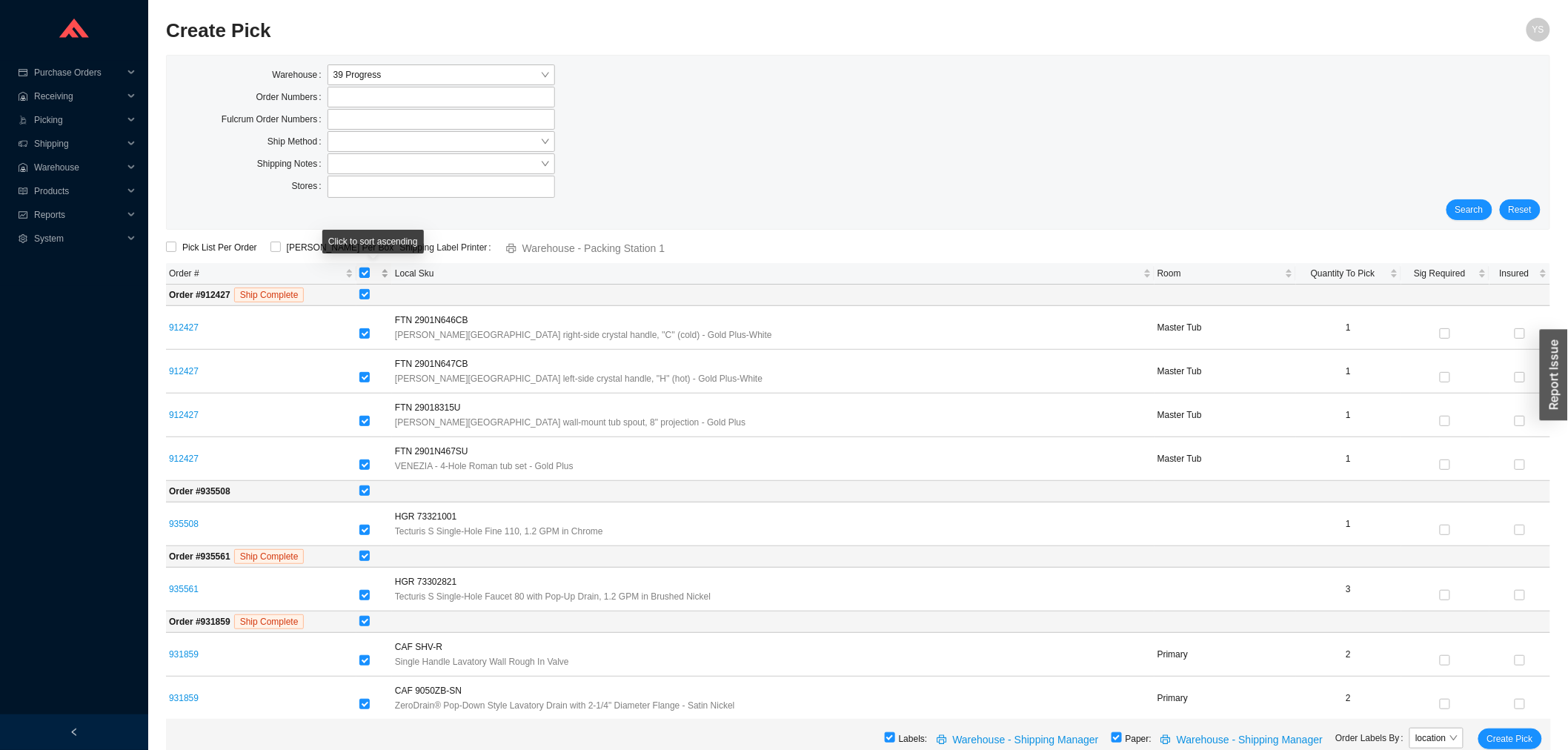
checkbox input "false"
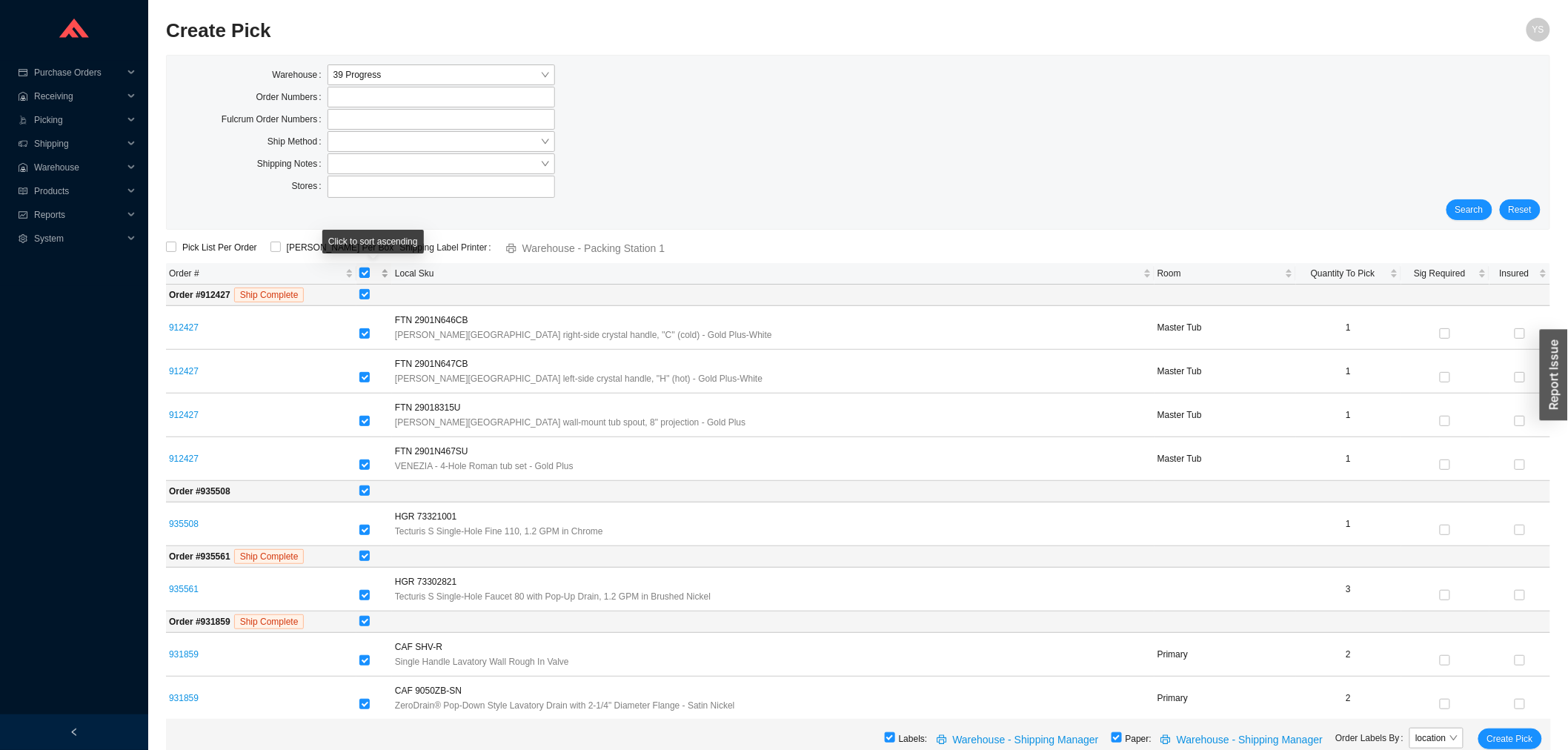
checkbox input "false"
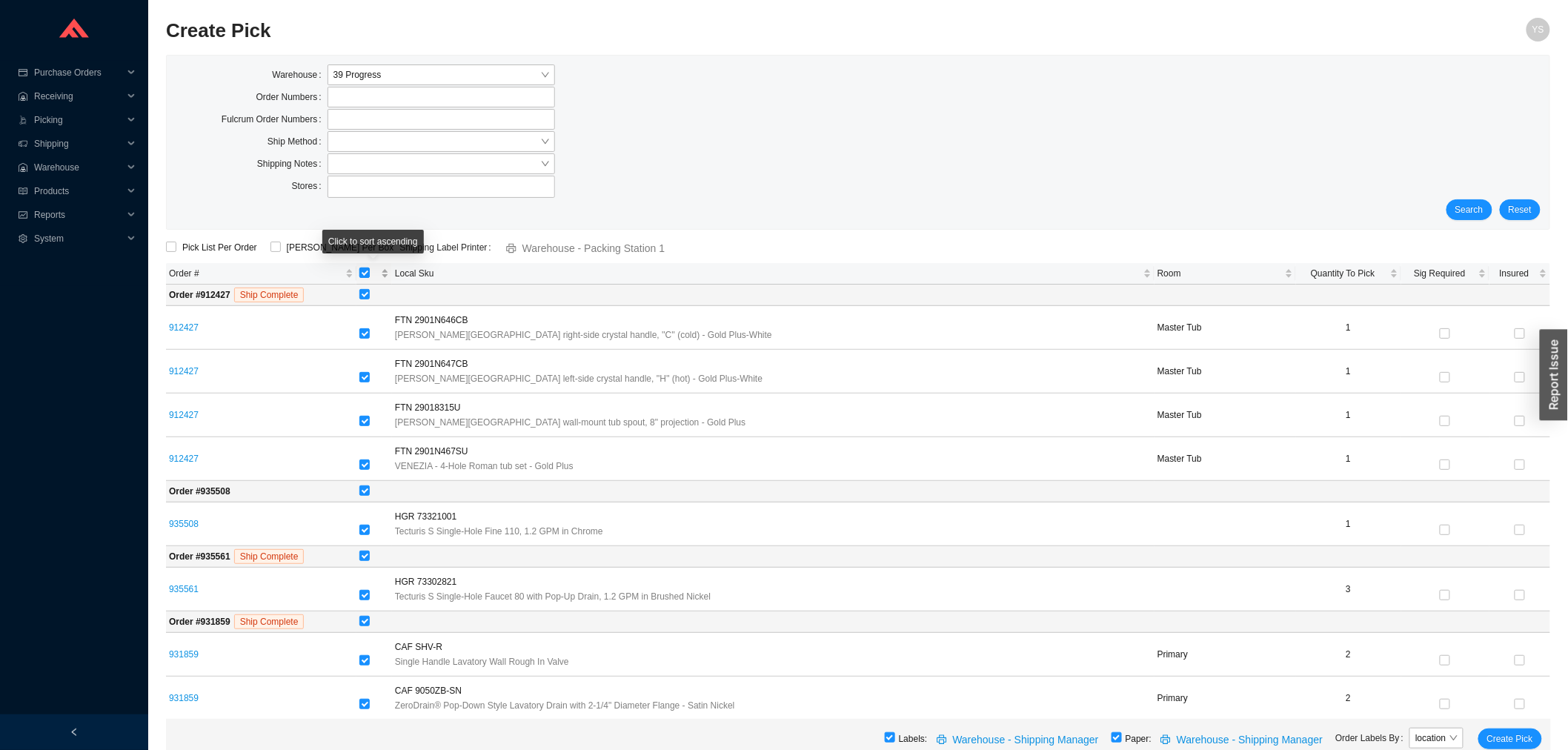
checkbox input "false"
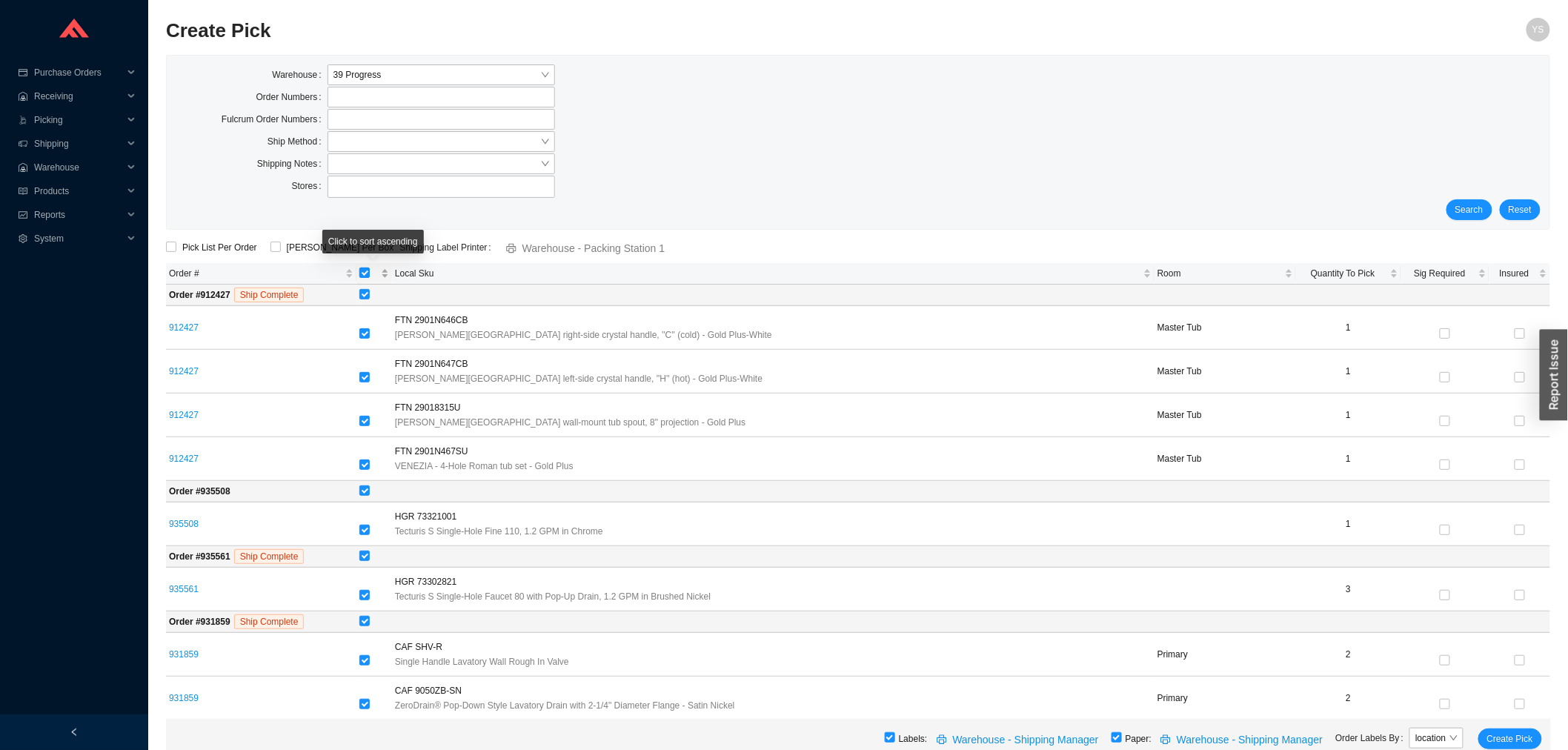
checkbox input "false"
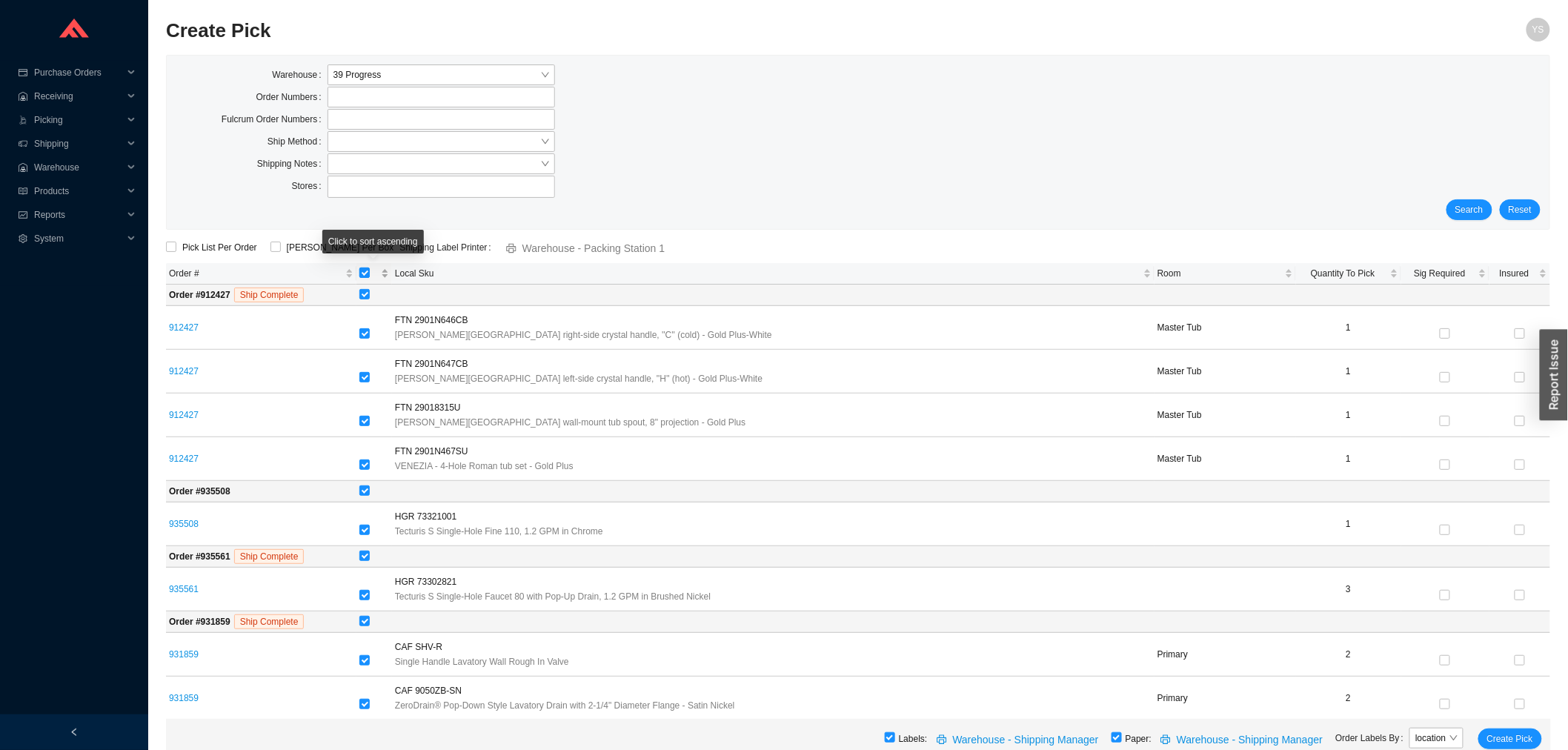
checkbox input "false"
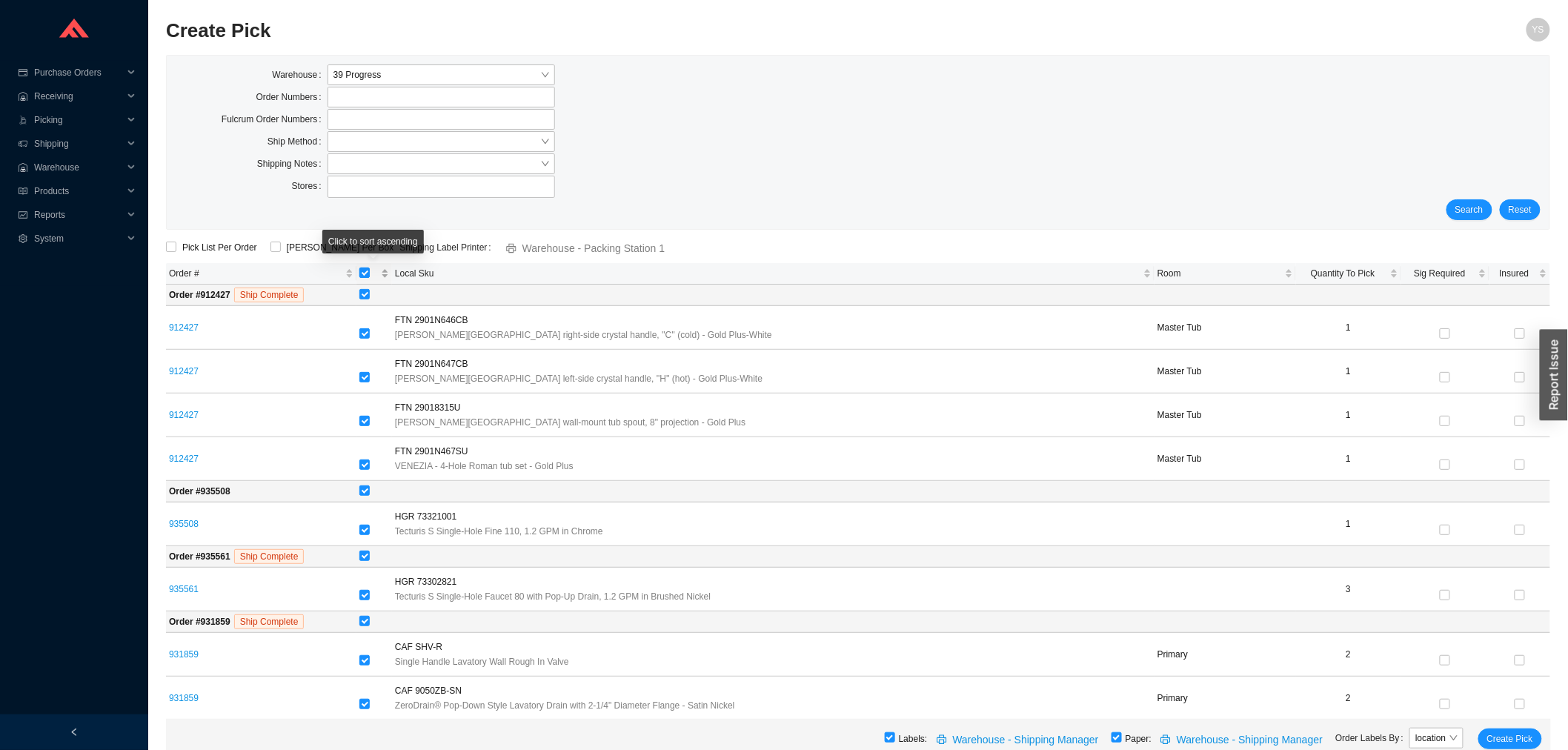
checkbox input "false"
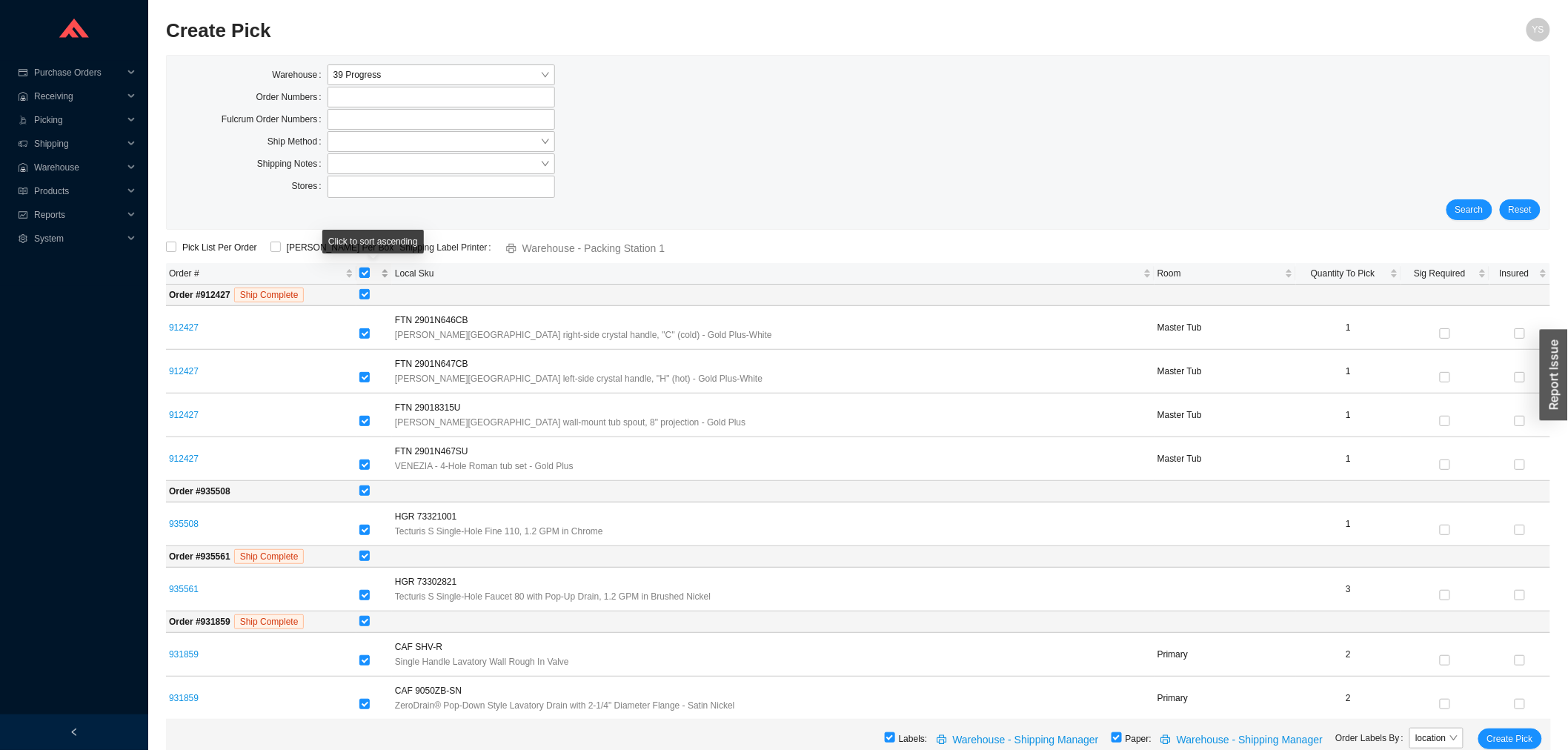
checkbox input "false"
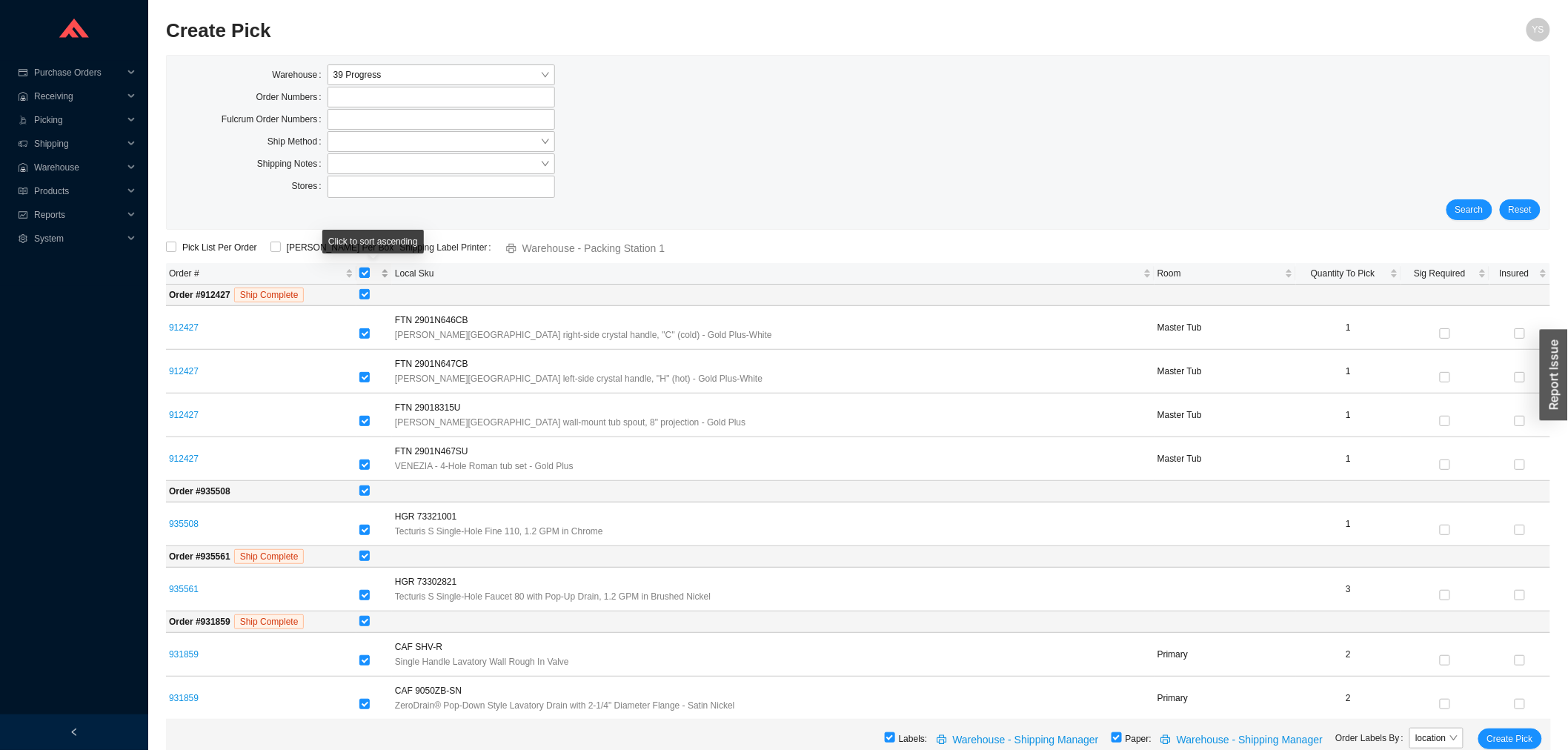
checkbox input "false"
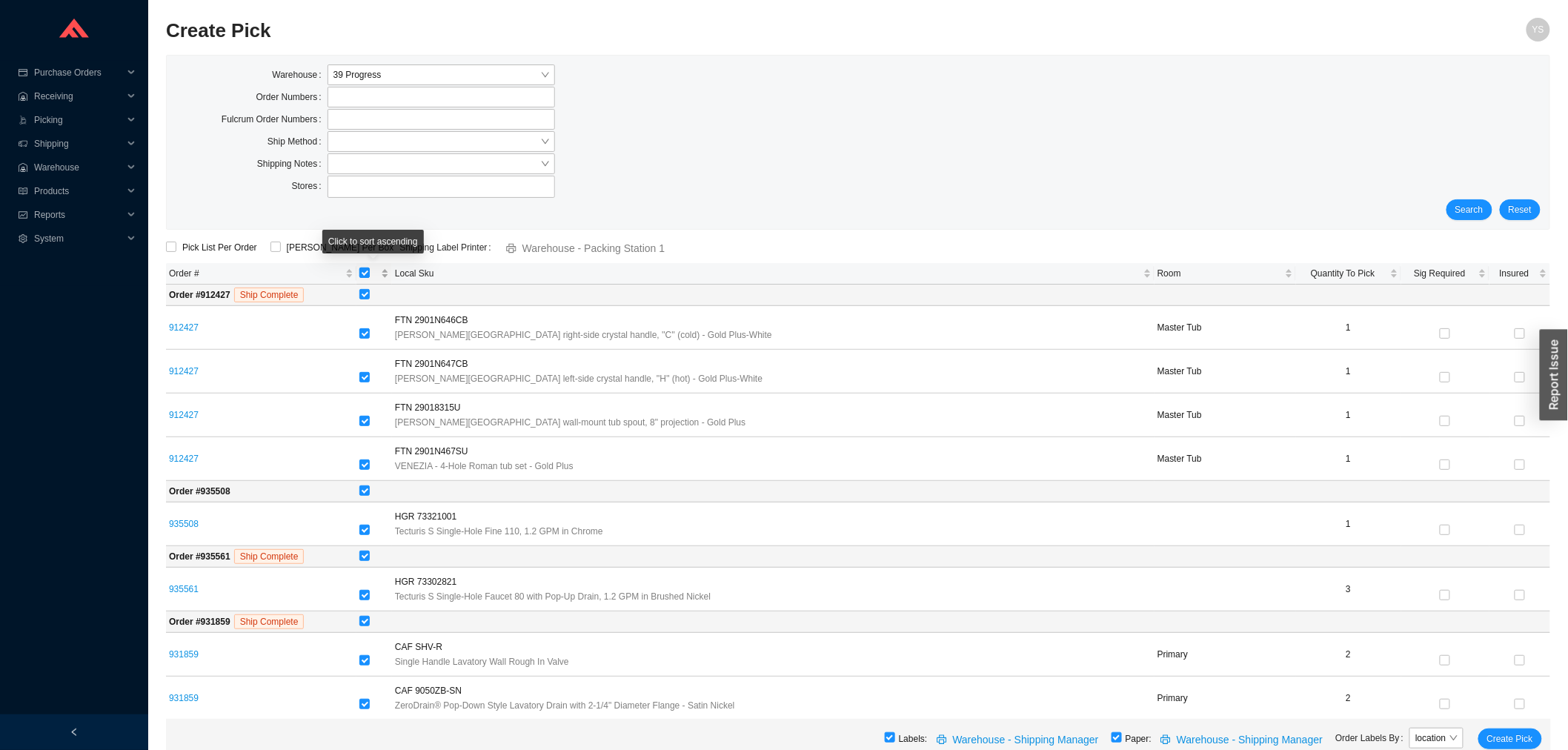
checkbox input "false"
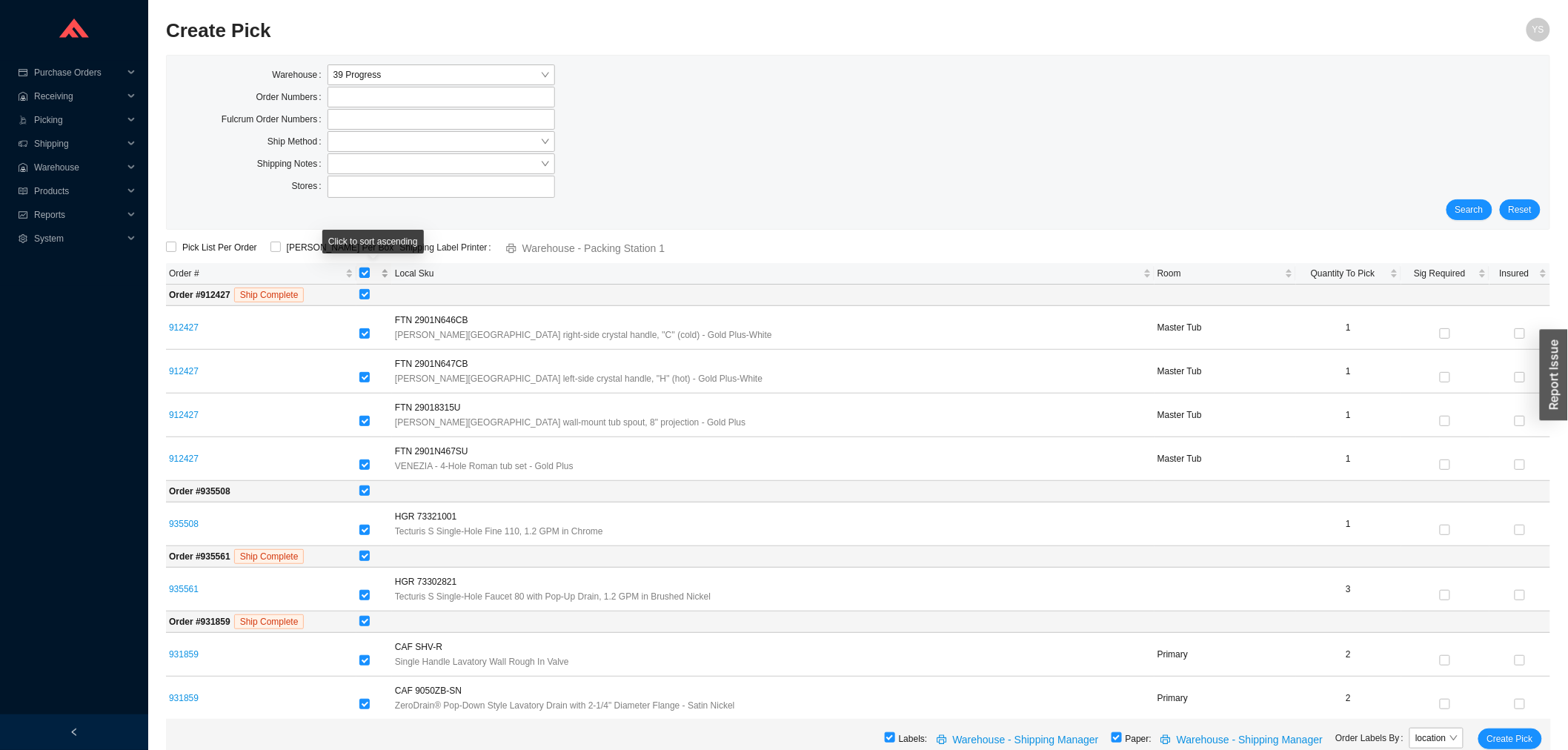
checkbox input "false"
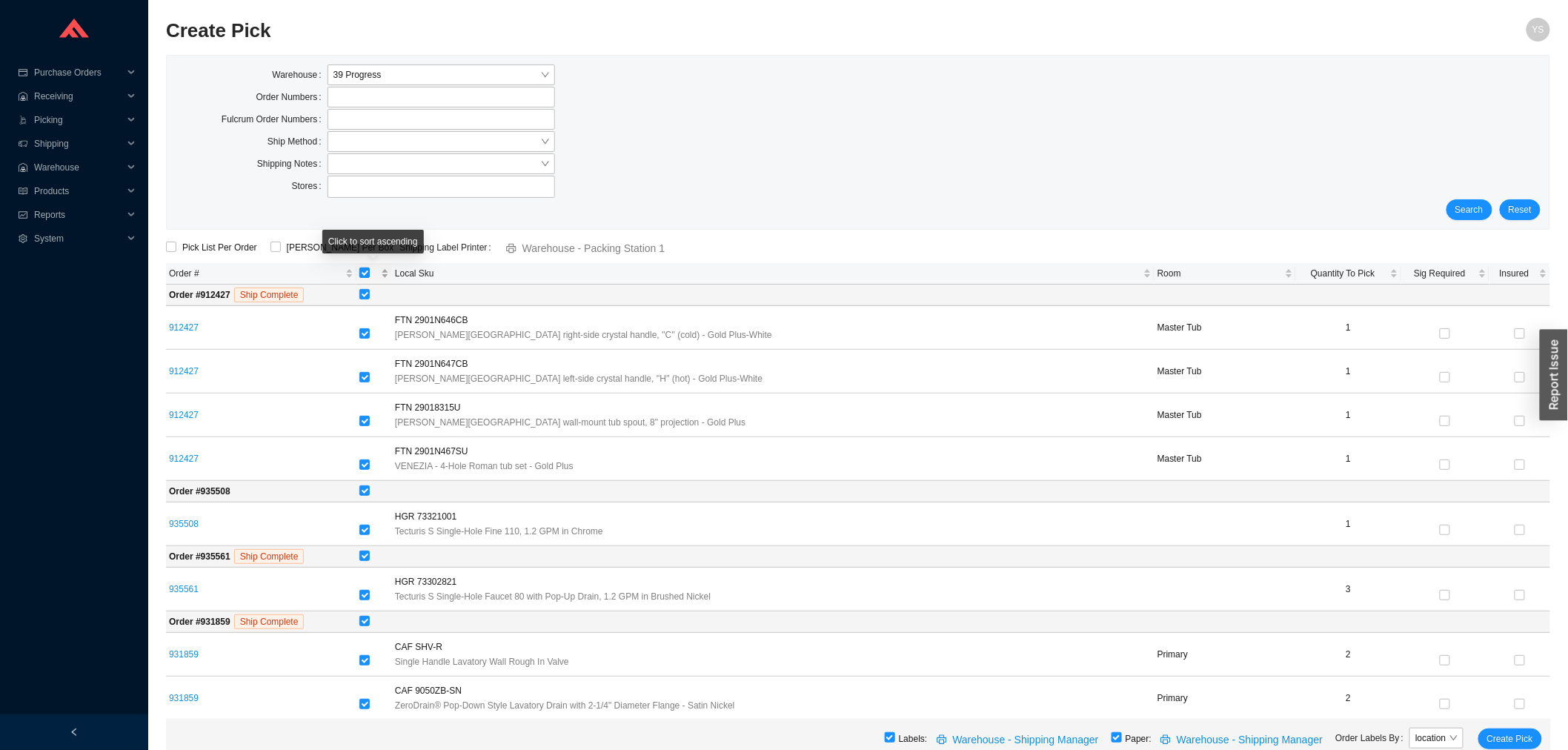
checkbox input "false"
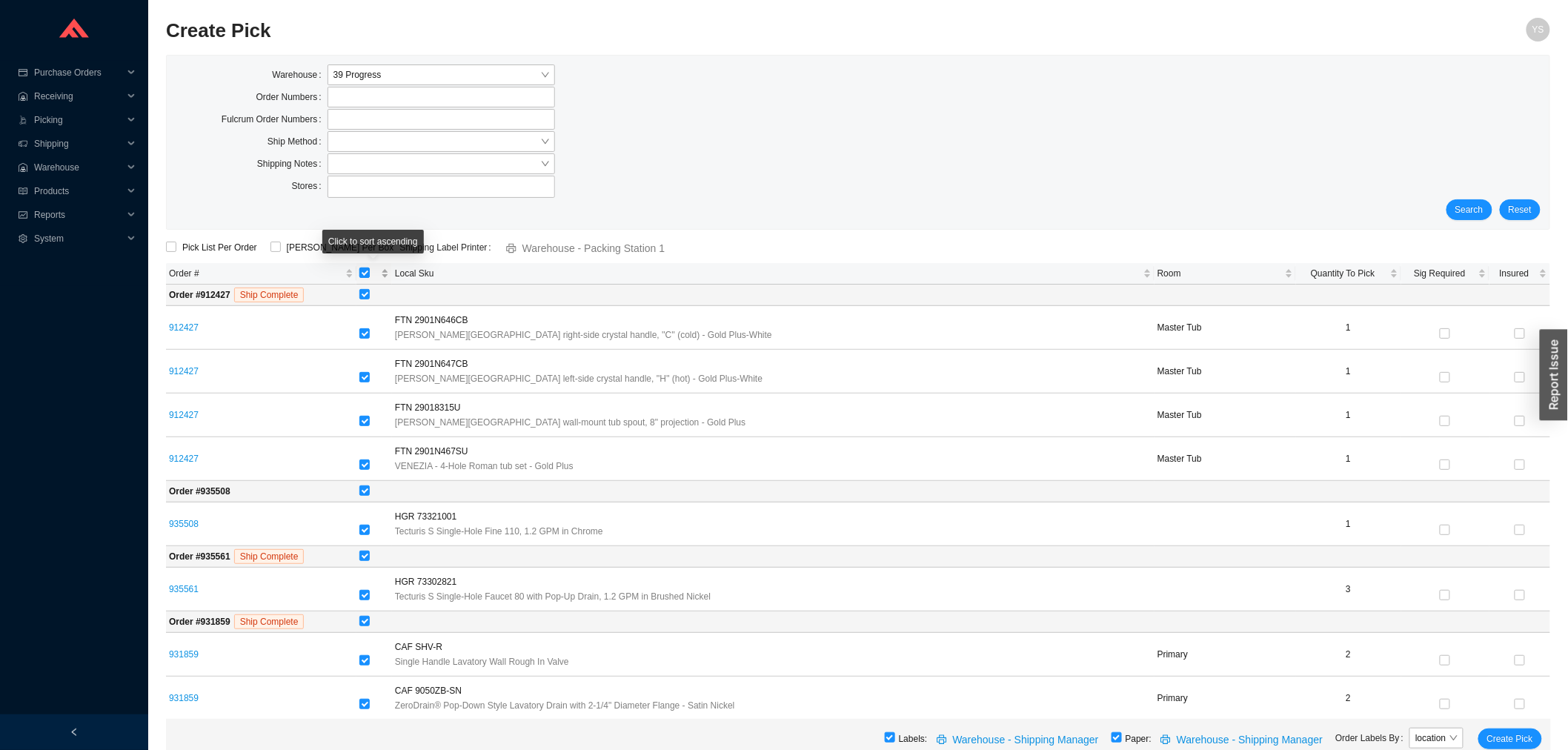
checkbox input "false"
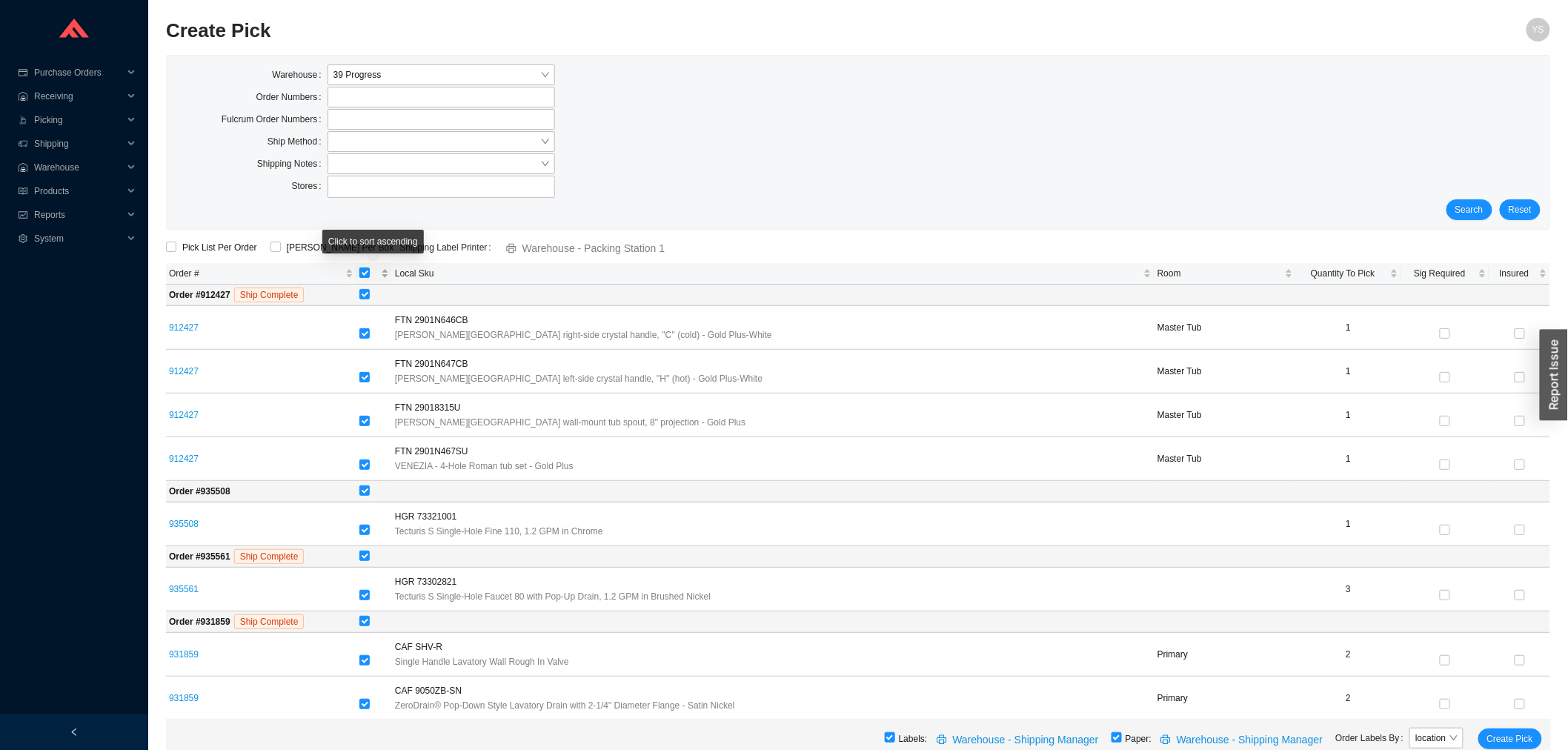
checkbox input "false"
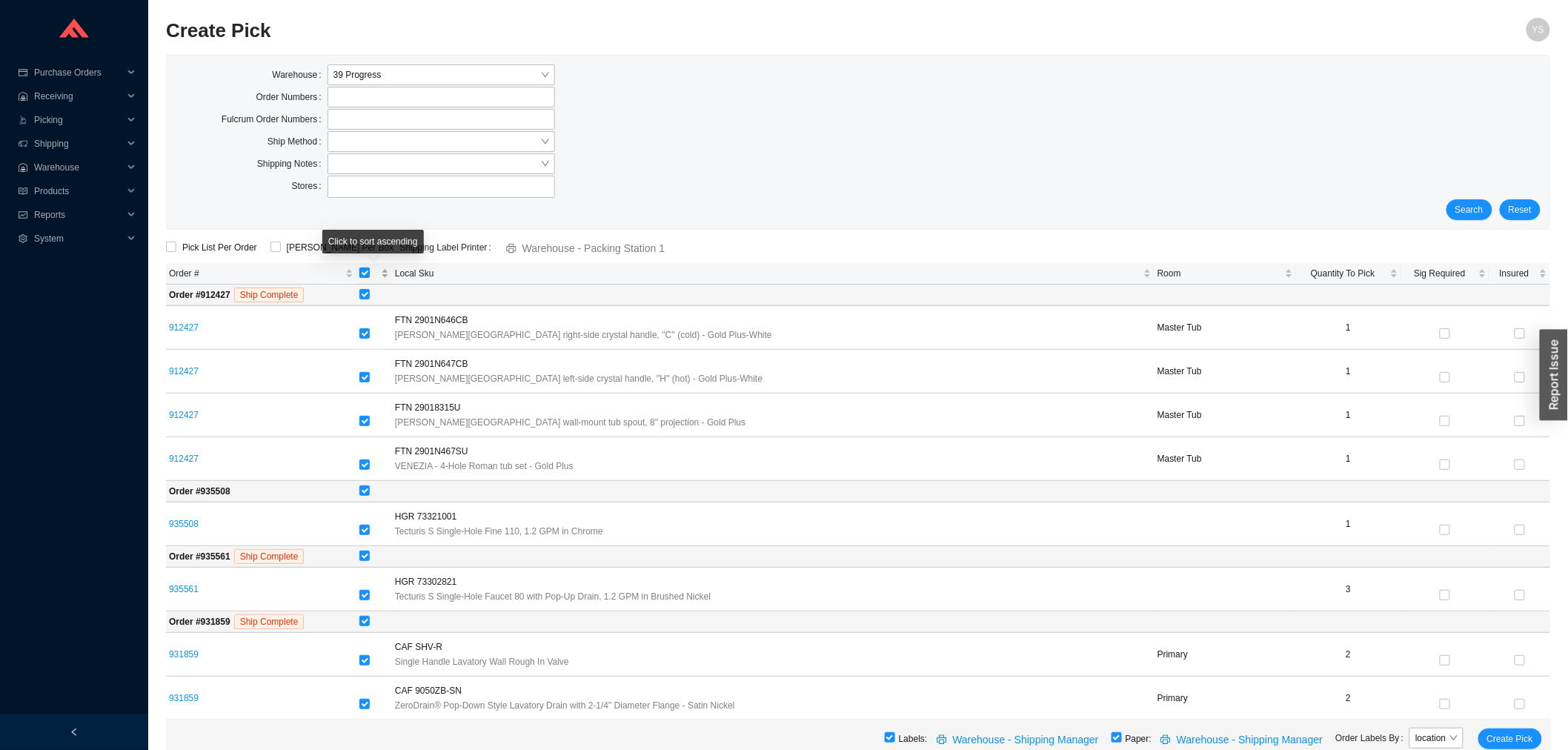
checkbox input "false"
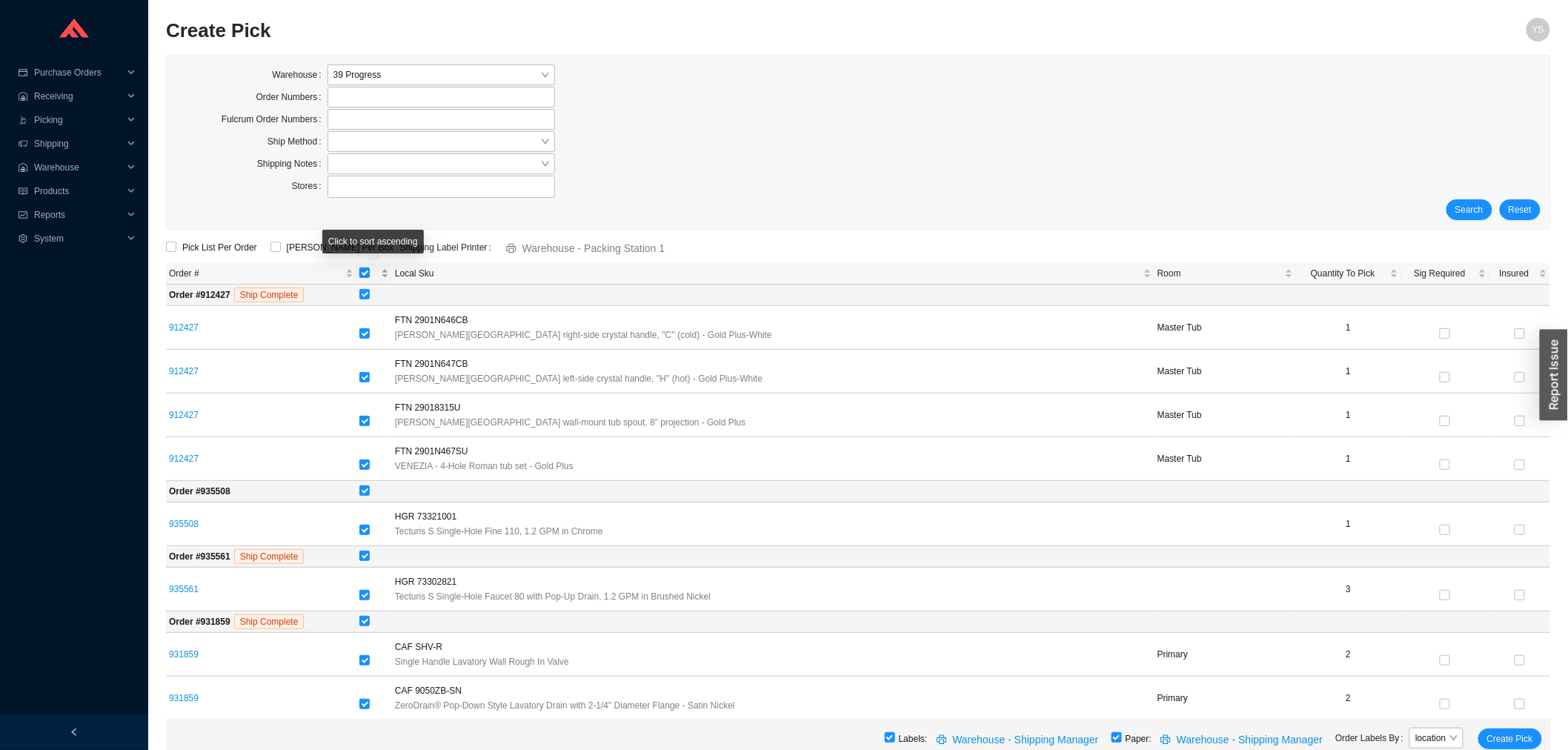
checkbox input "false"
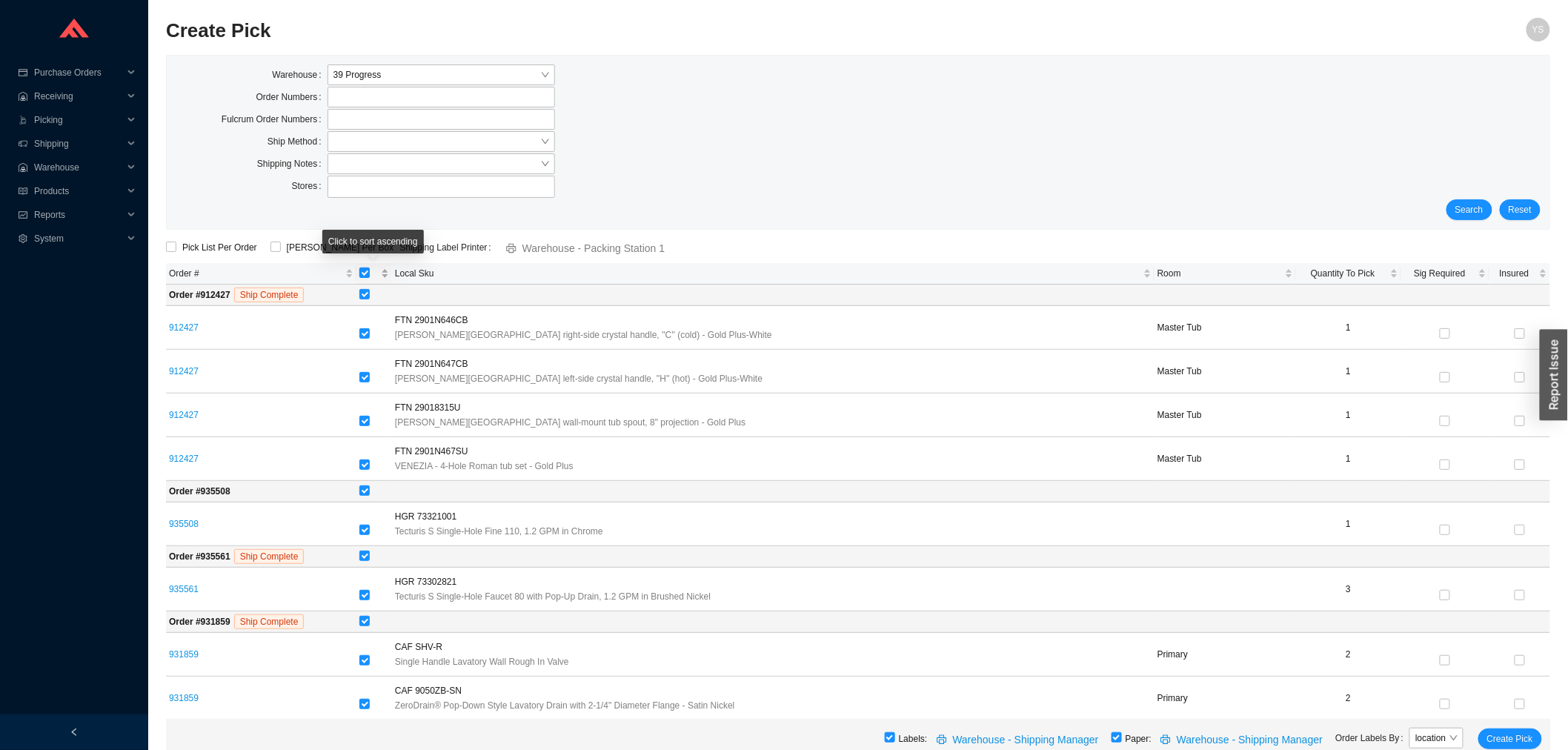
checkbox input "false"
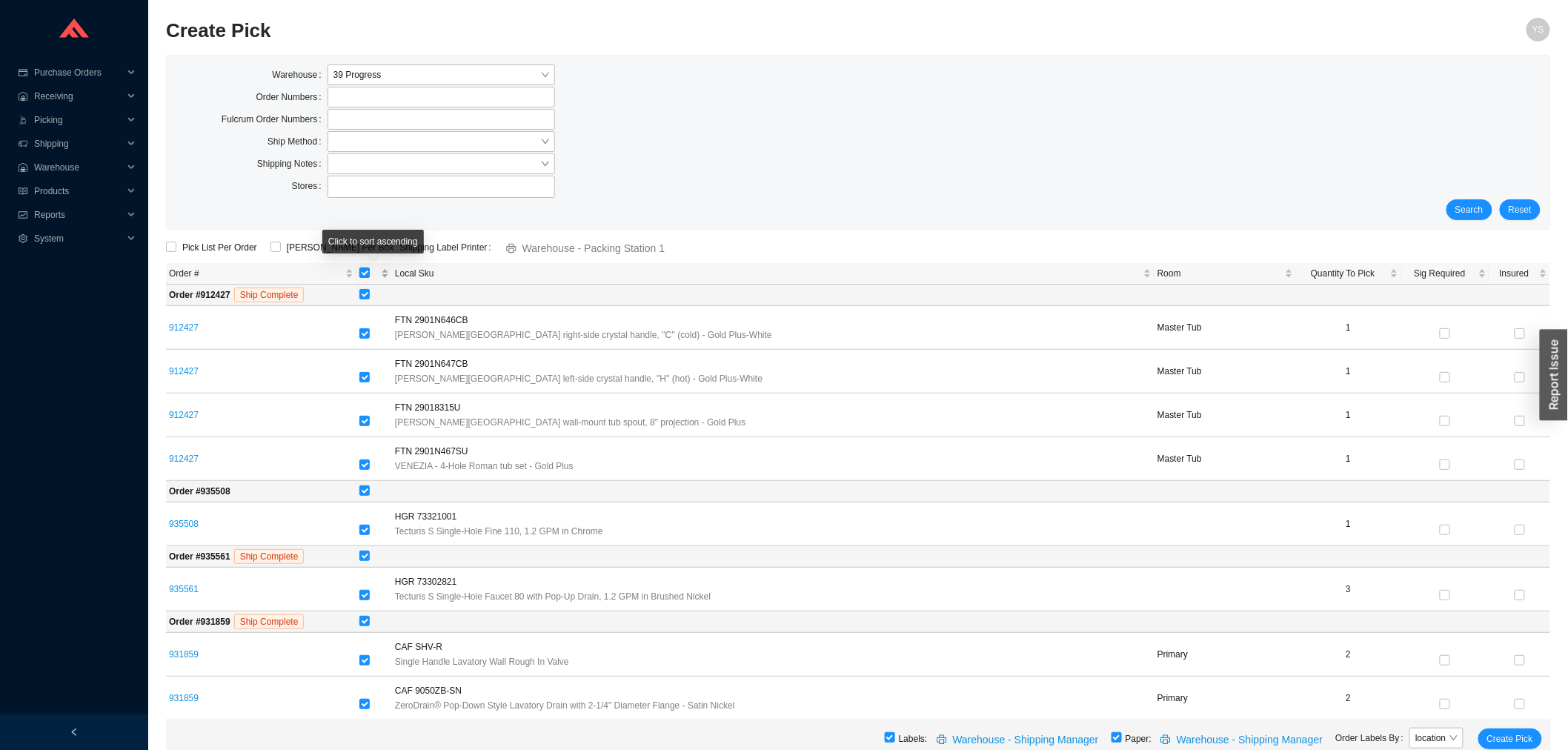
checkbox input "false"
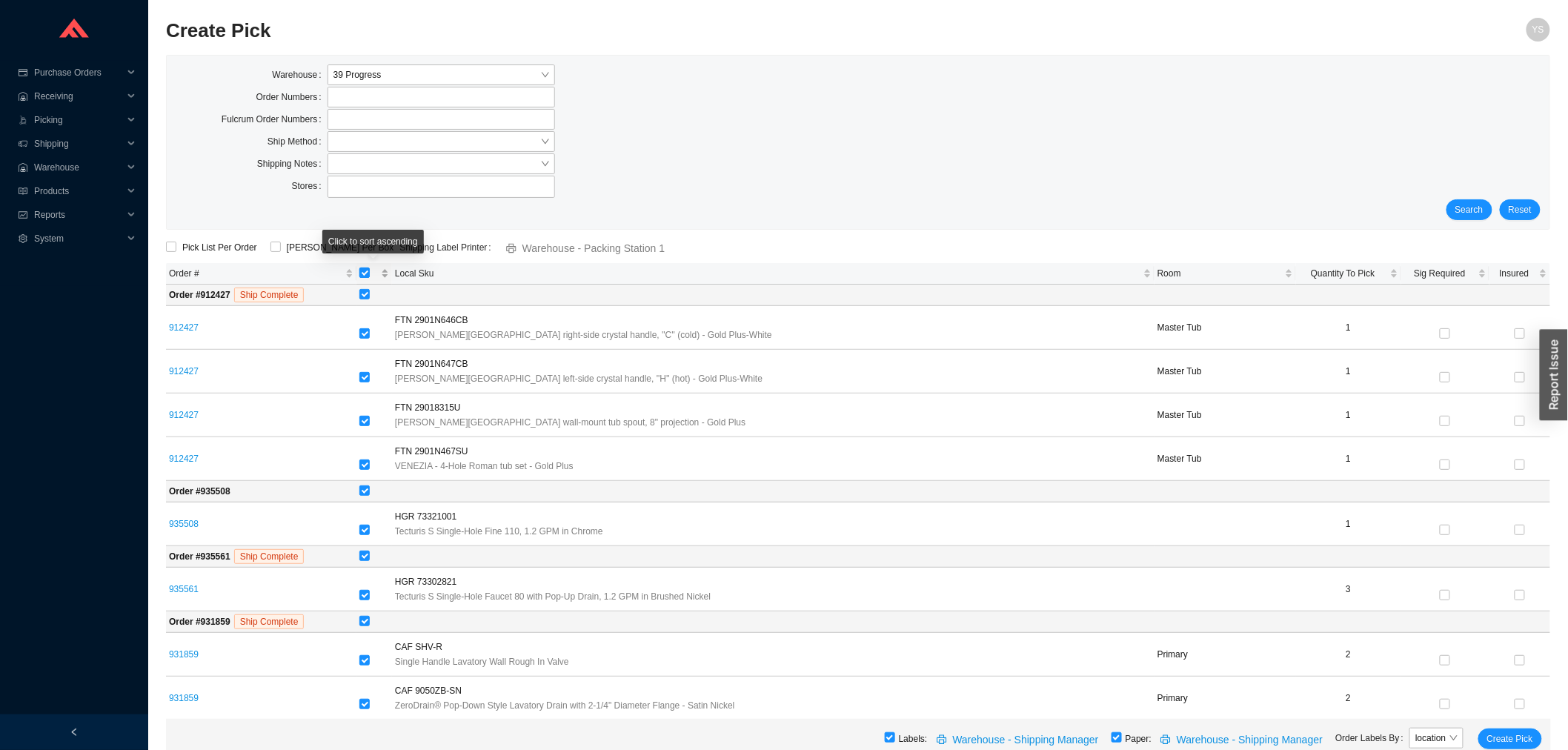
checkbox input "false"
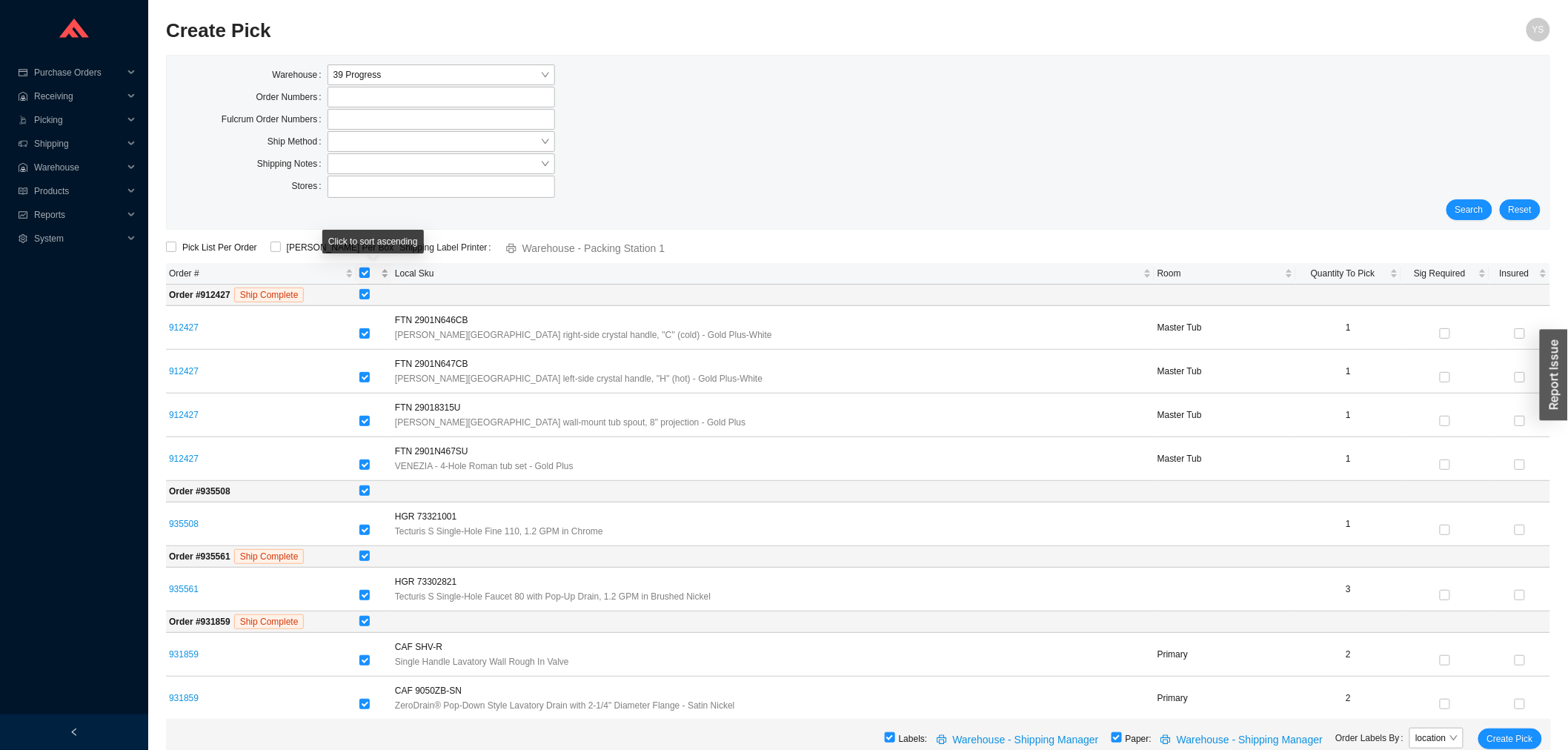
checkbox input "false"
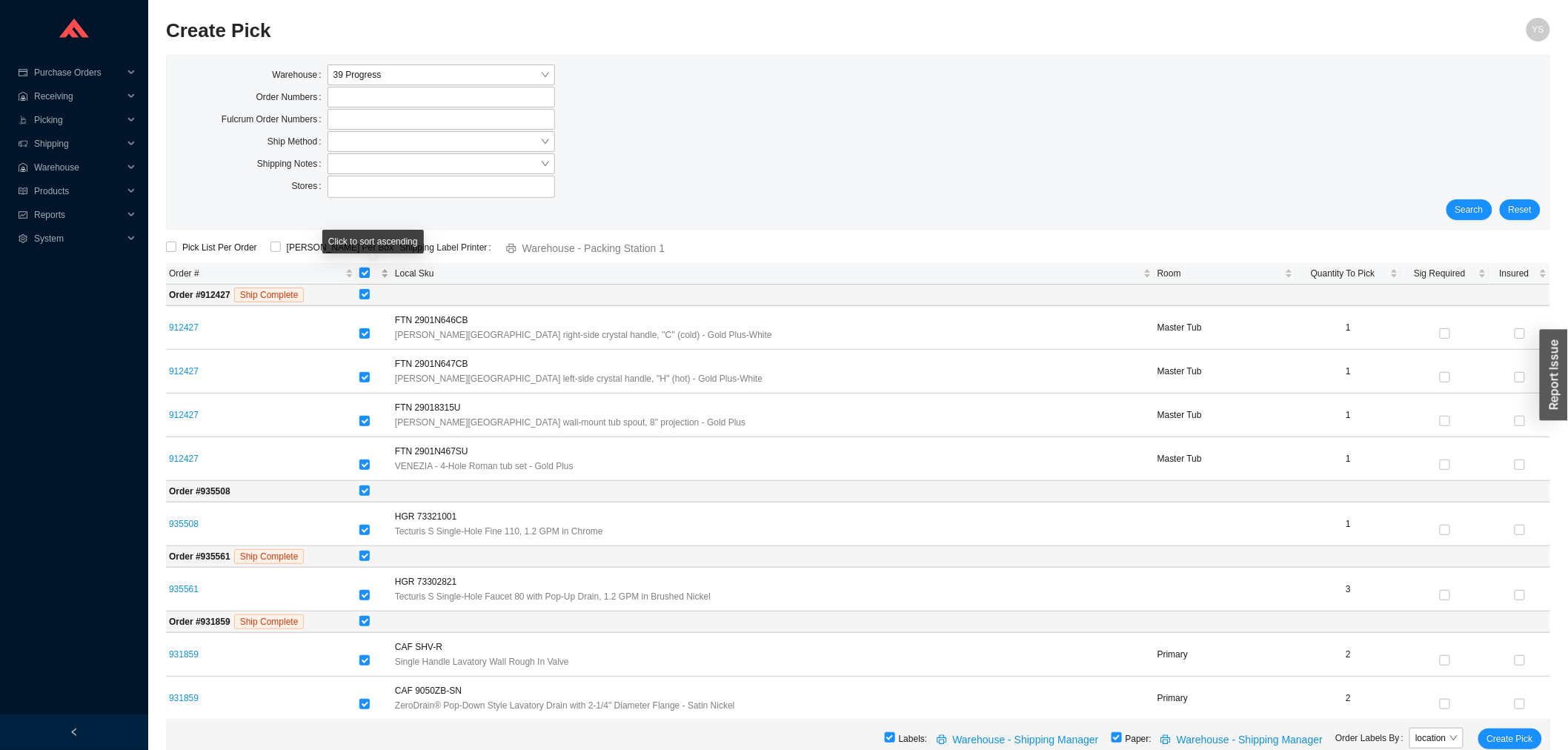
checkbox input "false"
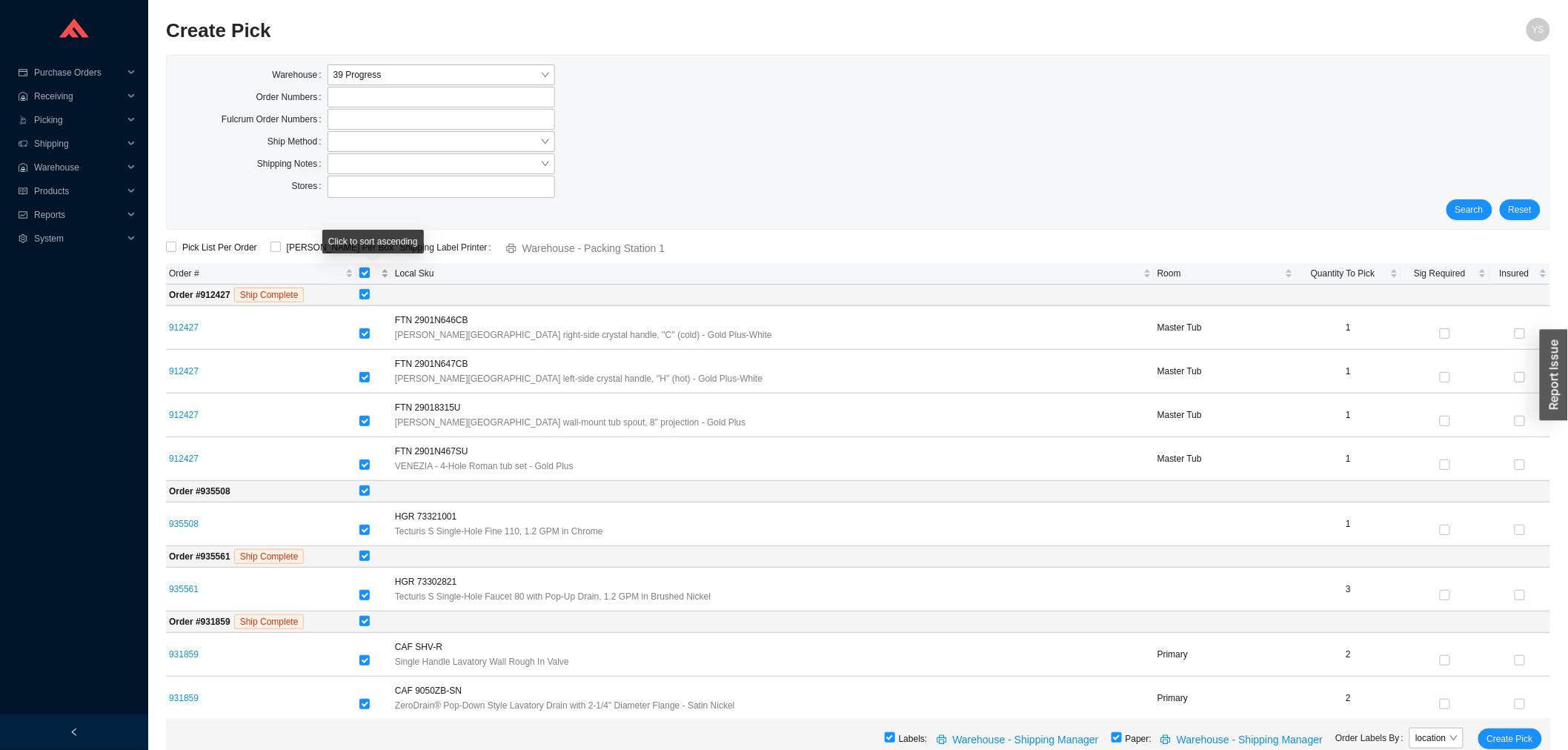
checkbox input "false"
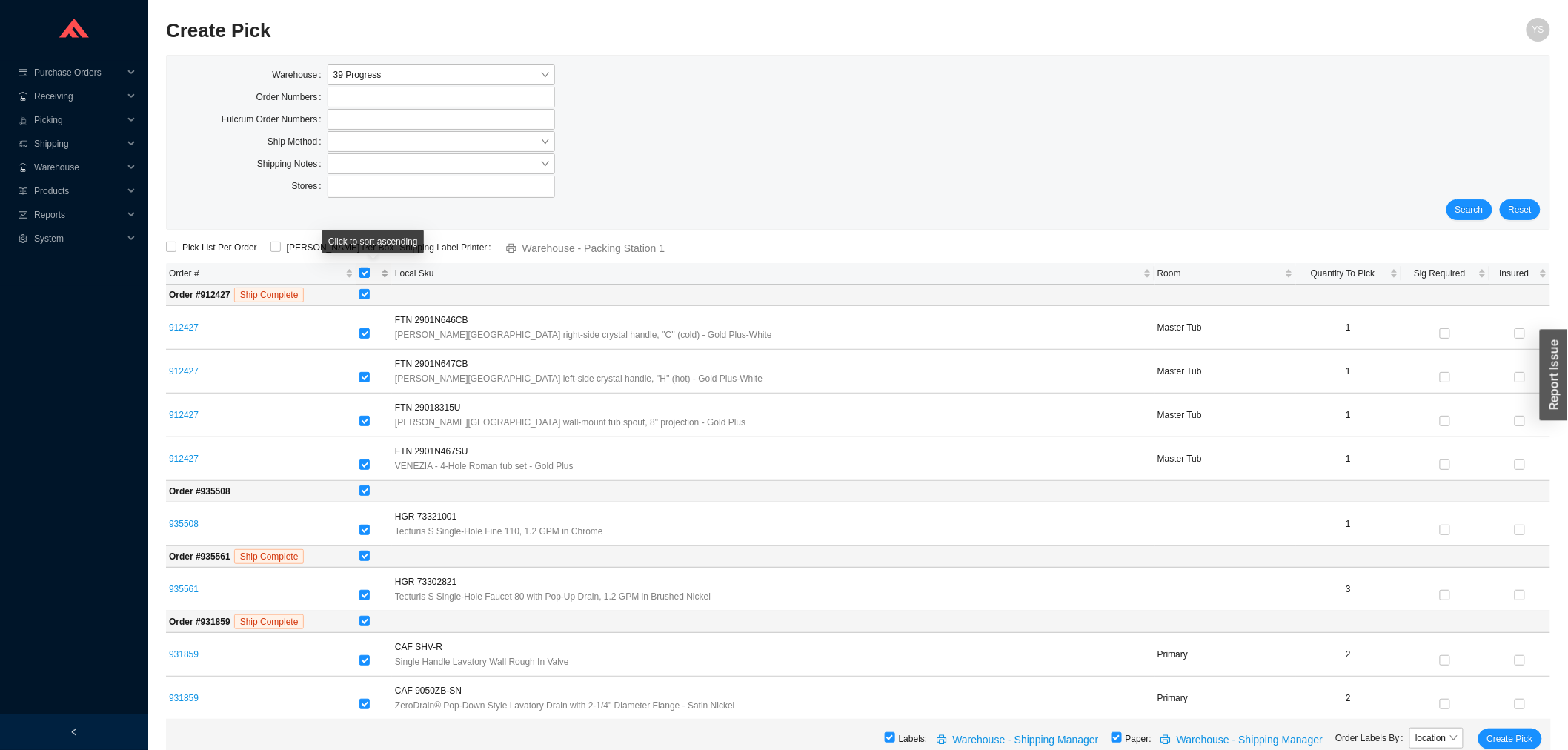
checkbox input "false"
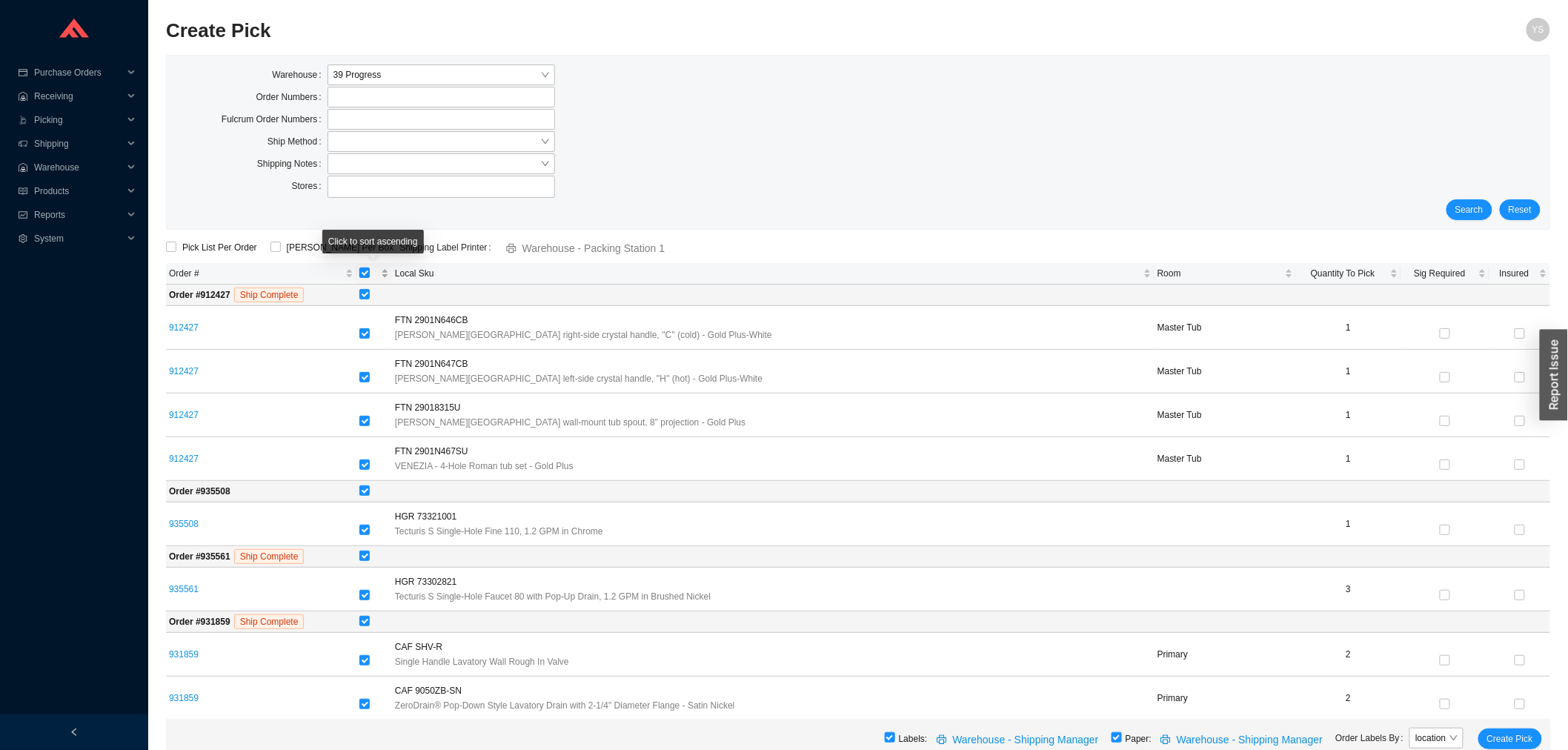
checkbox input "false"
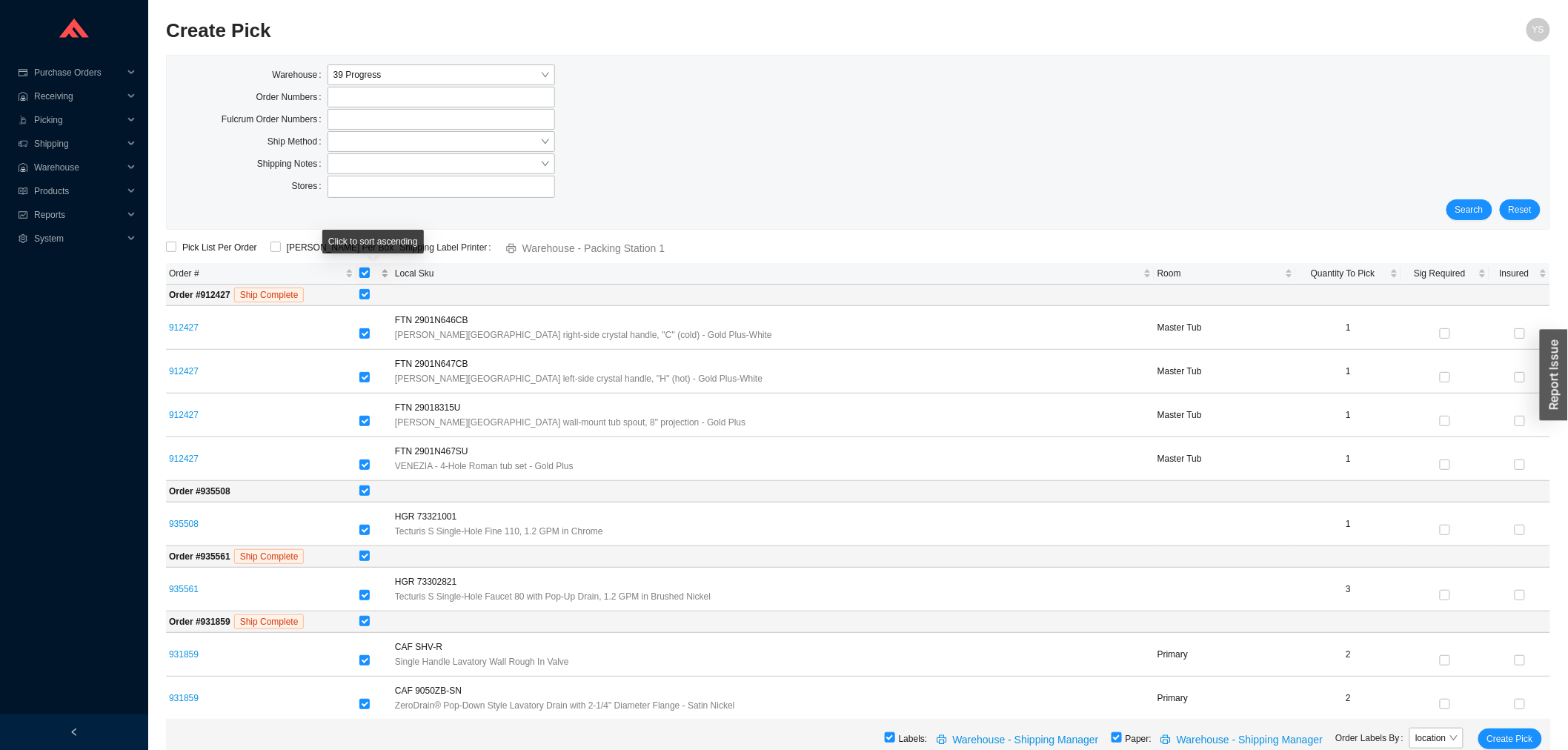
checkbox input "false"
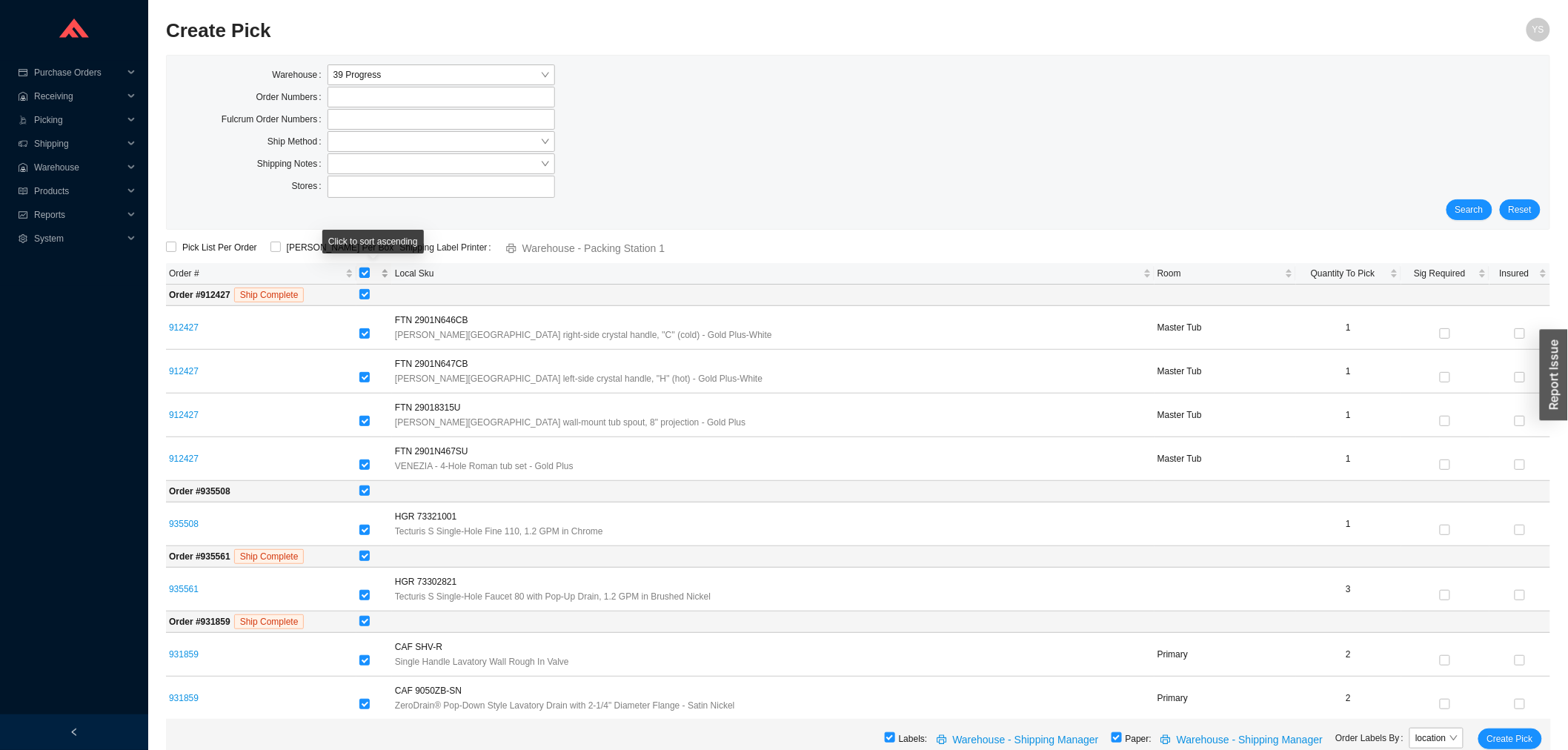
checkbox input "false"
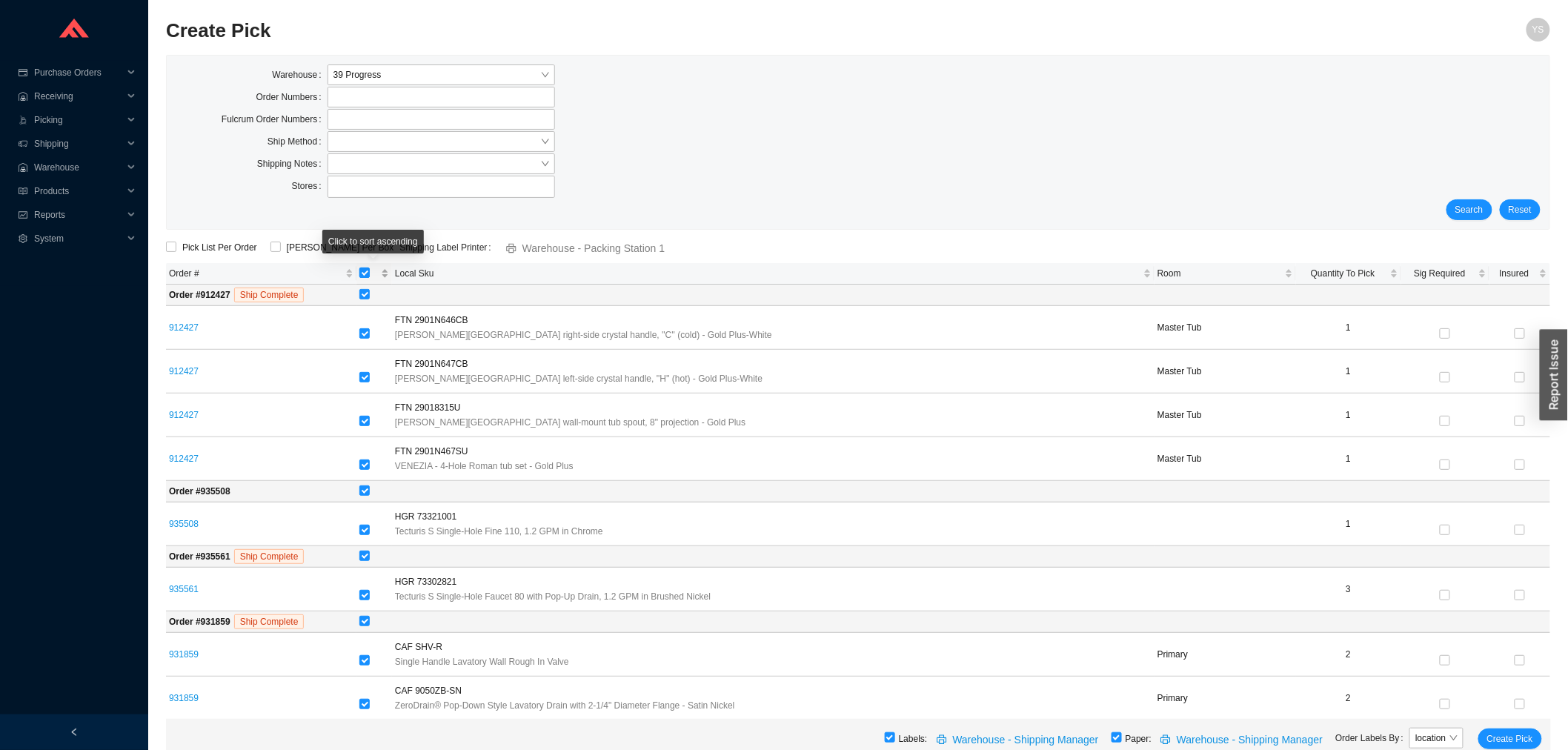
checkbox input "false"
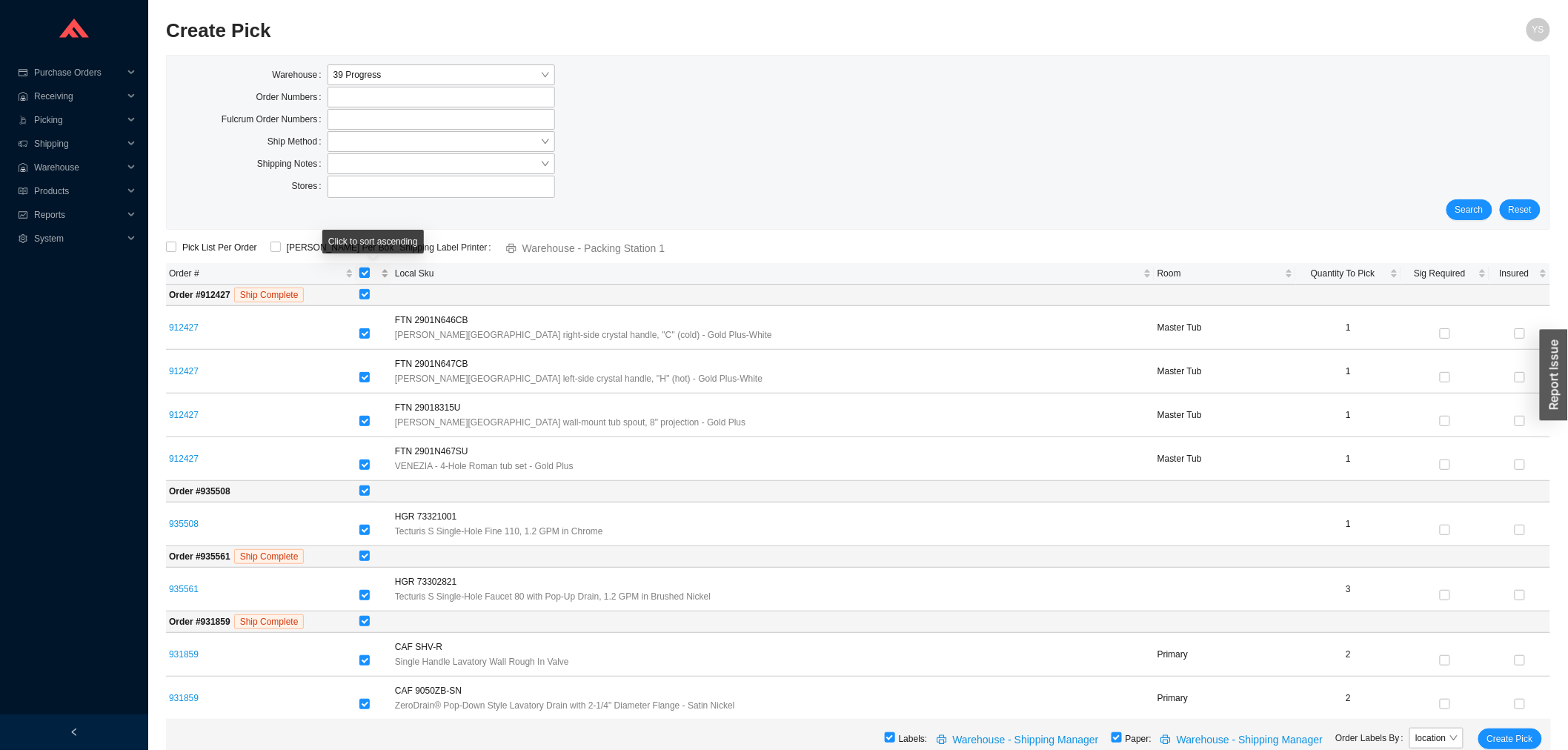
checkbox input "false"
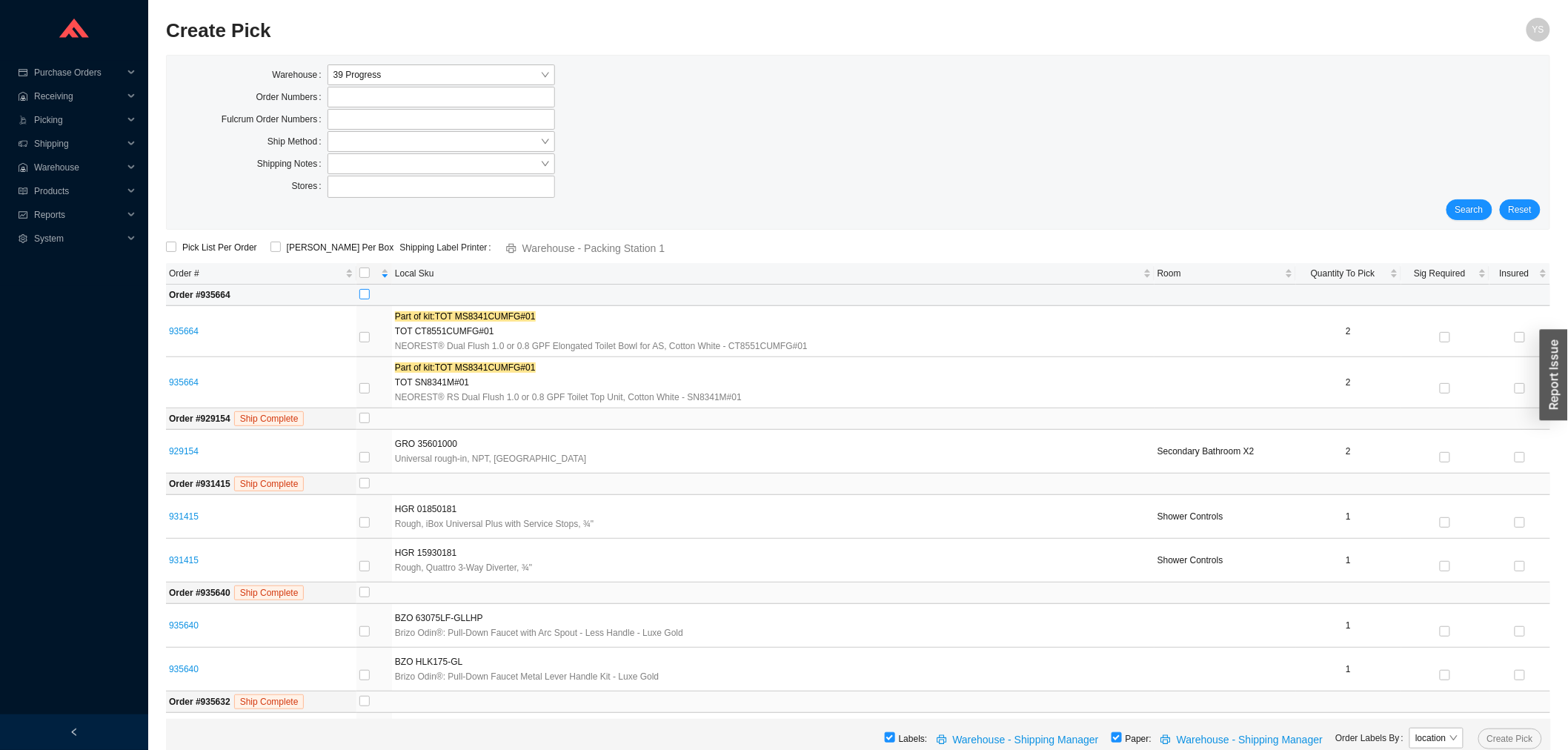
click at [360, 291] on input "checkbox" at bounding box center [364, 293] width 10 height 10
click at [1502, 735] on span "Create Pick" at bounding box center [1510, 739] width 46 height 15
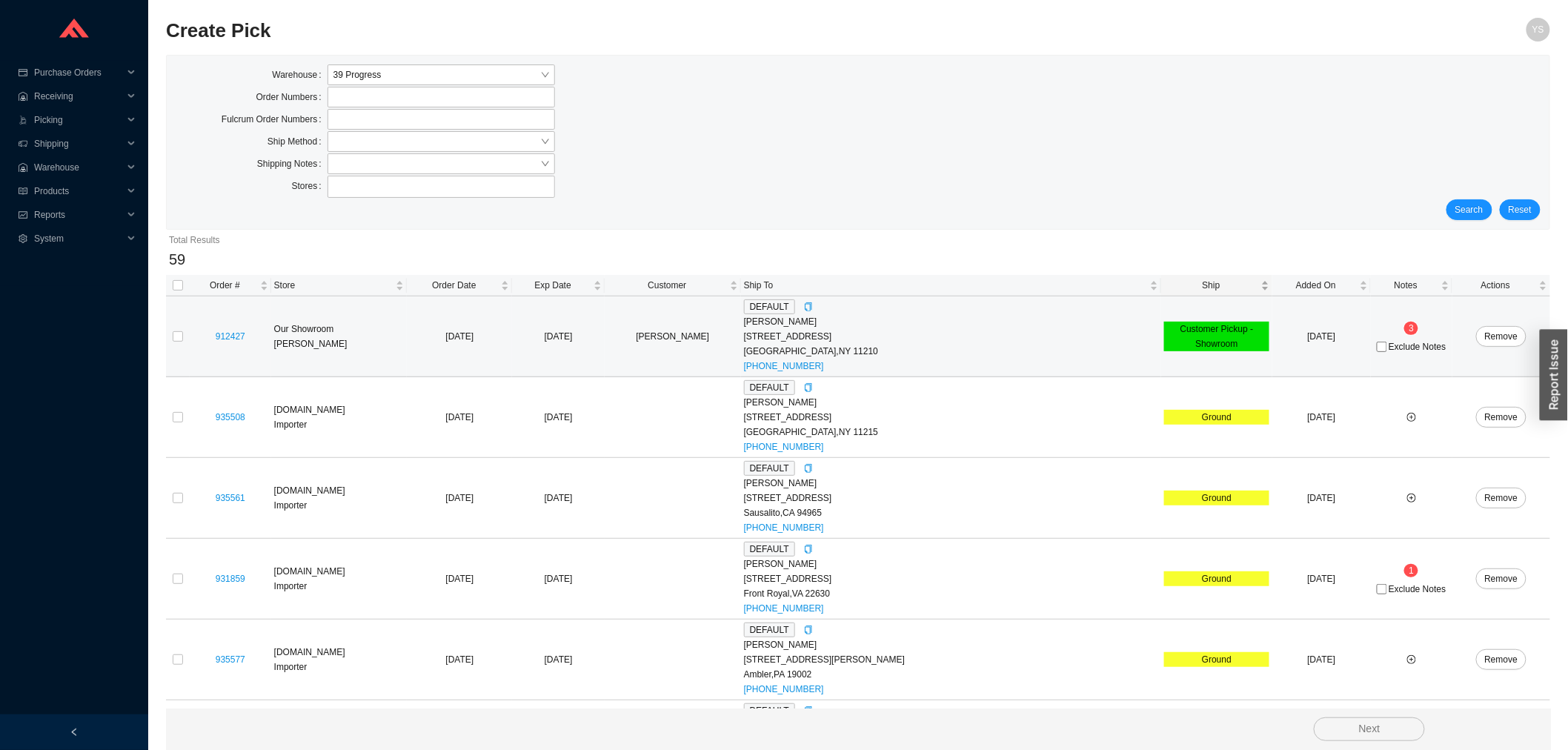
click at [1164, 292] on div "Ship" at bounding box center [1216, 286] width 105 height 15
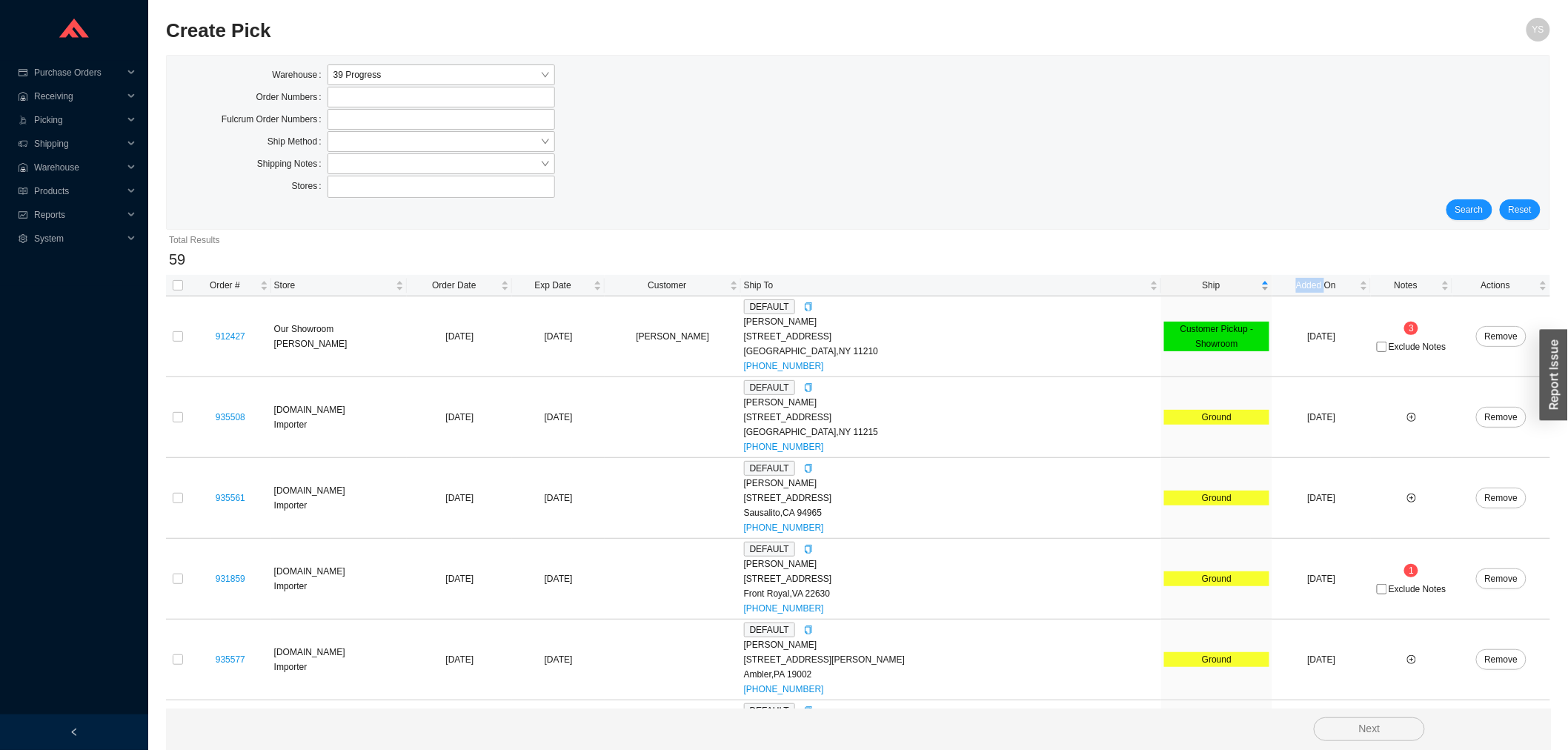
click at [1164, 292] on div "Ship" at bounding box center [1216, 286] width 105 height 15
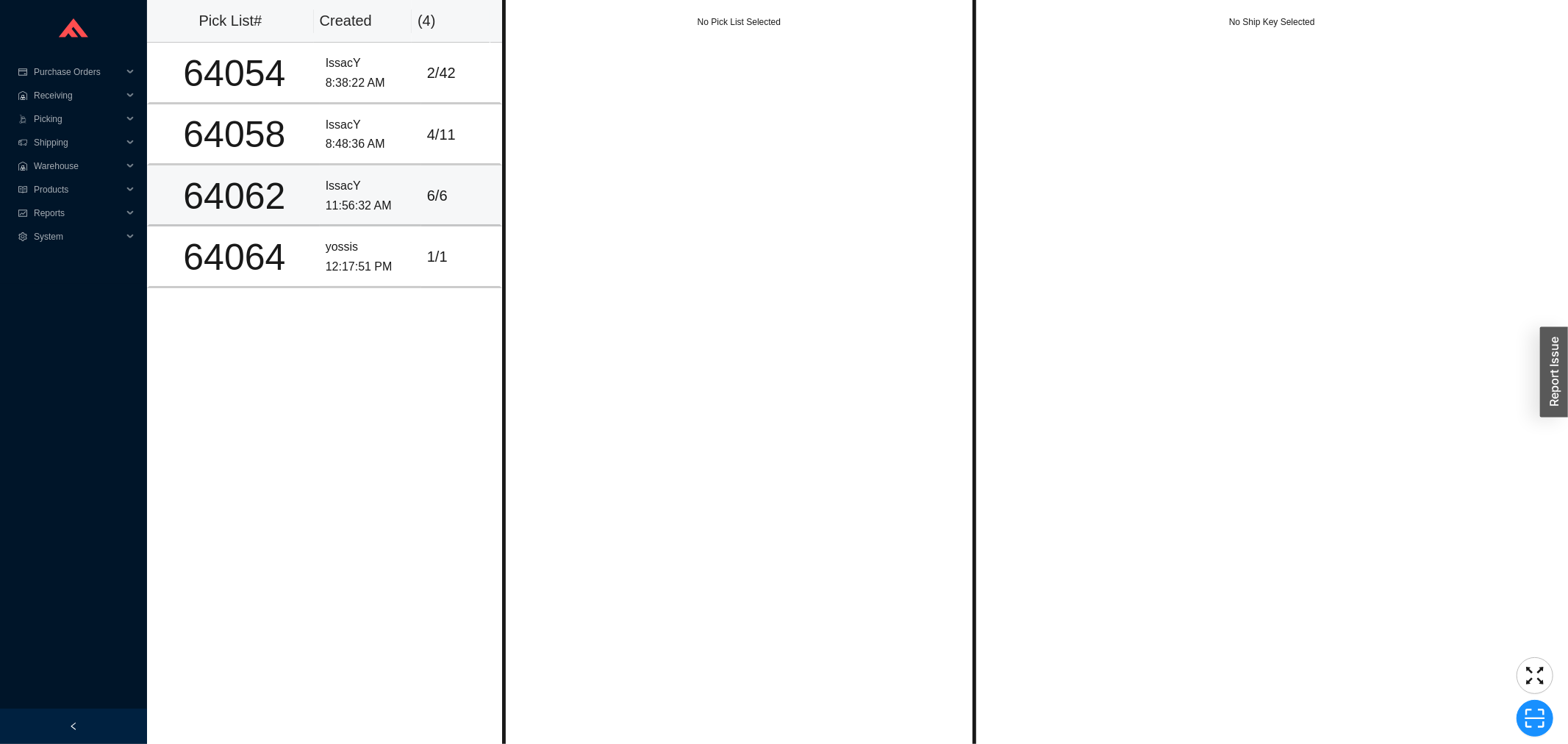
click at [201, 207] on div "64062" at bounding box center [234, 196] width 159 height 36
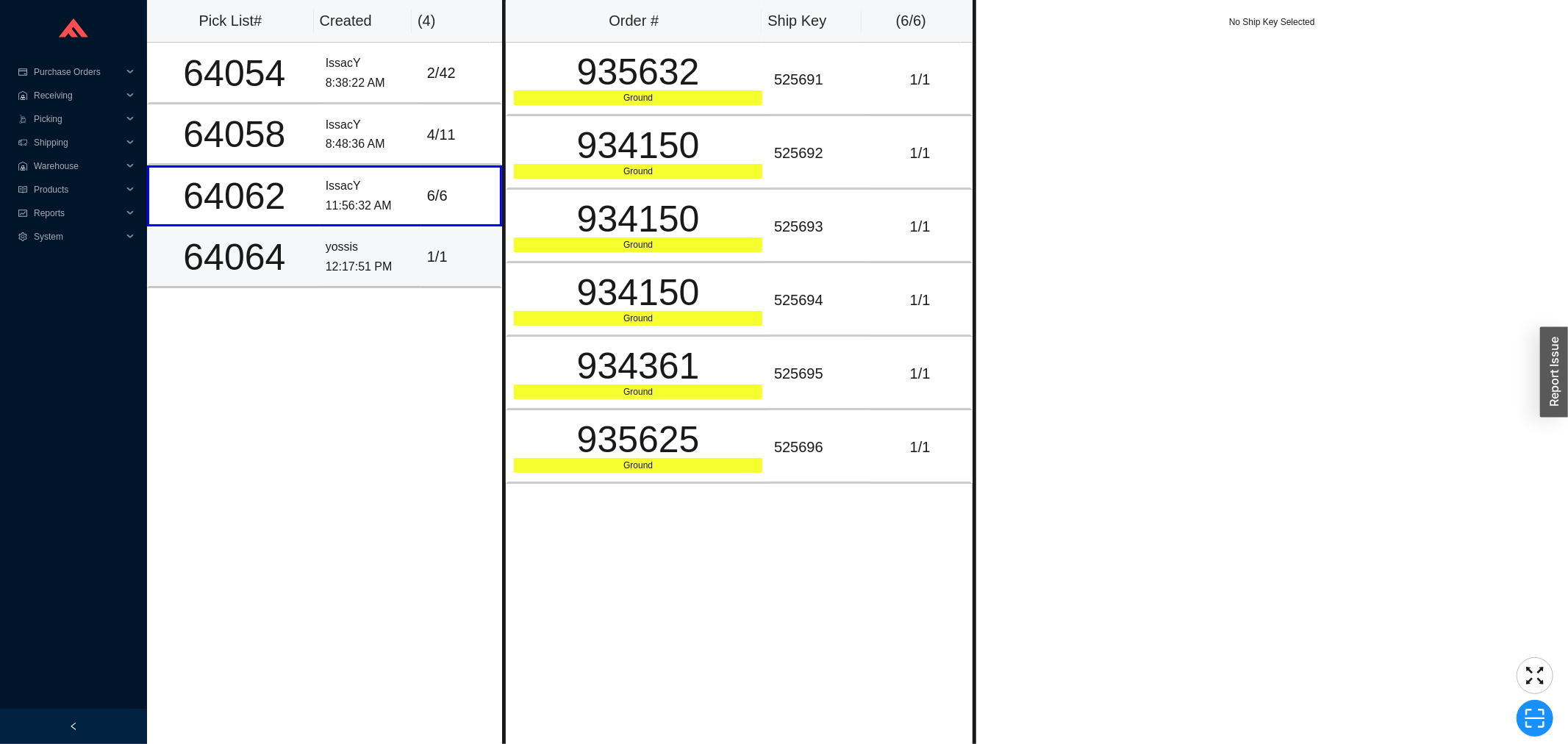
click at [237, 254] on div "64064" at bounding box center [234, 256] width 159 height 36
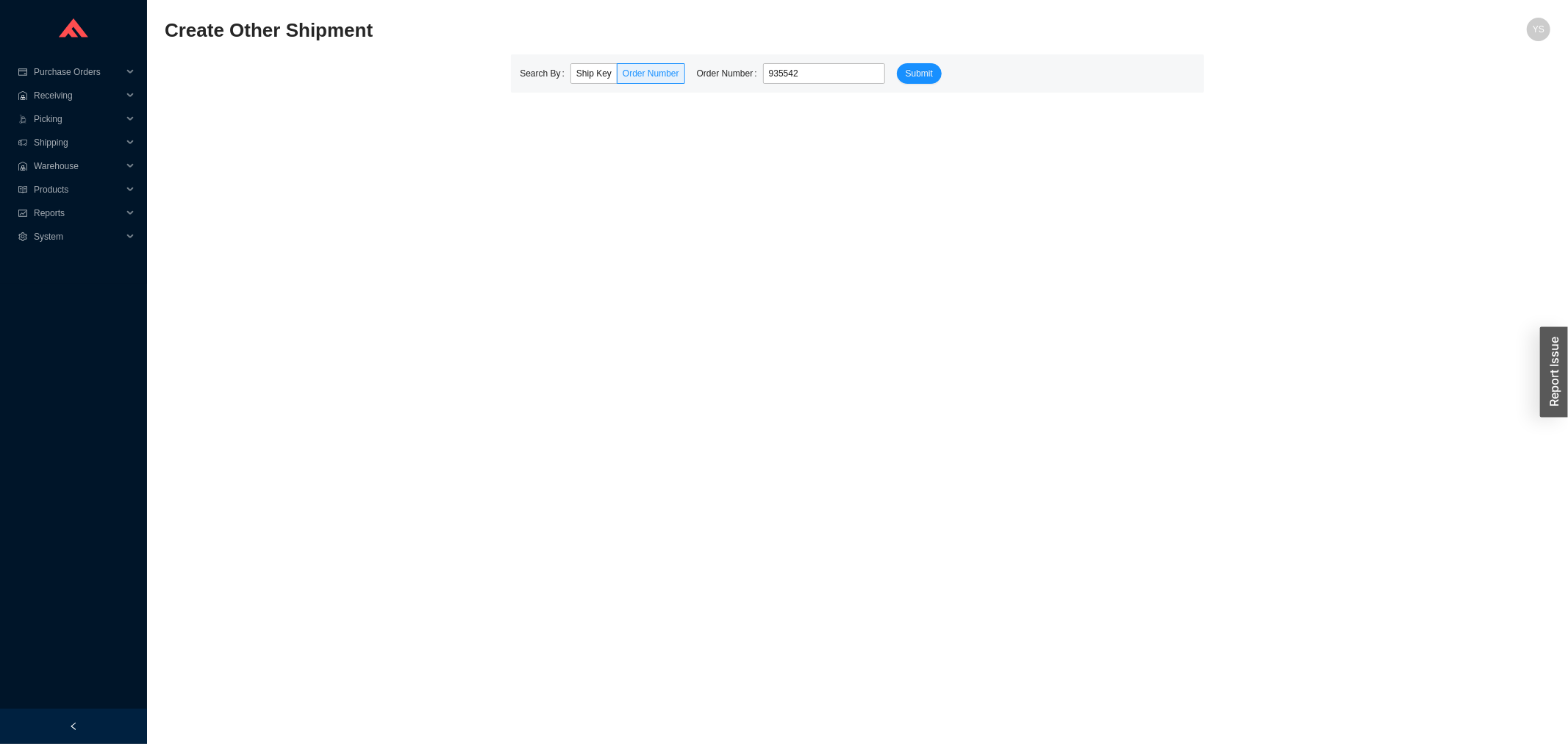
type input "935542"
click at [896, 63] on button "Submit" at bounding box center [919, 74] width 45 height 21
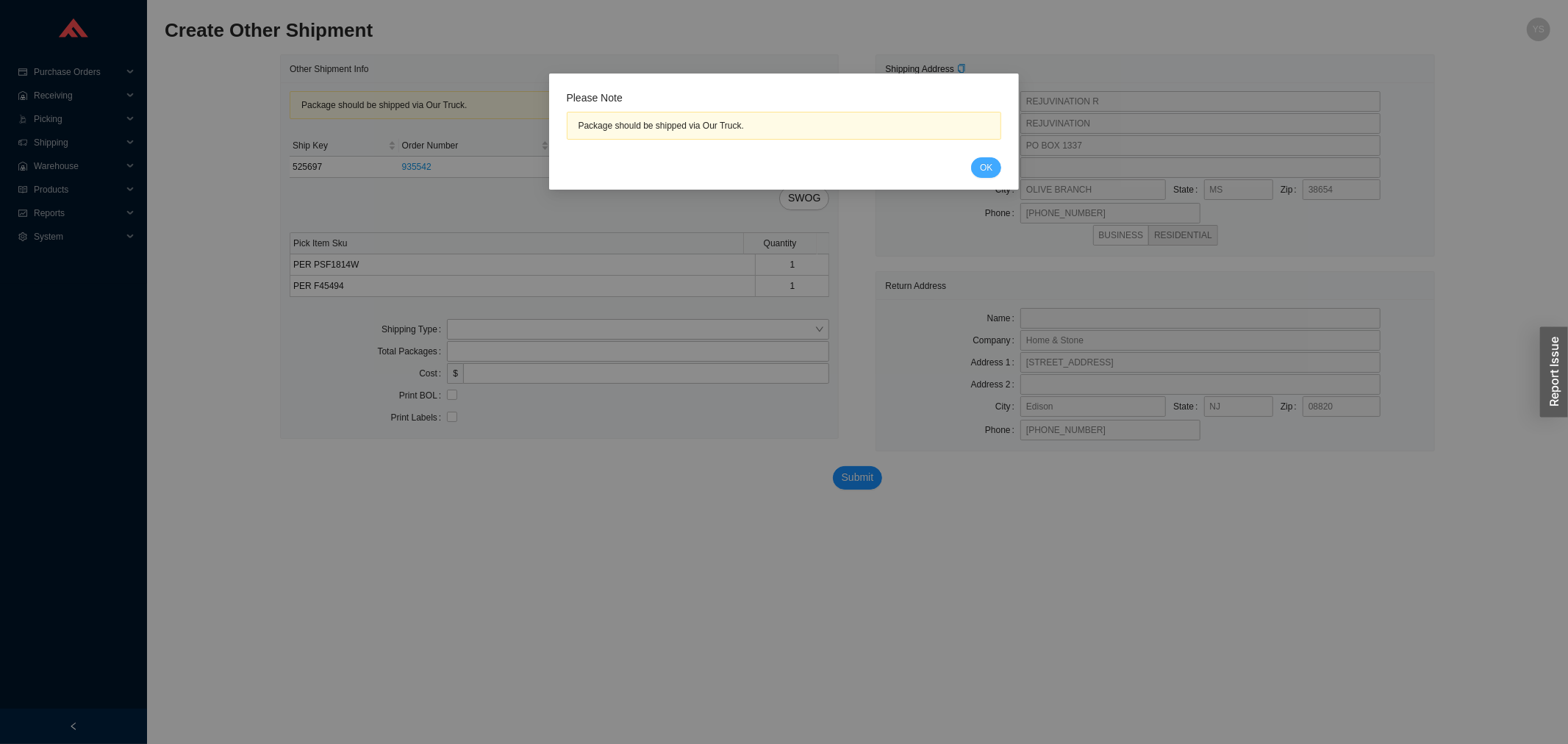
click at [978, 165] on button "OK" at bounding box center [986, 168] width 30 height 21
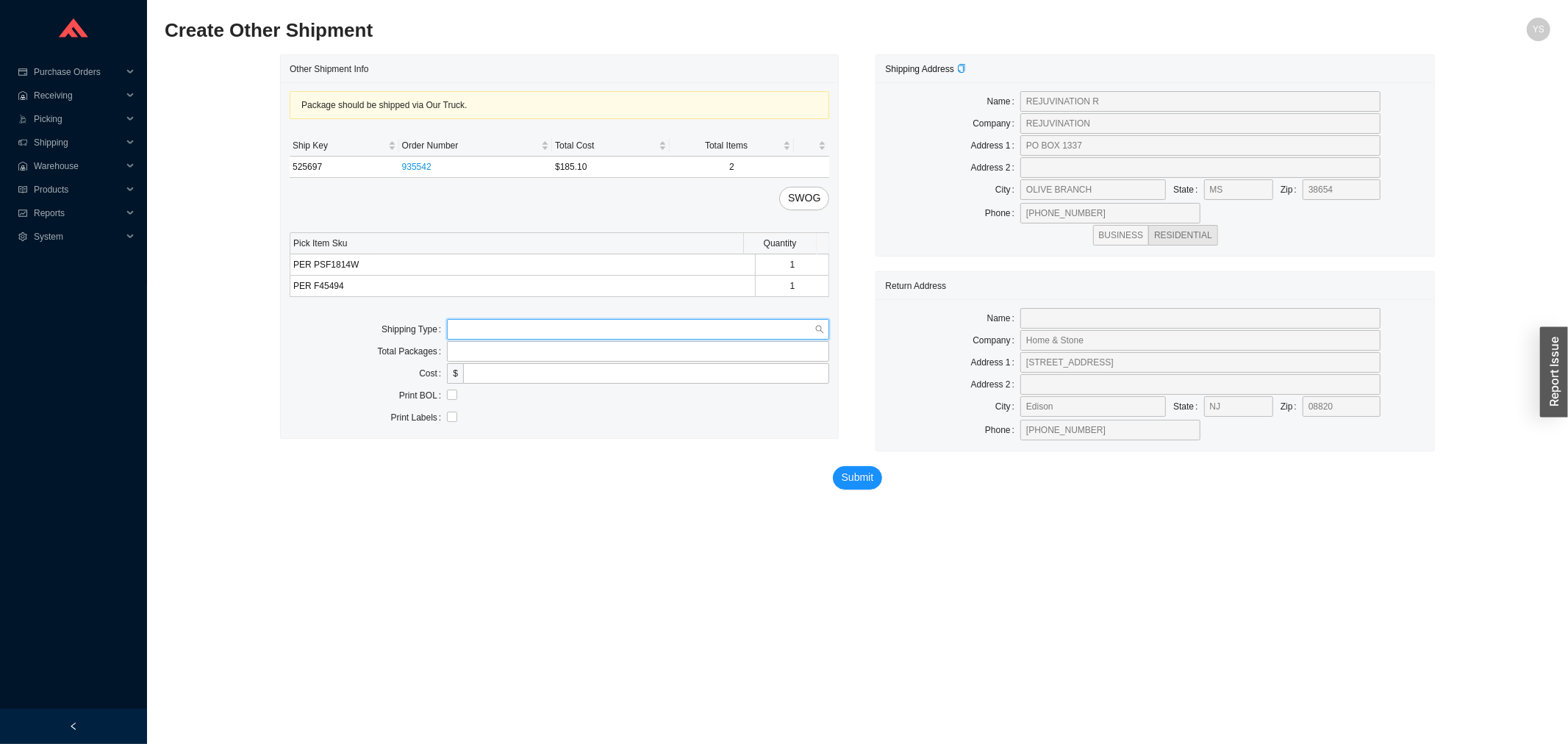
click at [525, 335] on input "search" at bounding box center [633, 329] width 362 height 19
click at [516, 355] on div "Our Truck" at bounding box center [637, 356] width 370 height 13
click at [482, 319] on div "Our Truck" at bounding box center [638, 329] width 382 height 21
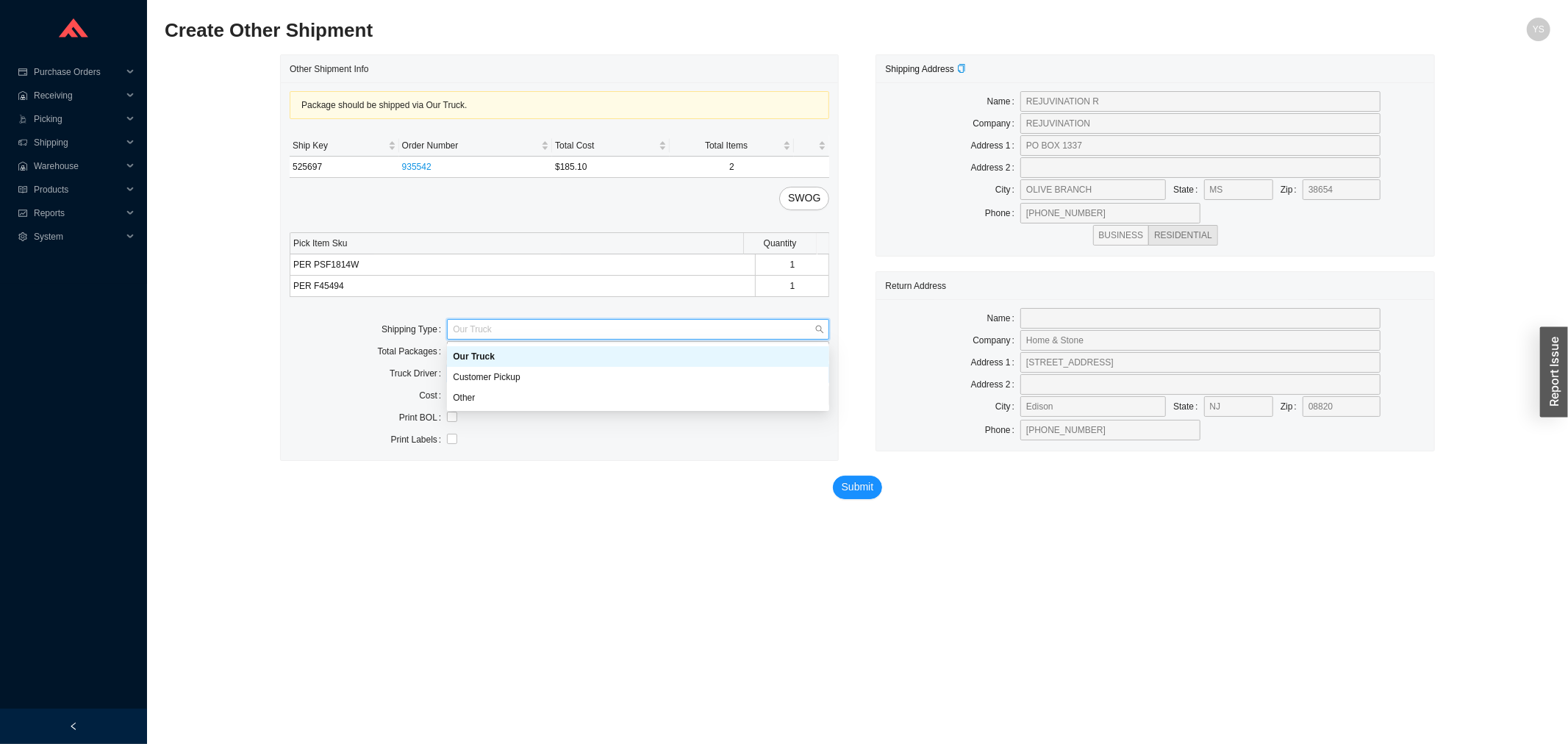
click at [489, 351] on div "Package should be shipped via Our Truck. Ship Key Order Number Total Cost Total…" at bounding box center [559, 270] width 557 height 378
click at [487, 384] on div "Package should be shipped via Our Truck. Ship Key Order Number Total Cost Total…" at bounding box center [559, 270] width 557 height 378
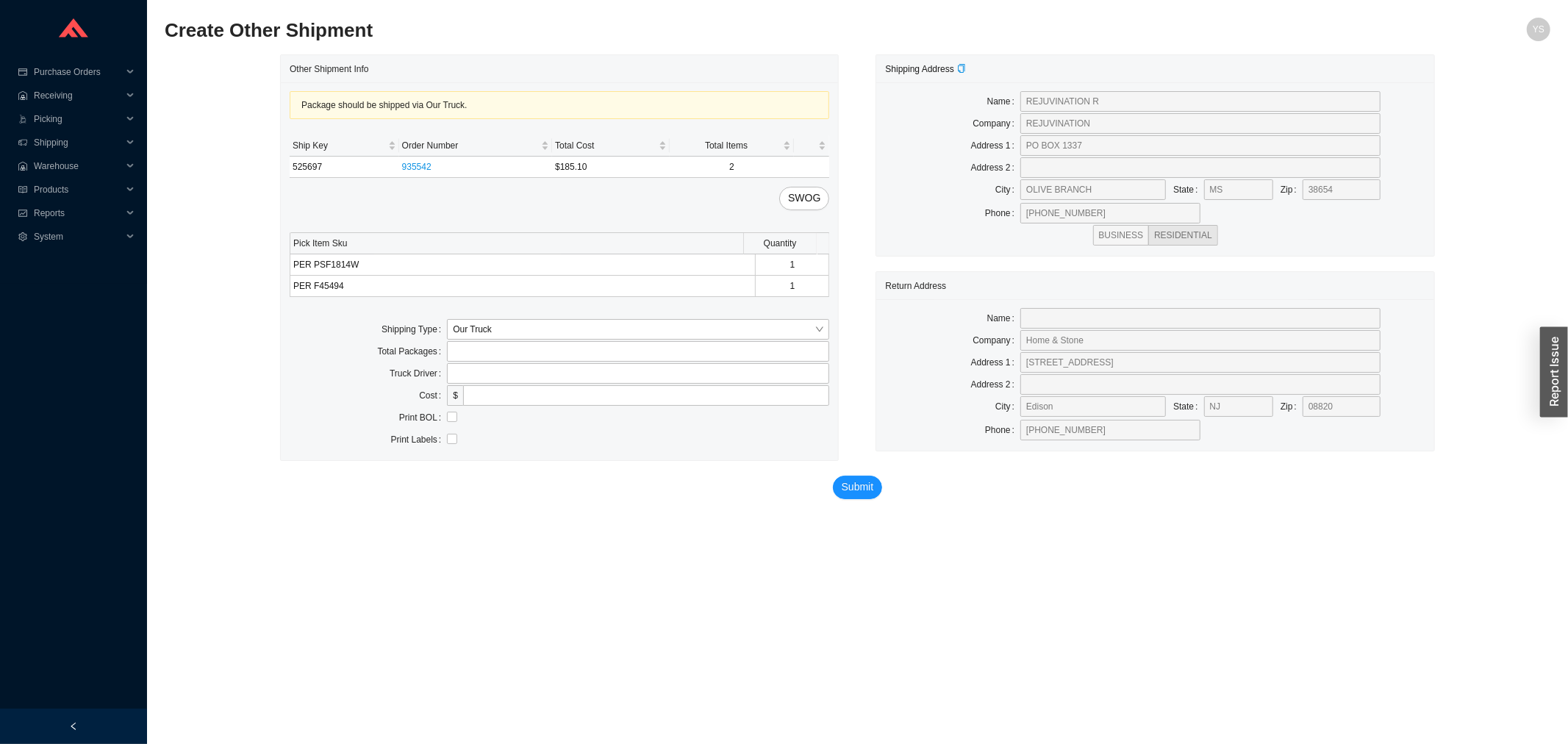
click at [473, 317] on div "Package should be shipped via Our Truck. Ship Key Order Number Total Cost Total…" at bounding box center [559, 270] width 557 height 378
click at [473, 337] on span "Our Truck" at bounding box center [637, 329] width 370 height 19
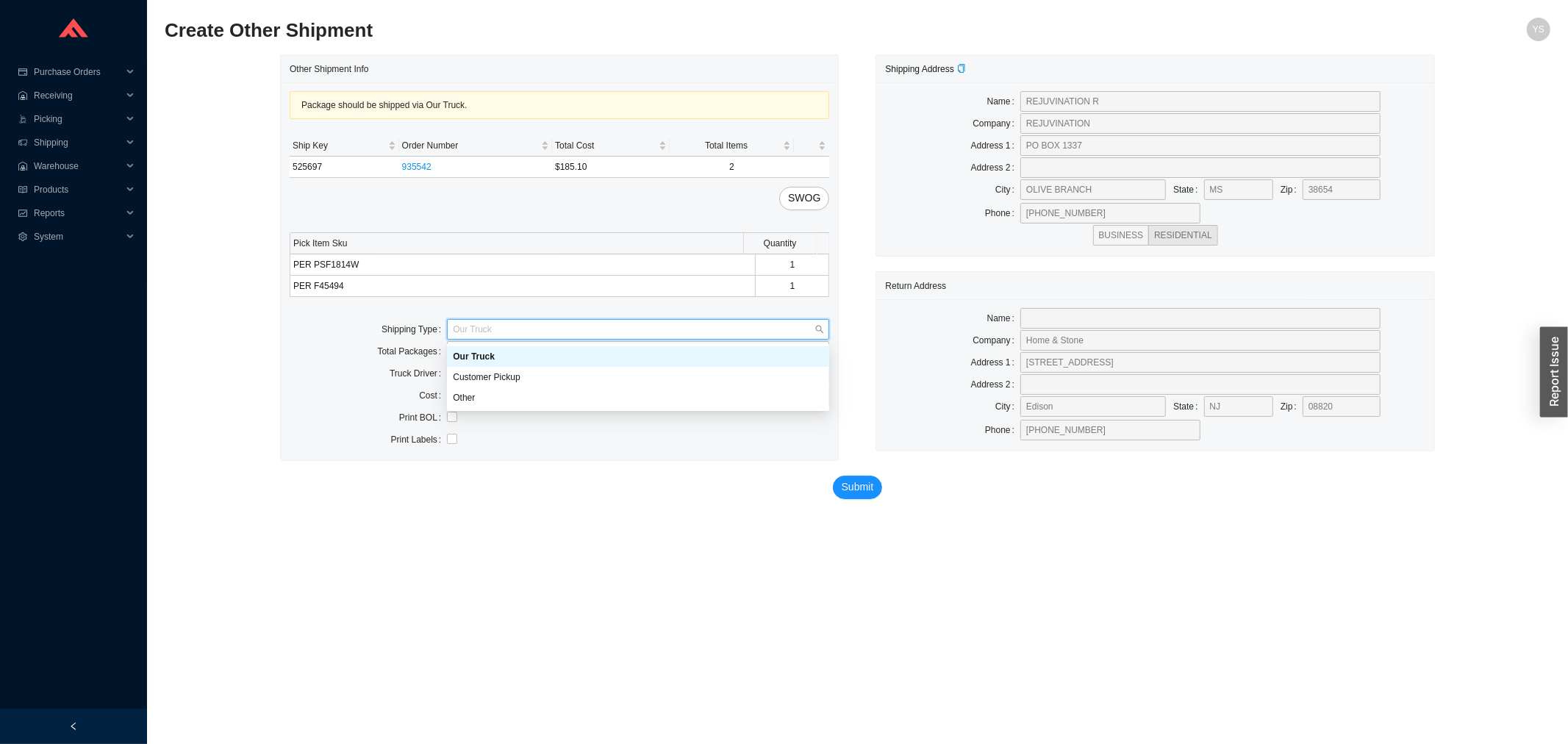
click at [473, 356] on div "Our Truck" at bounding box center [637, 356] width 370 height 13
click at [465, 335] on span "Our Truck" at bounding box center [637, 329] width 370 height 19
drag, startPoint x: 481, startPoint y: 375, endPoint x: 482, endPoint y: 388, distance: 13.0
click at [482, 388] on div "Our Truck Customer Pickup Other" at bounding box center [638, 377] width 382 height 62
click at [482, 388] on div "Other" at bounding box center [638, 397] width 382 height 21
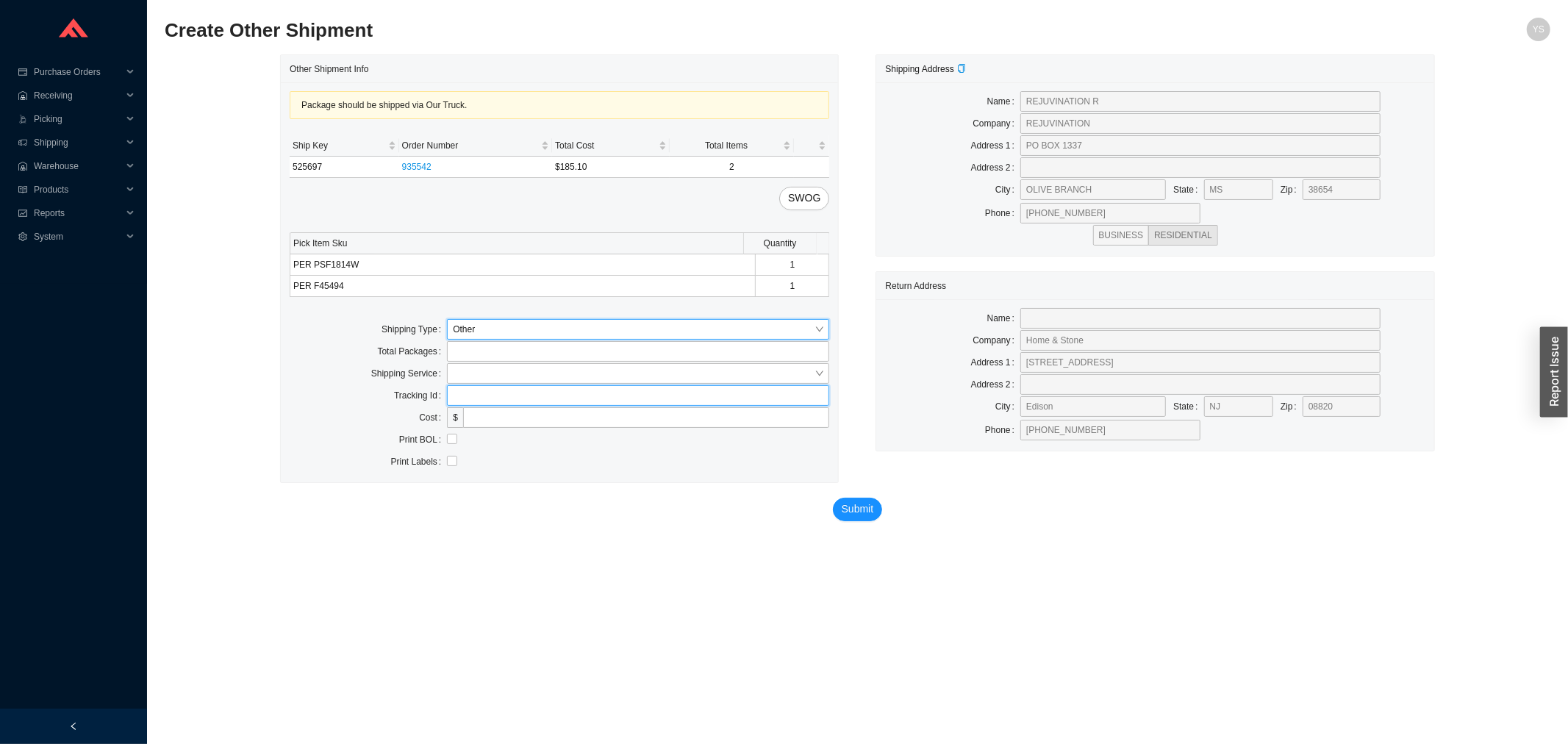
click at [481, 388] on input "text" at bounding box center [638, 395] width 382 height 21
click at [467, 378] on input "search" at bounding box center [633, 373] width 362 height 19
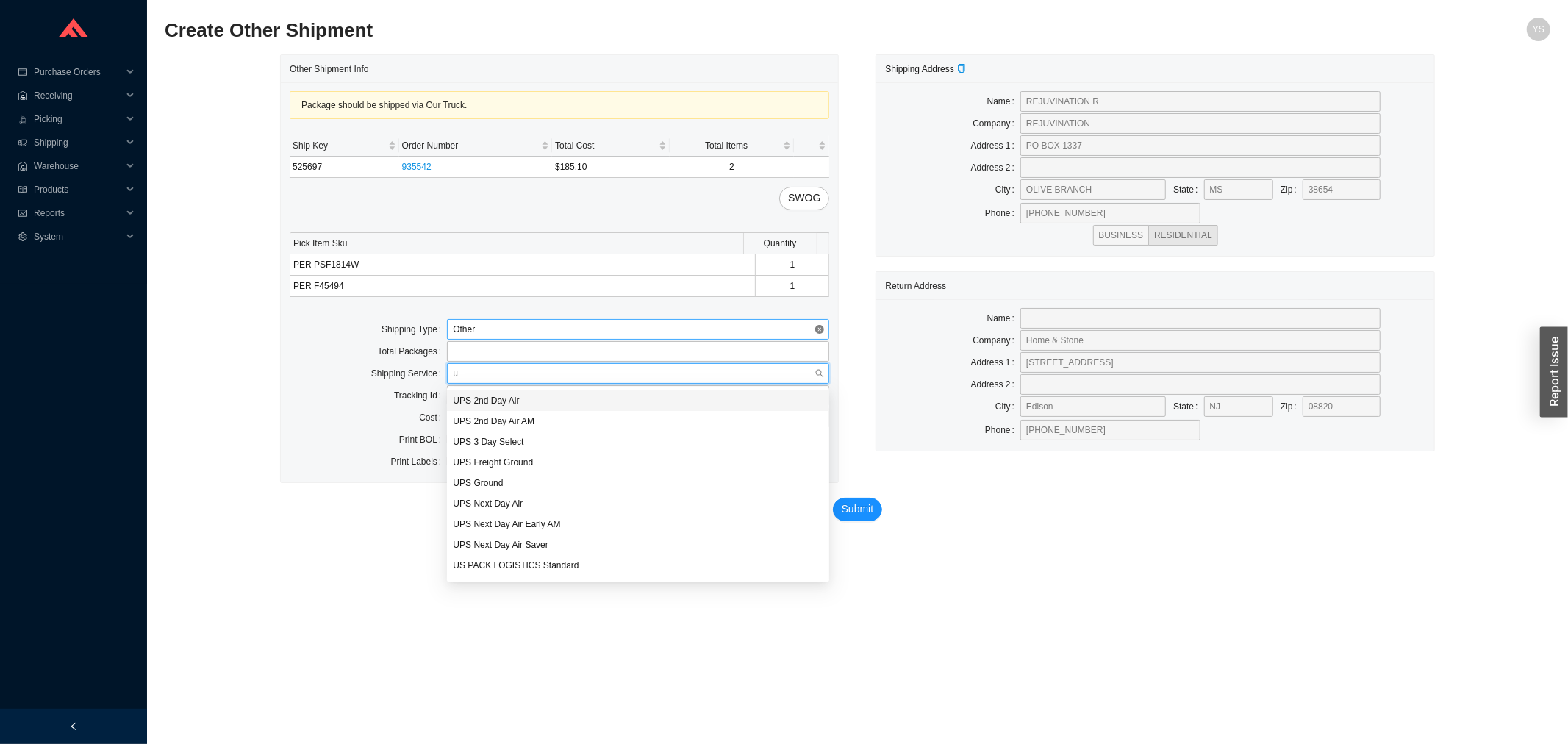
type input "up"
click at [508, 482] on div "UPS Ground" at bounding box center [637, 483] width 370 height 13
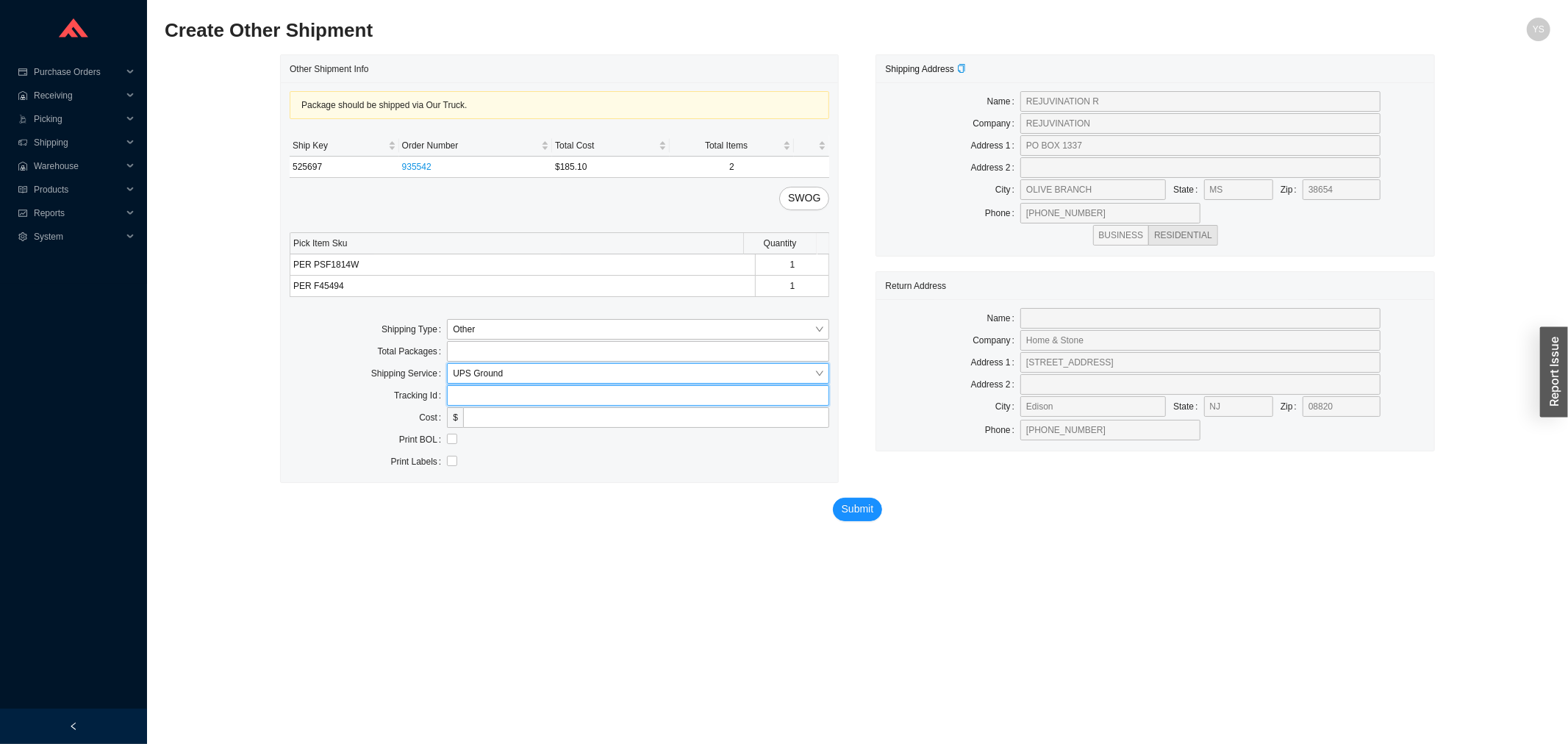
click at [481, 397] on input "text" at bounding box center [638, 395] width 382 height 21
paste input "1Z379F250390662414"
type input "1Z379F250390662414"
click at [857, 513] on span "Submit" at bounding box center [857, 509] width 33 height 17
